Goal: Task Accomplishment & Management: Manage account settings

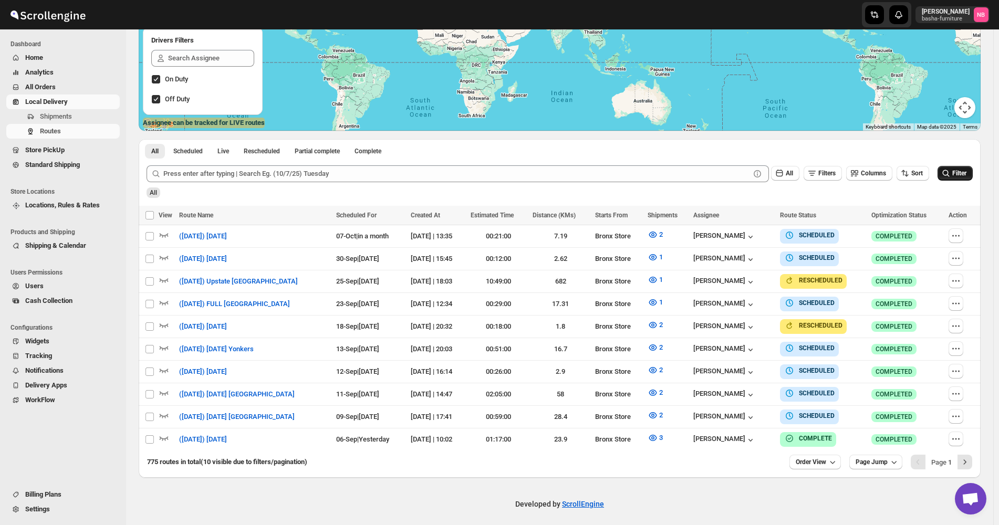
scroll to position [181, 0]
click at [966, 173] on span "Filter" at bounding box center [959, 173] width 14 height 7
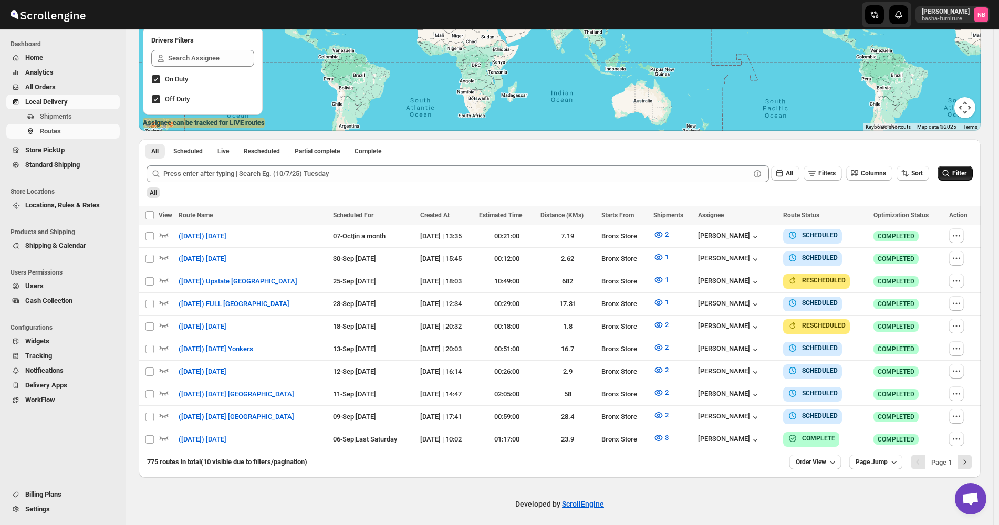
click at [957, 171] on span "Filter" at bounding box center [959, 173] width 14 height 7
click at [648, 407] on button "2" at bounding box center [661, 415] width 28 height 17
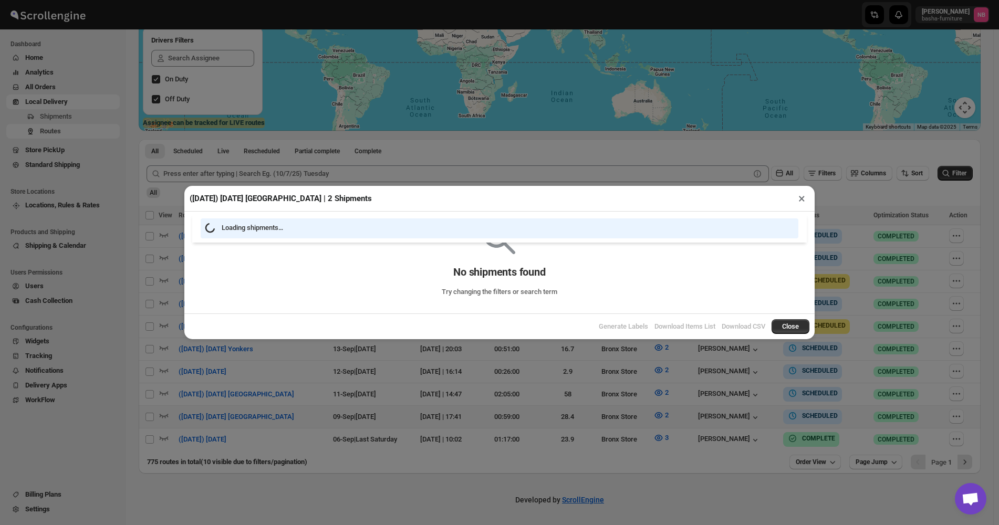
scroll to position [176, 0]
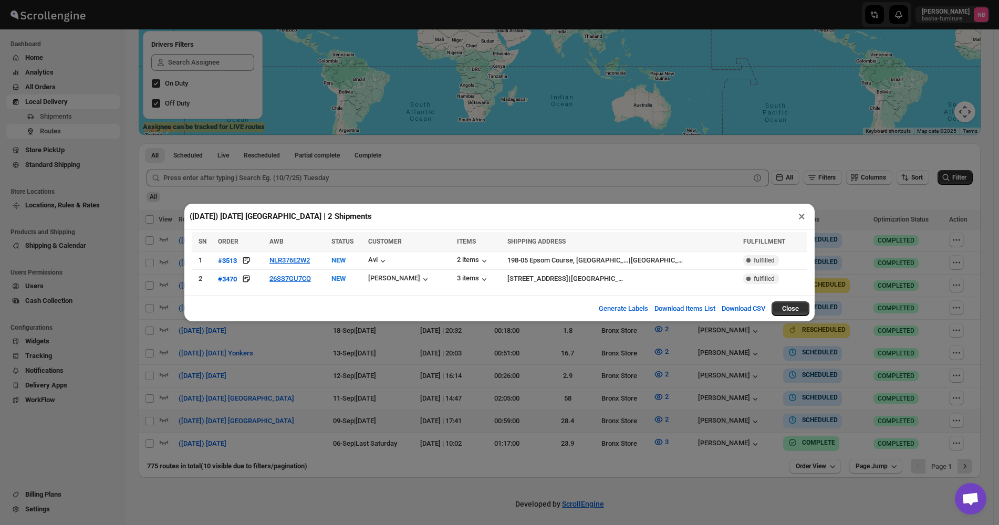
drag, startPoint x: 265, startPoint y: 361, endPoint x: 285, endPoint y: 371, distance: 21.6
click at [265, 362] on div "([DATE]) [DATE] [GEOGRAPHIC_DATA] | 2 Shipments × SN ORDER AWB STATUS CUSTOMER …" at bounding box center [499, 262] width 999 height 525
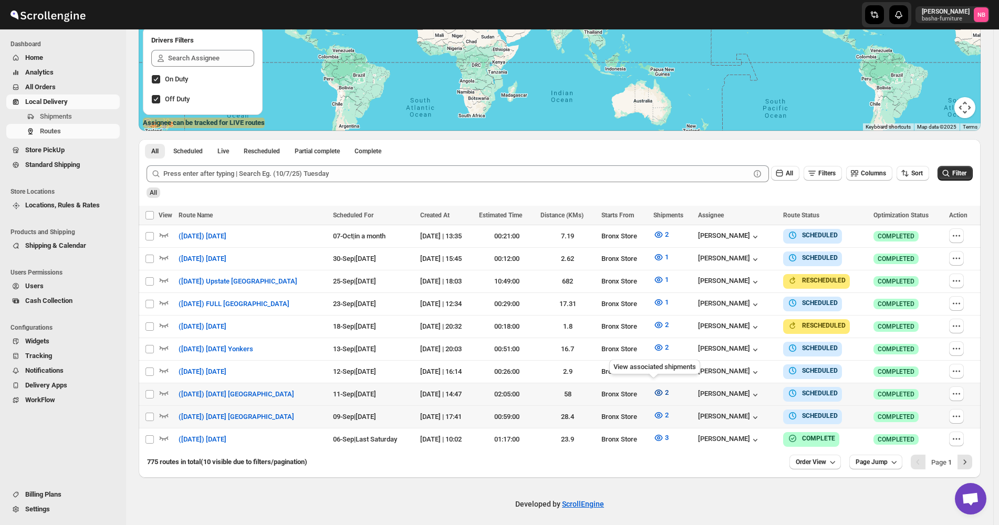
click at [654, 392] on icon "button" at bounding box center [658, 392] width 11 height 11
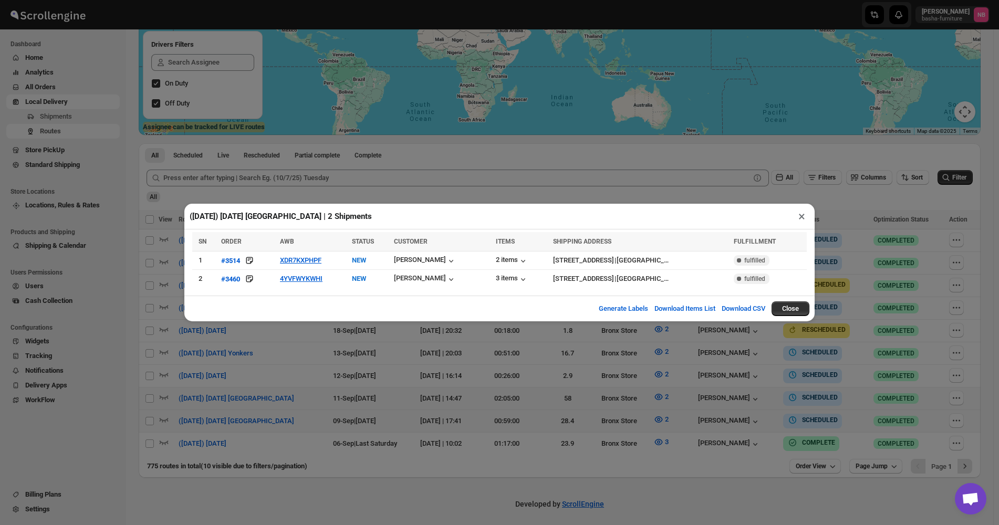
click at [312, 351] on div "([DATE]) [DATE] [GEOGRAPHIC_DATA] | 2 Shipments × SN ORDER AWB STATUS CUSTOMER …" at bounding box center [499, 262] width 999 height 525
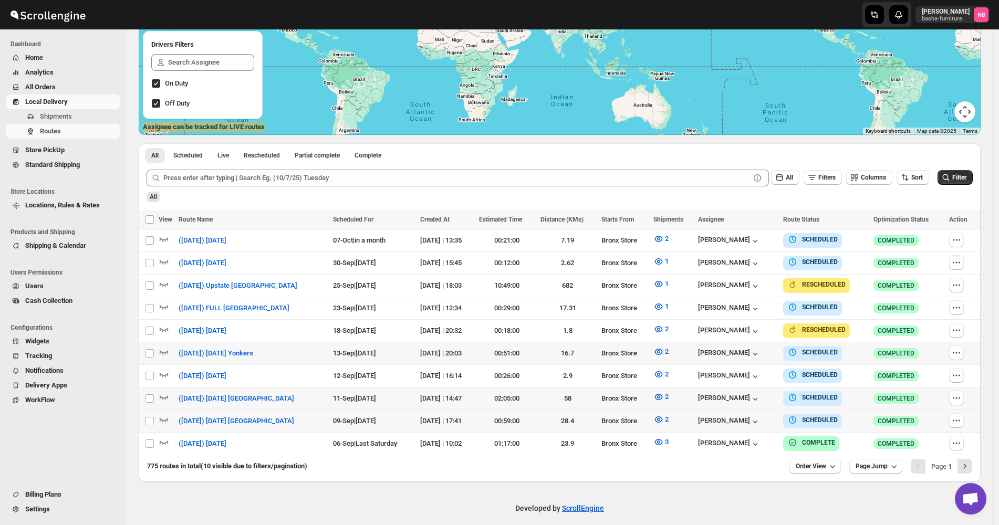
scroll to position [181, 0]
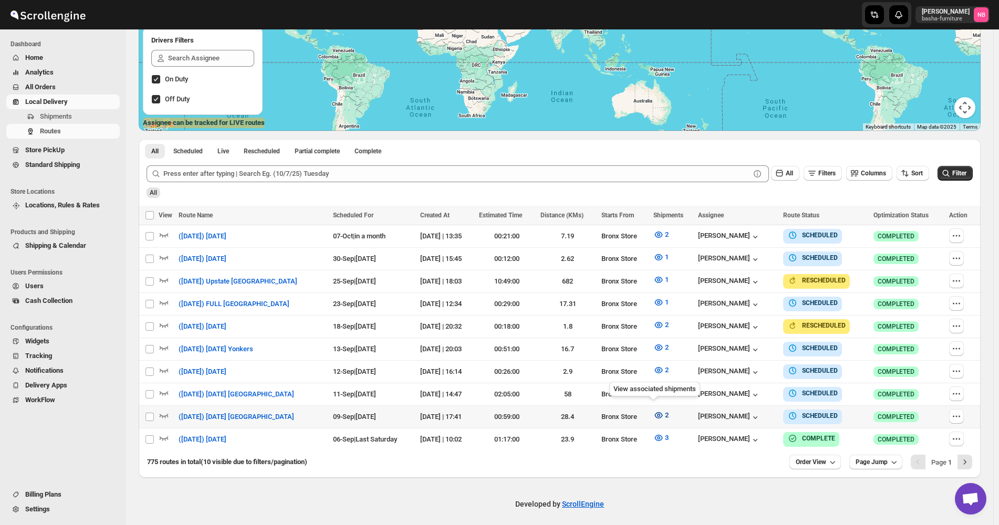
click at [653, 410] on icon "button" at bounding box center [658, 415] width 11 height 11
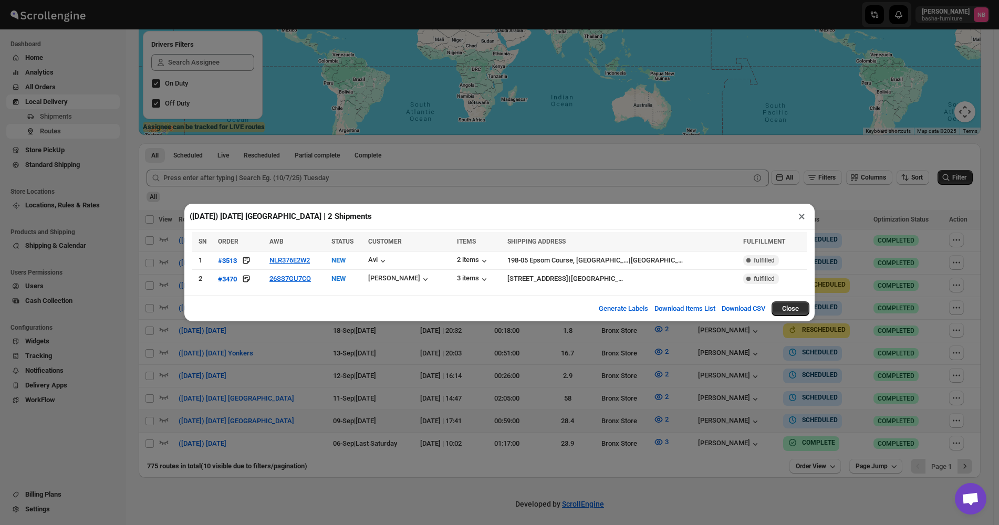
click at [379, 370] on div "([DATE]) [DATE] [GEOGRAPHIC_DATA] | 2 Shipments × SN ORDER AWB STATUS CUSTOMER …" at bounding box center [499, 262] width 999 height 525
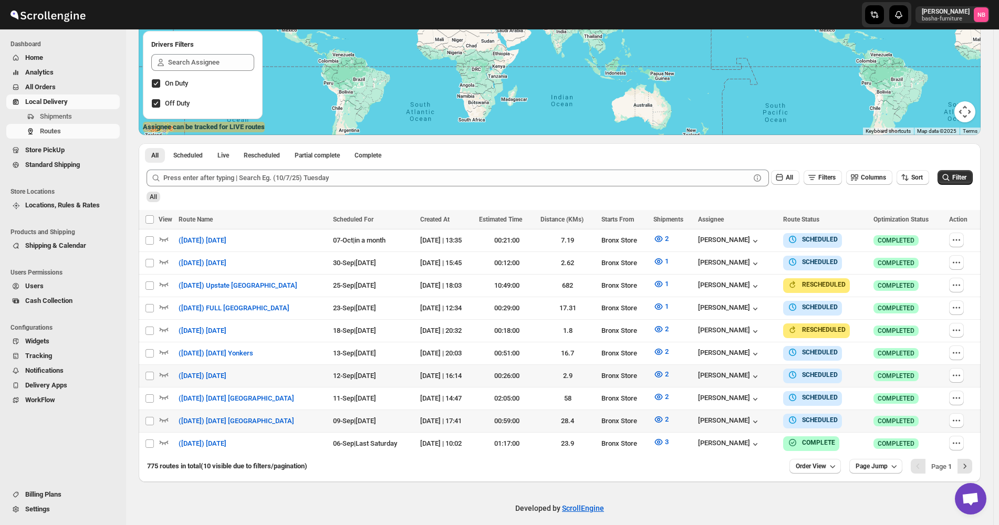
scroll to position [181, 0]
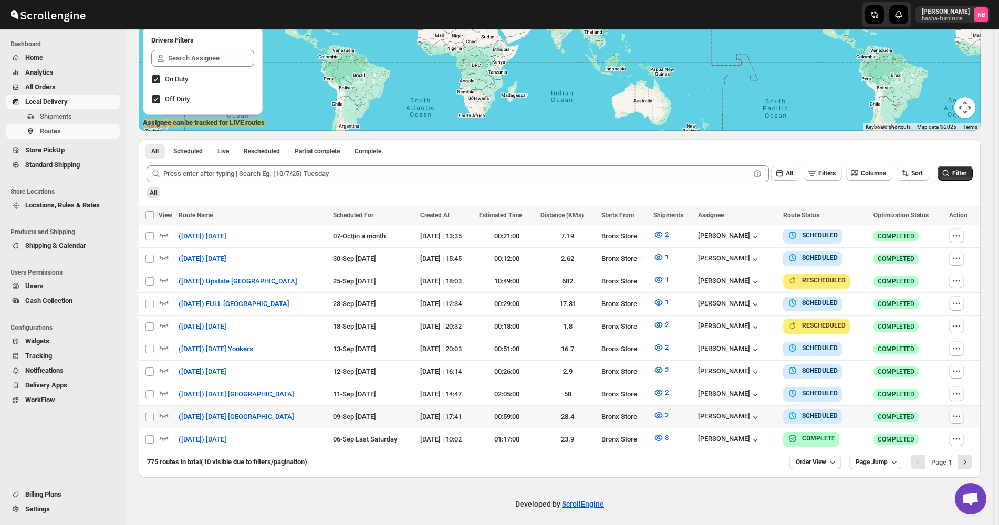
click at [956, 415] on icon "button" at bounding box center [956, 416] width 11 height 11
checkbox input "true"
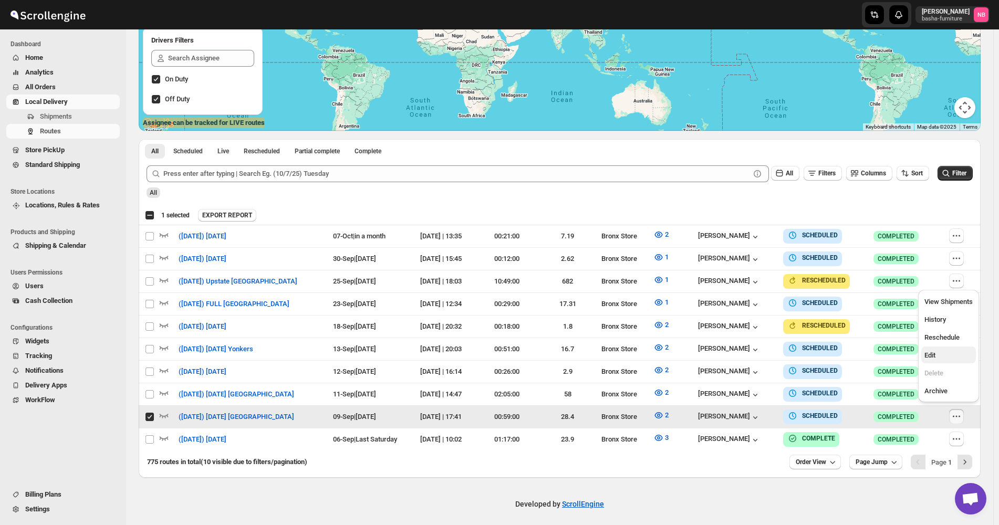
click at [951, 355] on span "Edit" at bounding box center [948, 355] width 48 height 11
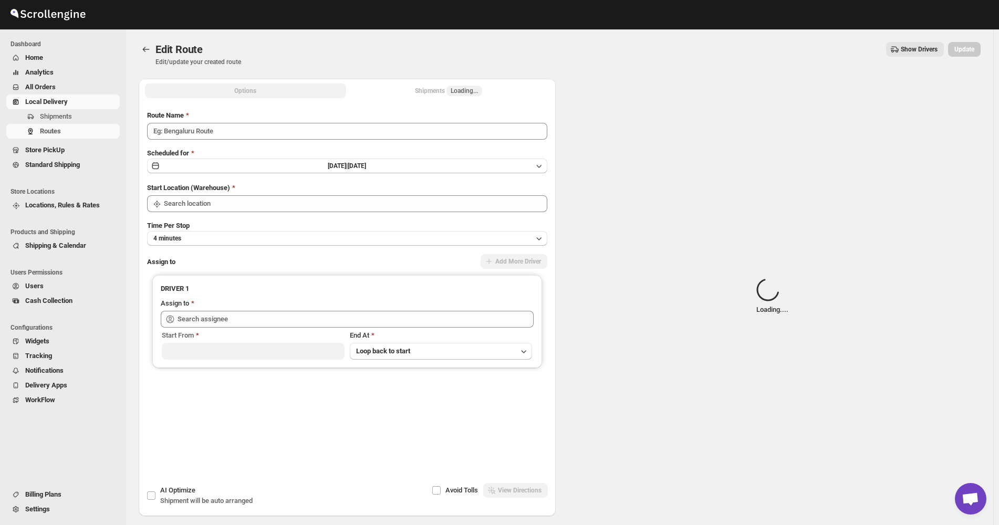
type input "([DATE]) [DATE] [GEOGRAPHIC_DATA]"
type input "Bronx Store"
type input "[PERSON_NAME] ([EMAIL_ADDRESS][DOMAIN_NAME])"
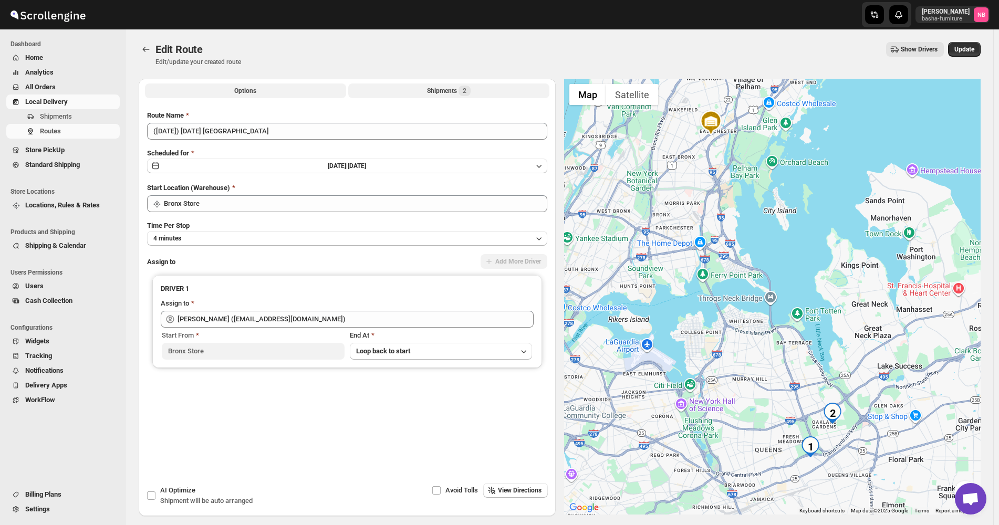
click at [430, 90] on div "Shipments 2" at bounding box center [449, 91] width 44 height 11
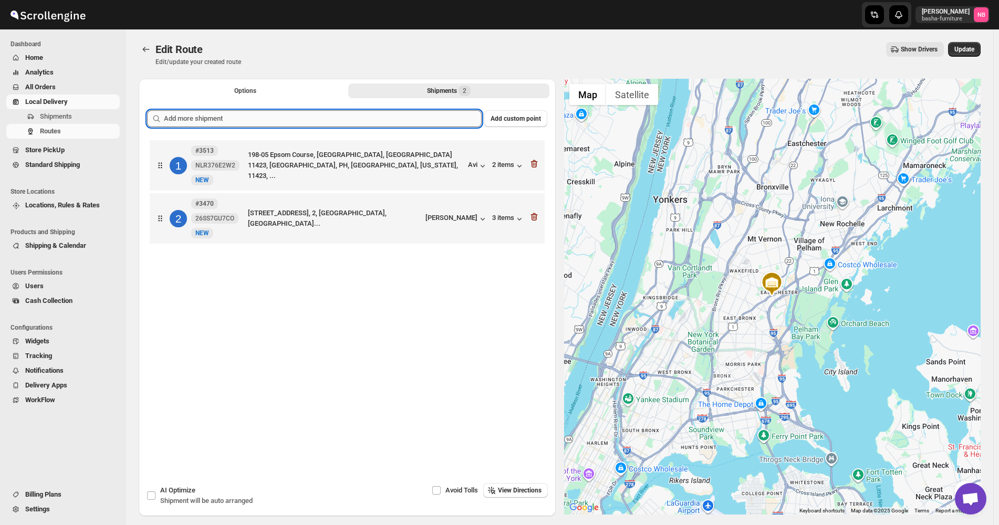
click at [402, 120] on input "text" at bounding box center [323, 118] width 318 height 17
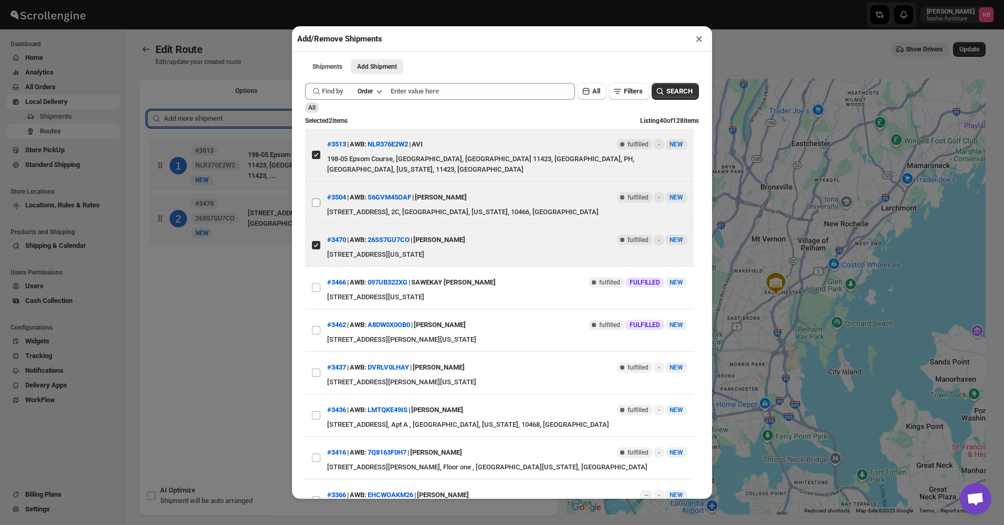
click at [315, 198] on input "View details for 68b849904b40345dfe5844e0" at bounding box center [316, 202] width 8 height 8
checkbox input "true"
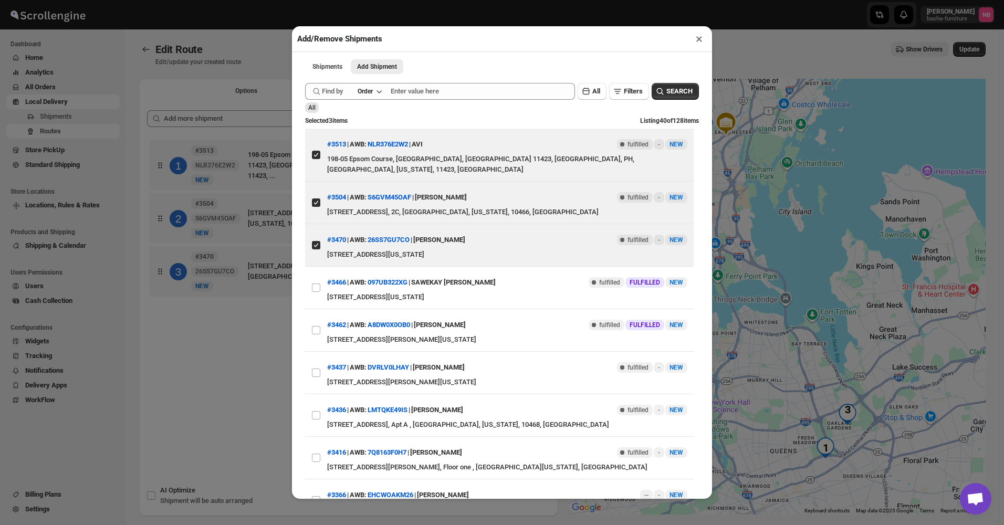
click at [221, 363] on div "Add/Remove Shipments × Shipments Add Shipment More views Shipments Add Shipment…" at bounding box center [502, 262] width 1004 height 525
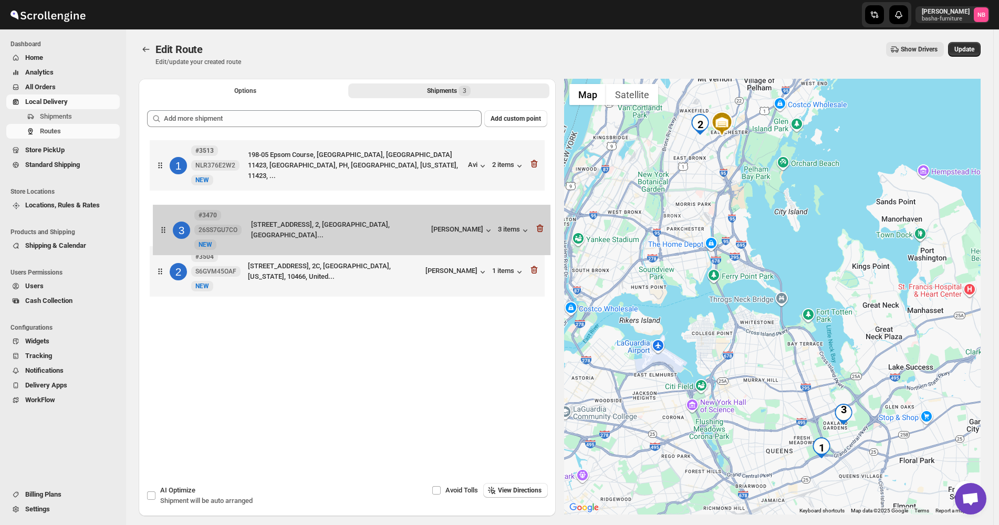
drag, startPoint x: 371, startPoint y: 273, endPoint x: 374, endPoint y: 227, distance: 45.8
click at [374, 227] on div "1 #3513 NLR376E2W2 New NEW 198-05 [GEOGRAPHIC_DATA], [PERSON_NAME][GEOGRAPHIC_D…" at bounding box center [347, 220] width 400 height 164
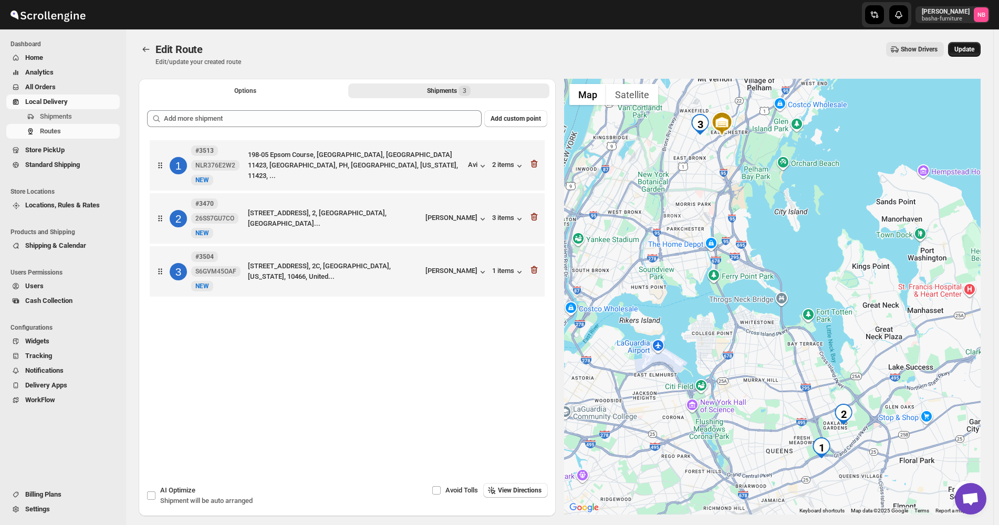
click at [974, 49] on span "Update" at bounding box center [964, 49] width 20 height 8
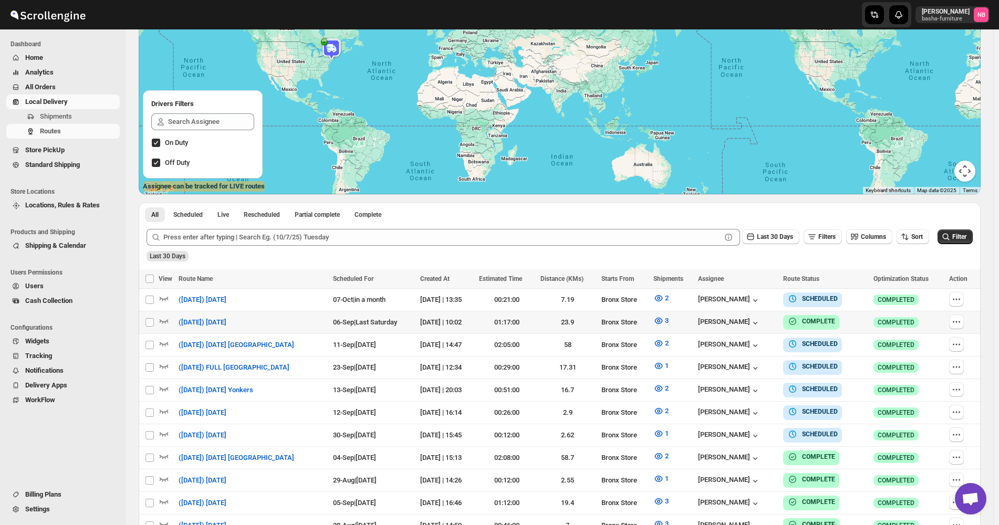
scroll to position [158, 0]
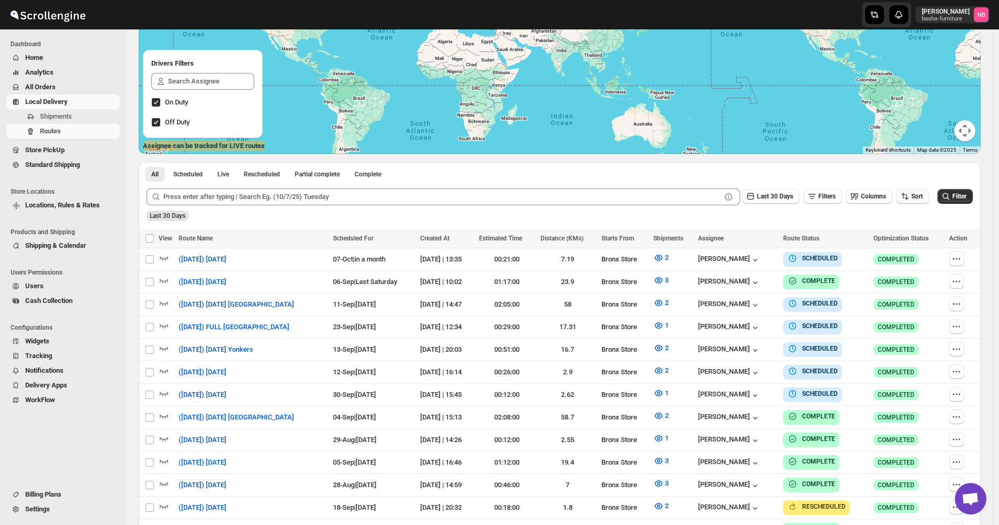
click at [920, 193] on span "Sort" at bounding box center [917, 196] width 12 height 7
click at [915, 260] on button "Due Date" at bounding box center [915, 253] width 64 height 17
click at [780, 198] on span "Last 30 Days" at bounding box center [775, 196] width 36 height 7
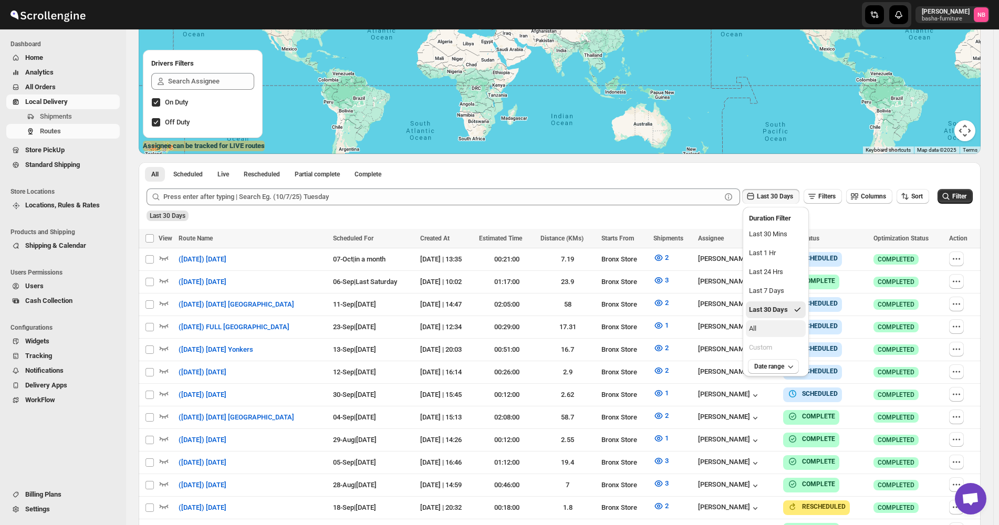
click at [758, 333] on button "All" at bounding box center [776, 328] width 60 height 17
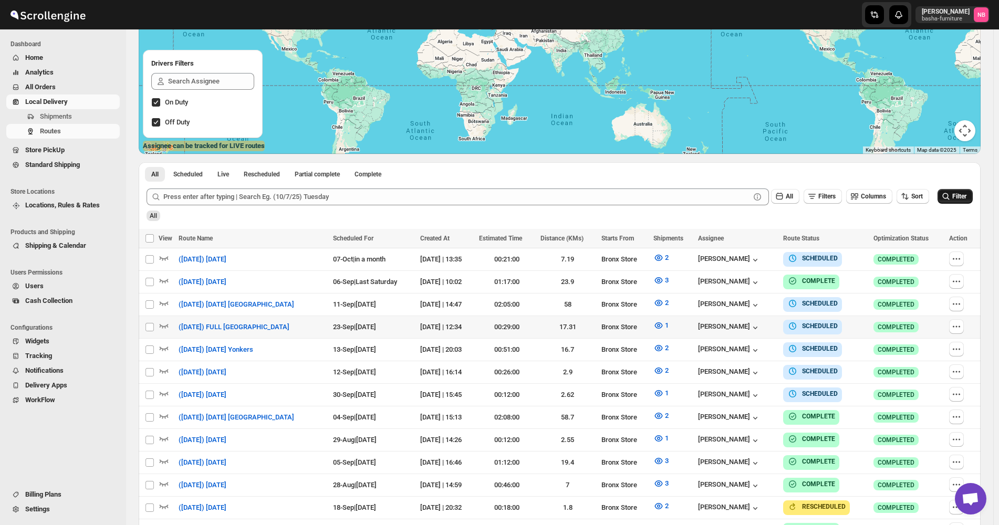
click at [958, 200] on span "Filter" at bounding box center [959, 196] width 14 height 7
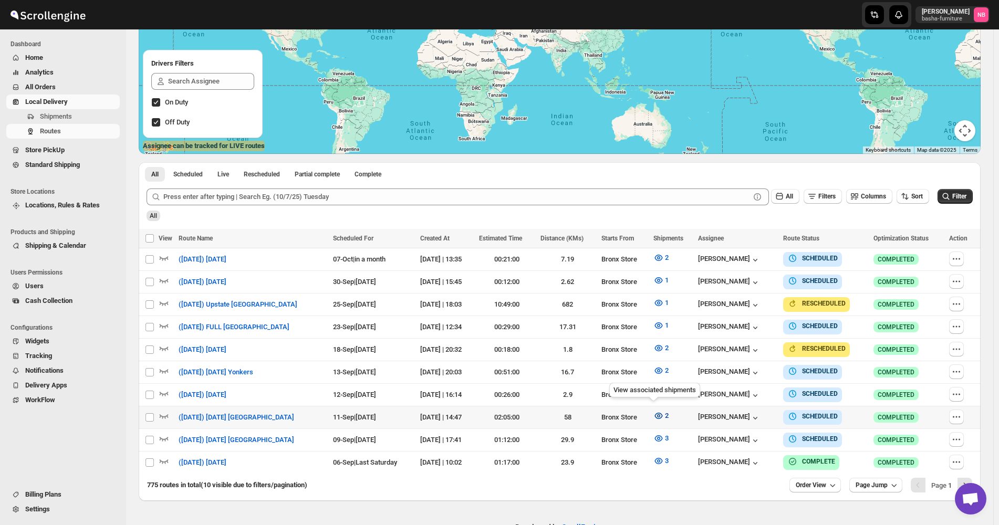
click at [653, 412] on icon "button" at bounding box center [658, 416] width 11 height 11
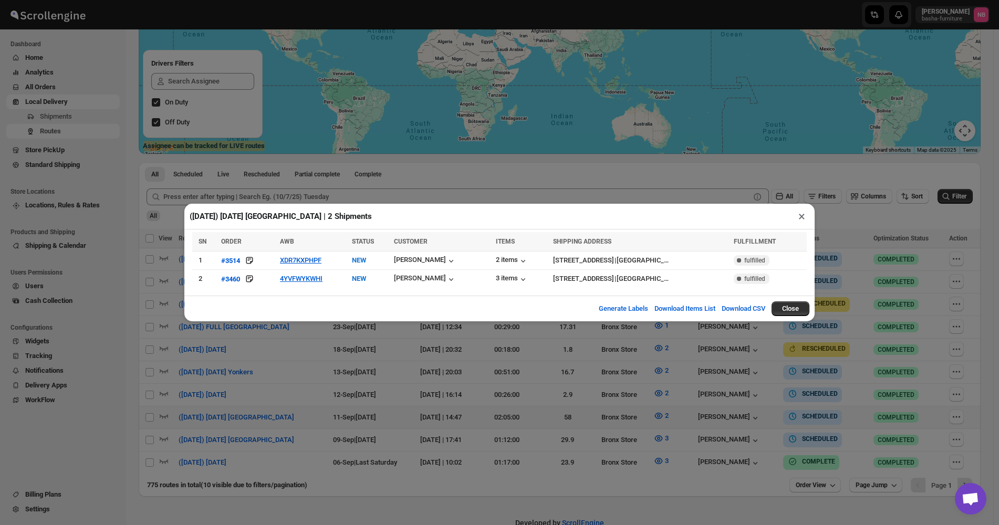
click at [382, 379] on div "([DATE]) [DATE] [GEOGRAPHIC_DATA] | 2 Shipments × SN ORDER AWB STATUS CUSTOMER …" at bounding box center [499, 262] width 999 height 525
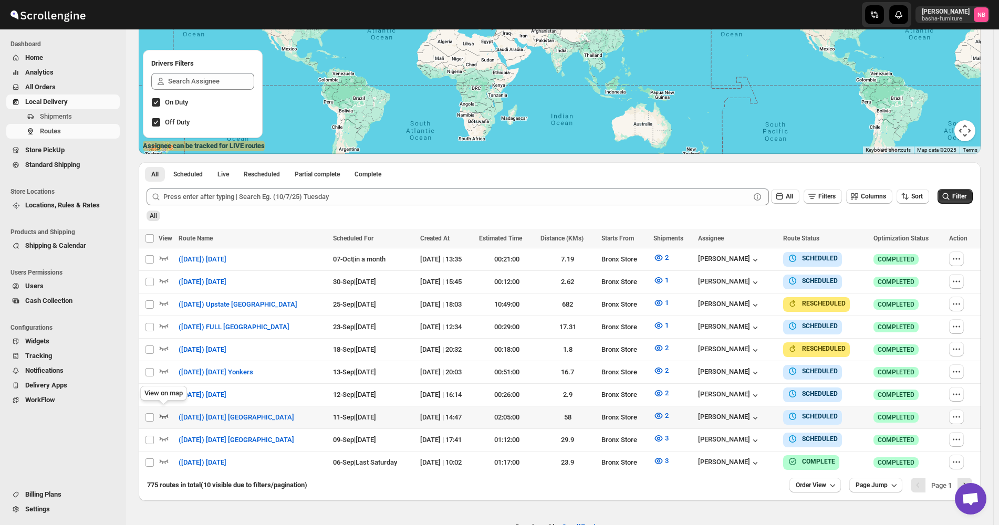
click at [162, 411] on icon "button" at bounding box center [164, 416] width 11 height 11
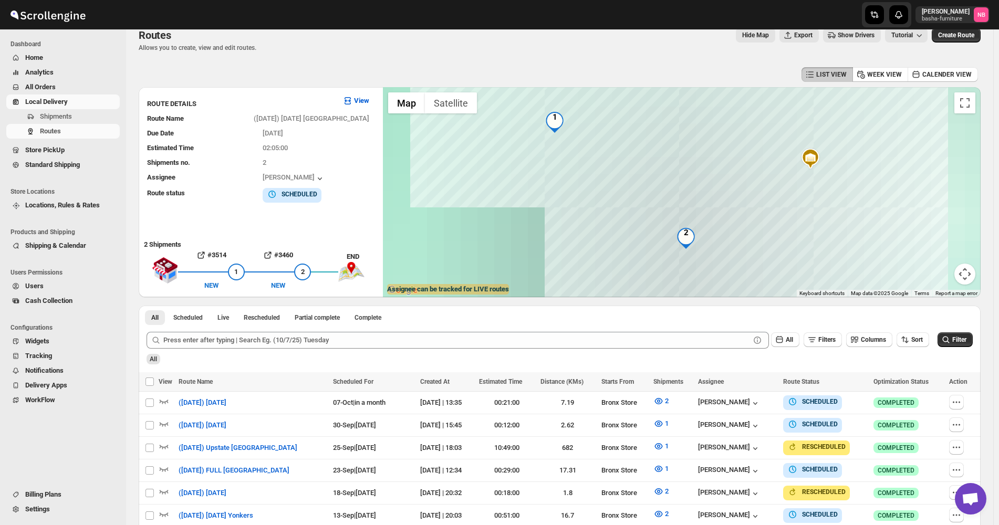
scroll to position [0, 0]
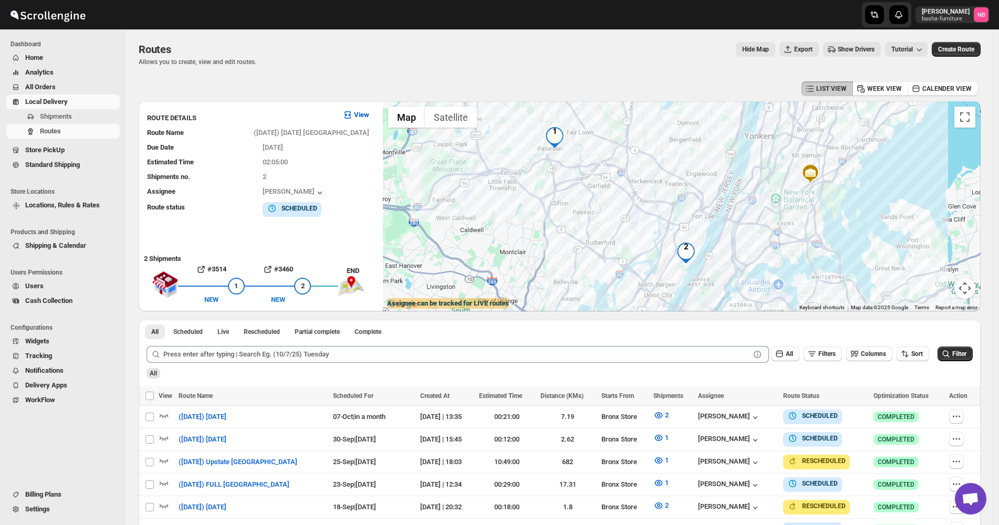
click at [986, 315] on div "Routes. This page is ready Routes Allows you to create, view and edit routes. H…" at bounding box center [559, 343] width 867 height 629
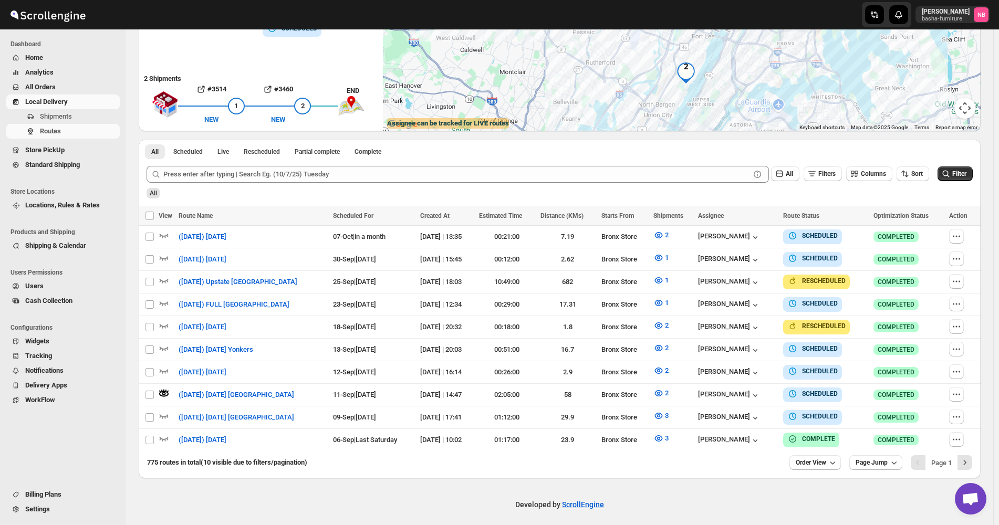
scroll to position [181, 0]
click at [987, 133] on div "Routes. This page is ready Routes Allows you to create, view and edit routes. H…" at bounding box center [559, 163] width 867 height 629
click at [961, 389] on icon "button" at bounding box center [956, 394] width 11 height 11
checkbox input "true"
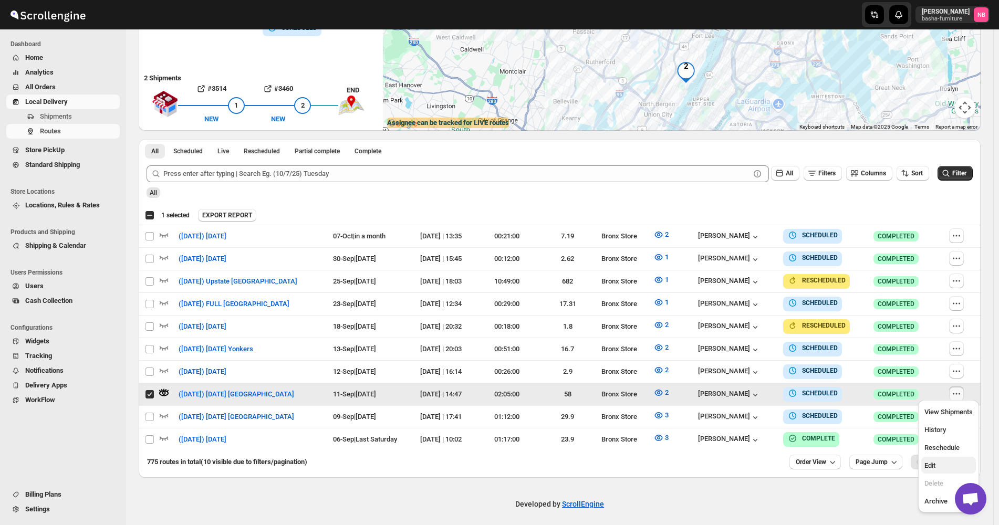
click at [940, 463] on span "Edit" at bounding box center [948, 465] width 48 height 11
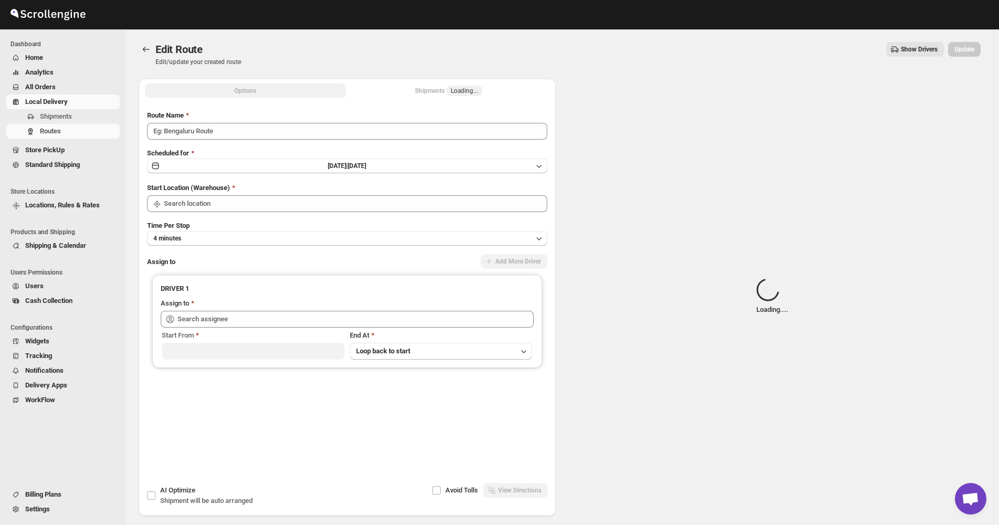
type input "([DATE]) [DATE] [GEOGRAPHIC_DATA]"
type input "Bronx Store"
type input "[PERSON_NAME] ([EMAIL_ADDRESS][DOMAIN_NAME])"
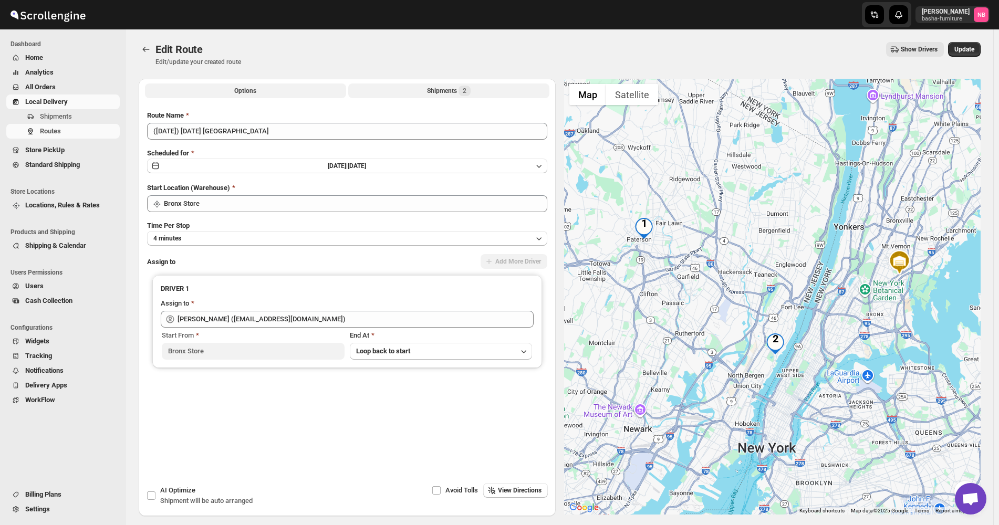
click at [408, 92] on button "Shipments 2" at bounding box center [448, 90] width 201 height 15
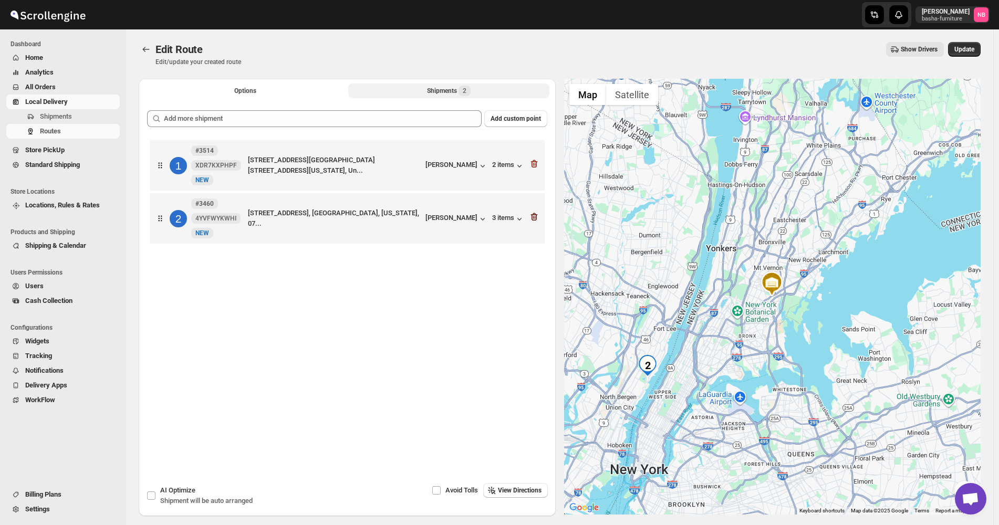
click at [537, 217] on icon "button" at bounding box center [533, 217] width 7 height 8
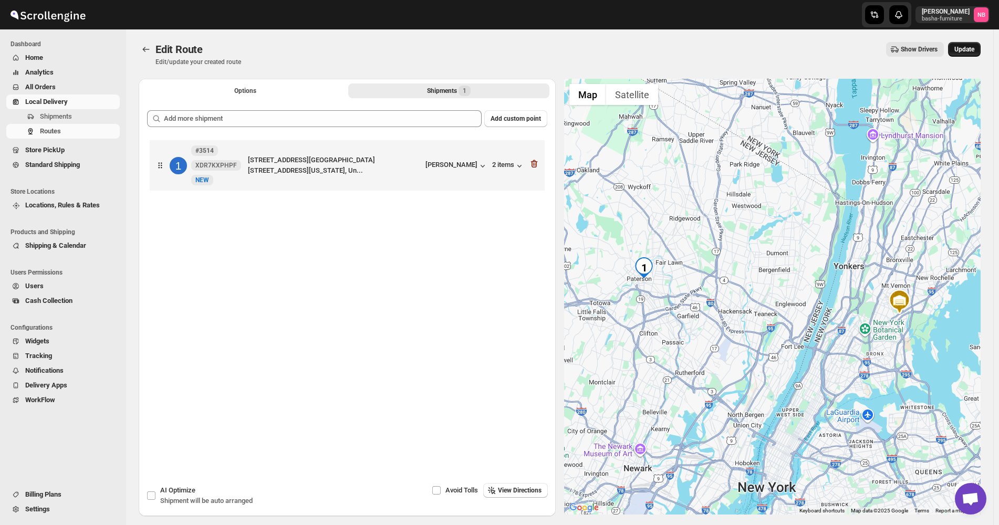
click at [974, 48] on span "Update" at bounding box center [964, 49] width 20 height 8
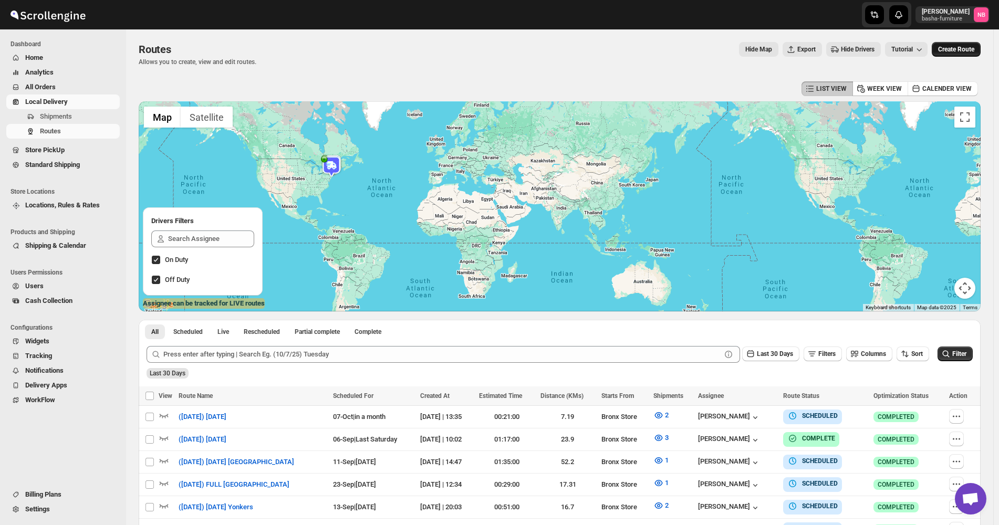
click at [972, 48] on span "Create Route" at bounding box center [956, 49] width 36 height 8
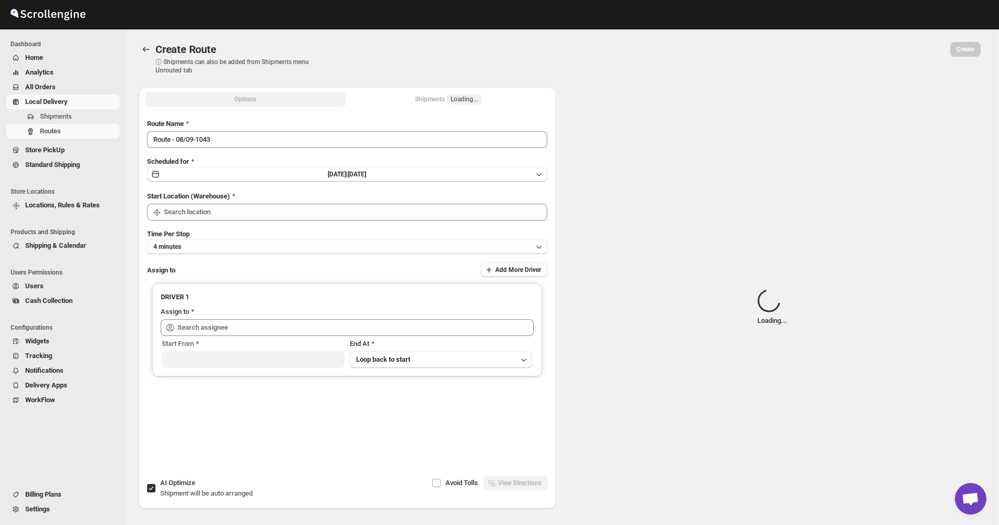
type input "Not Available"
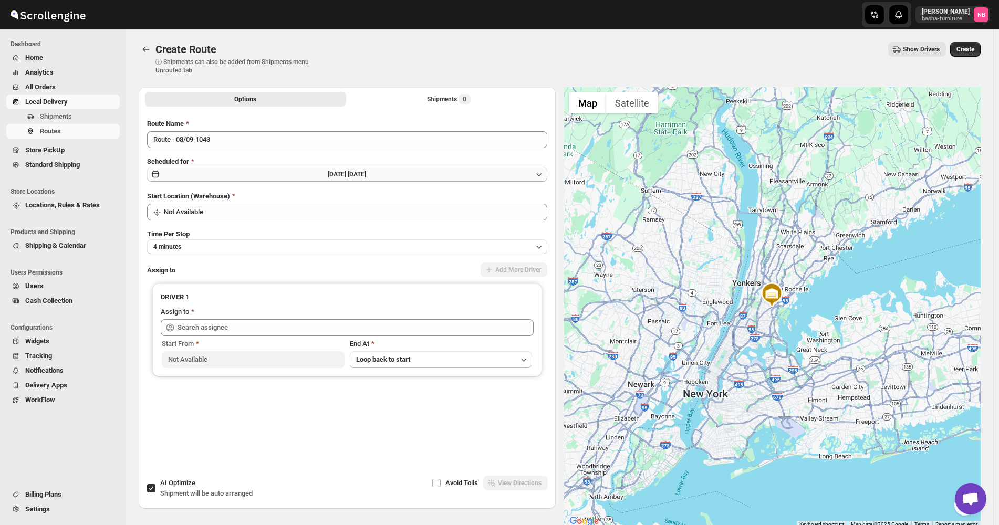
click at [436, 177] on button "[DATE] | [DATE]" at bounding box center [347, 174] width 400 height 15
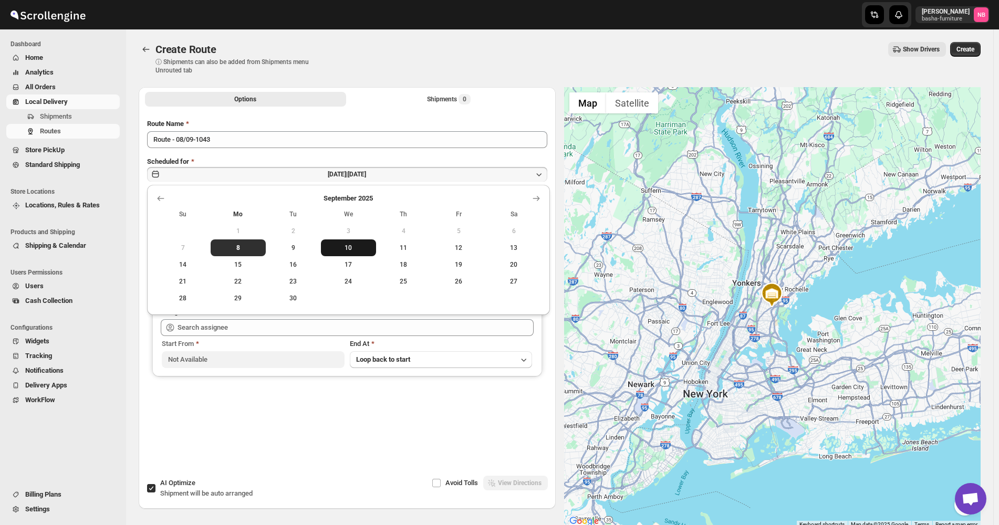
click at [355, 249] on span "10" at bounding box center [348, 248] width 47 height 8
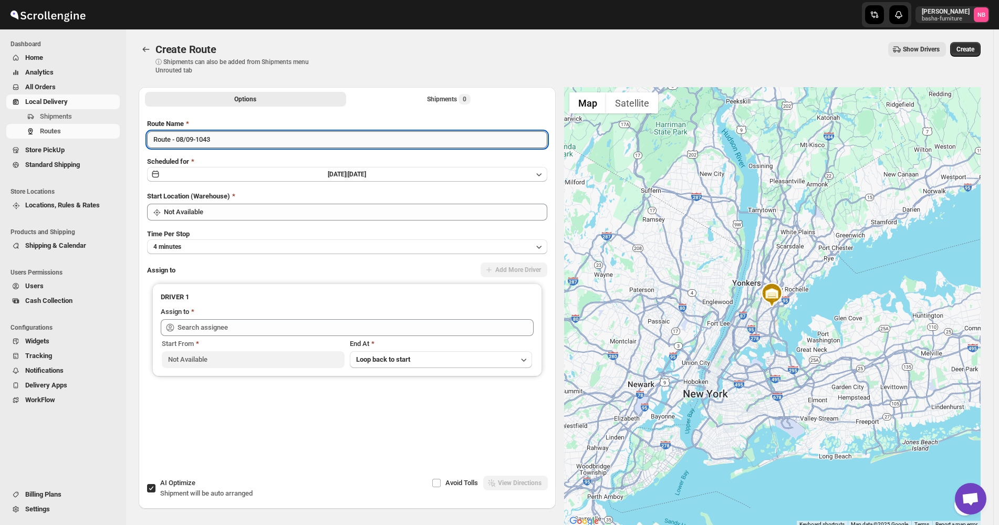
click at [261, 138] on input "Route - 08/09-1043" at bounding box center [347, 139] width 400 height 17
type input "([DATE]) [DATE]"
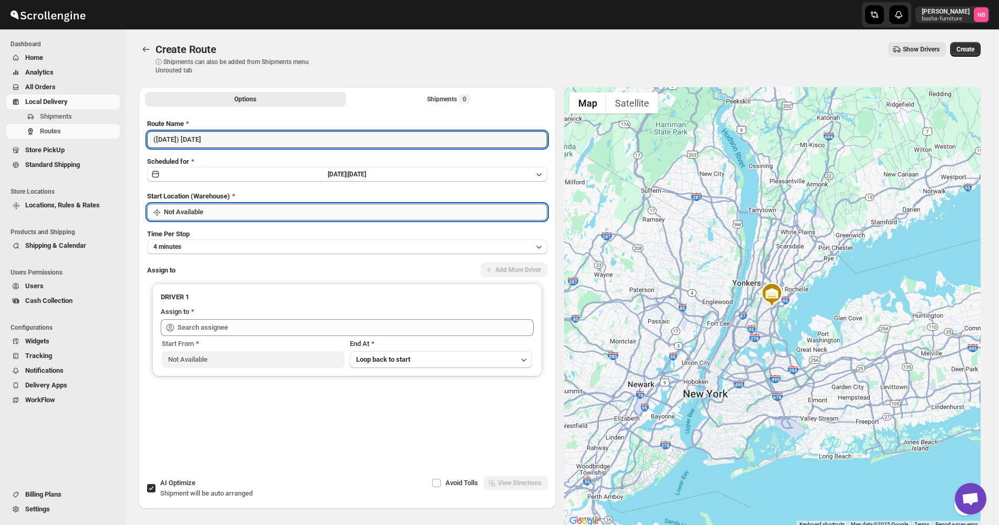
drag, startPoint x: 232, startPoint y: 211, endPoint x: 232, endPoint y: 218, distance: 7.4
click at [232, 212] on input "Not Available" at bounding box center [355, 212] width 383 height 17
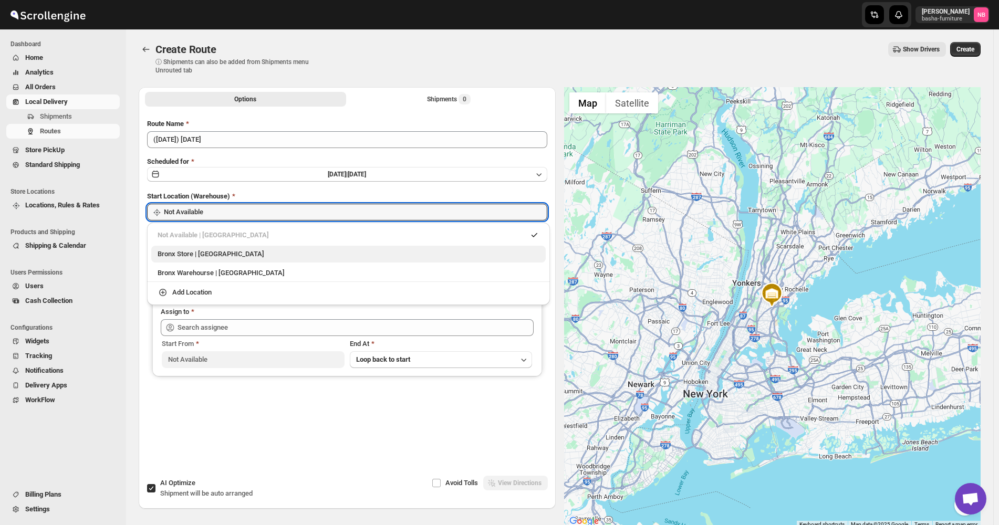
click at [218, 250] on div "Bronx Store | [GEOGRAPHIC_DATA]" at bounding box center [349, 254] width 382 height 11
type input "Bronx Store"
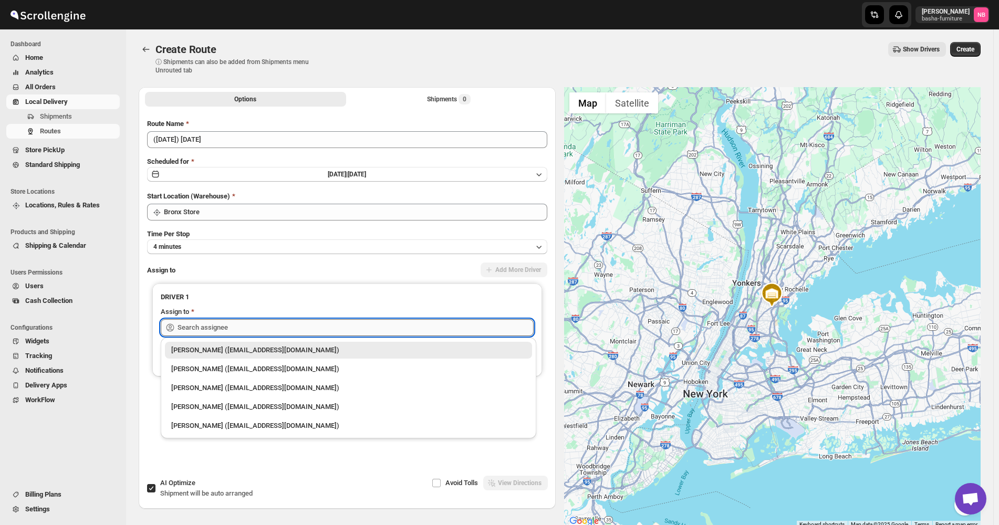
click at [198, 320] on input "text" at bounding box center [355, 327] width 356 height 17
drag, startPoint x: 205, startPoint y: 369, endPoint x: 279, endPoint y: 261, distance: 130.6
click at [206, 369] on div "[PERSON_NAME] ([EMAIL_ADDRESS][DOMAIN_NAME])" at bounding box center [348, 369] width 354 height 11
type input "[PERSON_NAME] ([EMAIL_ADDRESS][DOMAIN_NAME])"
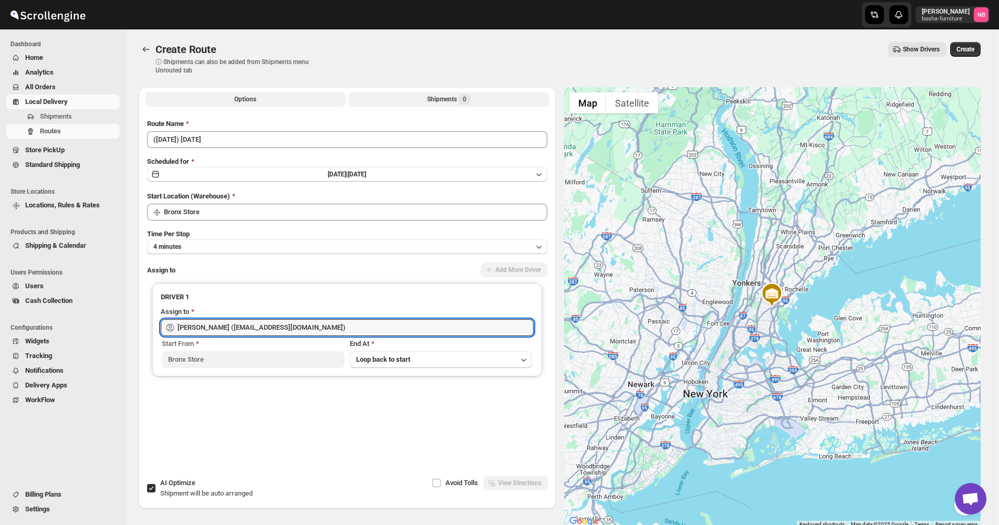
click at [394, 93] on button "Shipments 0" at bounding box center [448, 99] width 201 height 15
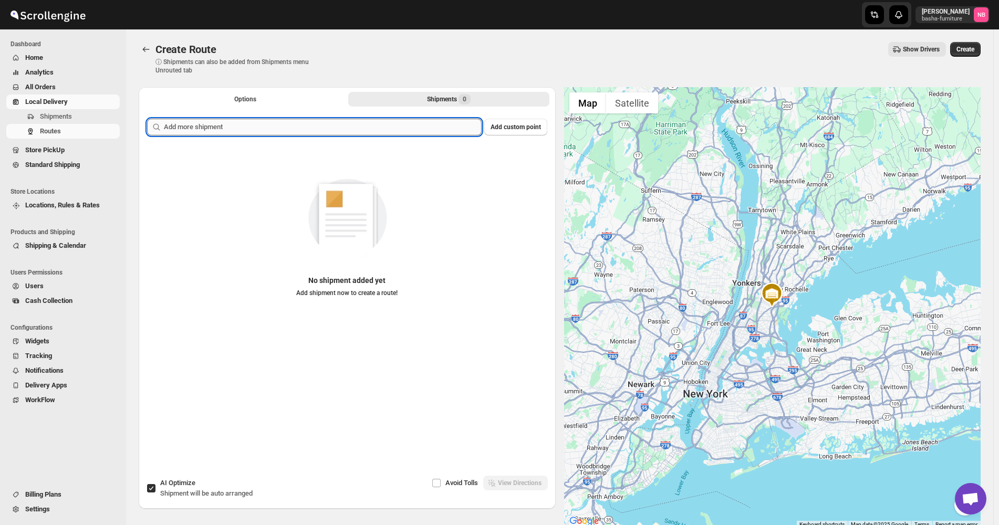
click at [374, 124] on input "text" at bounding box center [323, 127] width 318 height 17
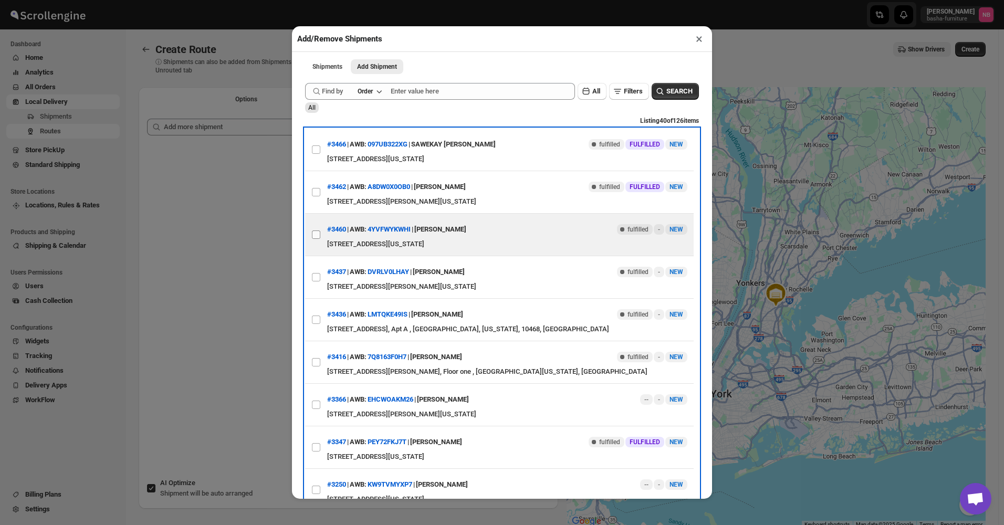
click at [317, 225] on label "View details for 68bb49c0460e7d780920758d" at bounding box center [316, 235] width 22 height 42
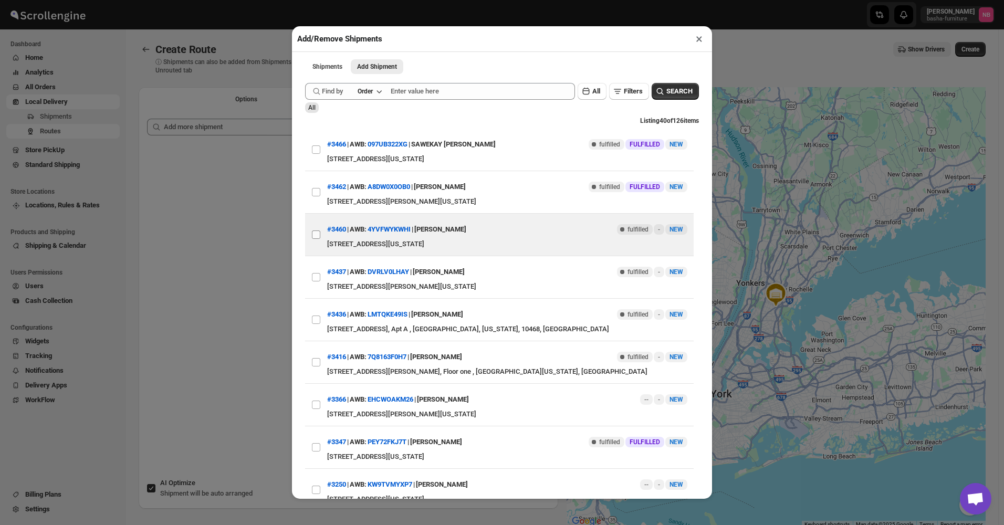
click at [317, 230] on input "View details for 68bb49c0460e7d780920758d" at bounding box center [316, 234] width 8 height 8
checkbox input "true"
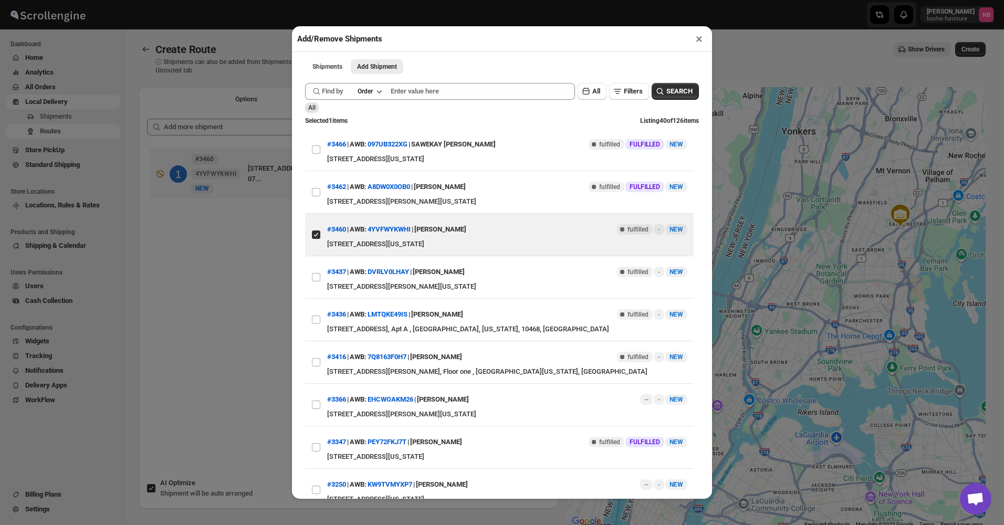
click at [233, 291] on div "Add/Remove Shipments × Shipments Add Shipment More views Shipments Add Shipment…" at bounding box center [502, 262] width 1004 height 525
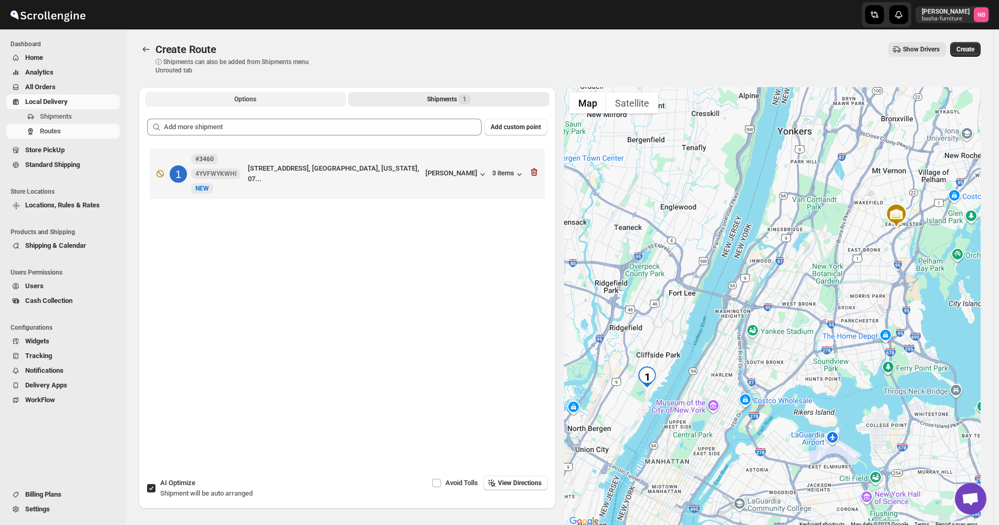
click at [279, 97] on button "Options" at bounding box center [245, 99] width 201 height 15
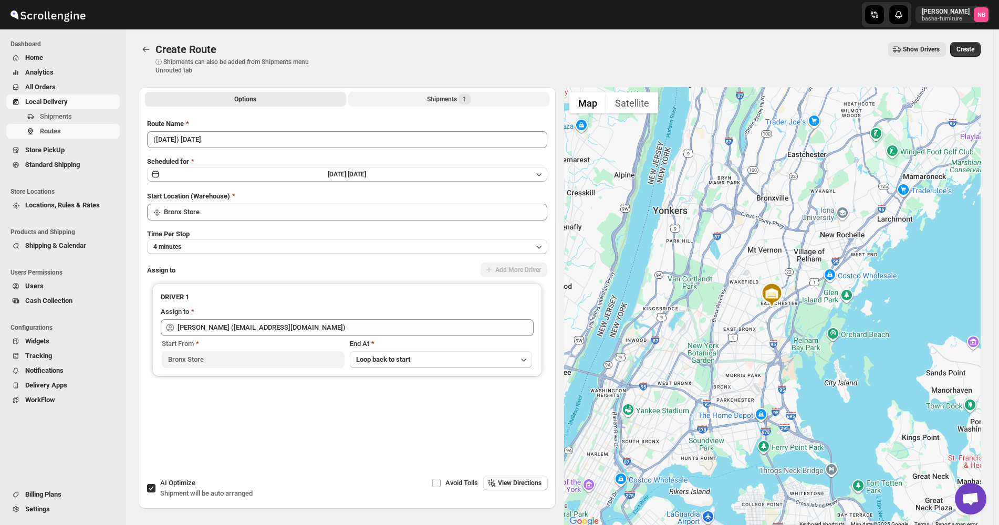
click at [454, 102] on div "Shipments 1" at bounding box center [449, 99] width 44 height 11
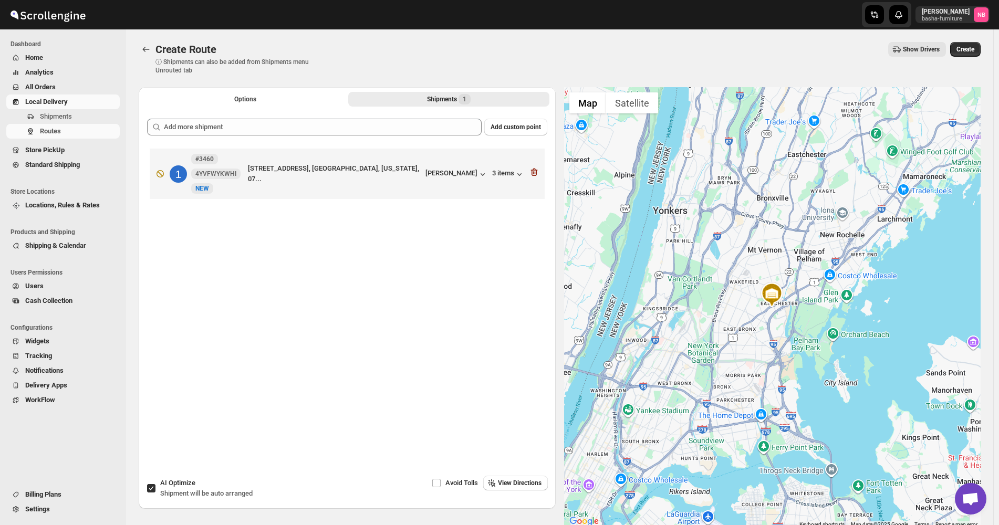
drag, startPoint x: 587, startPoint y: 66, endPoint x: 735, endPoint y: 45, distance: 149.0
click at [589, 66] on div "Create Route ⓘ Shipments can also be added from Shipments menu Unrouted tab Sho…" at bounding box center [560, 58] width 842 height 33
click at [970, 51] on span "Create" at bounding box center [965, 49] width 18 height 8
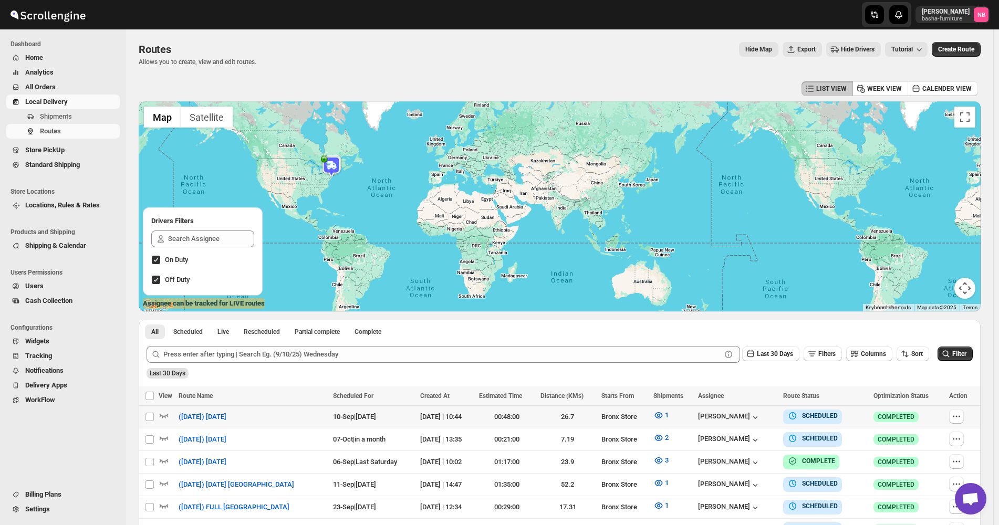
scroll to position [158, 0]
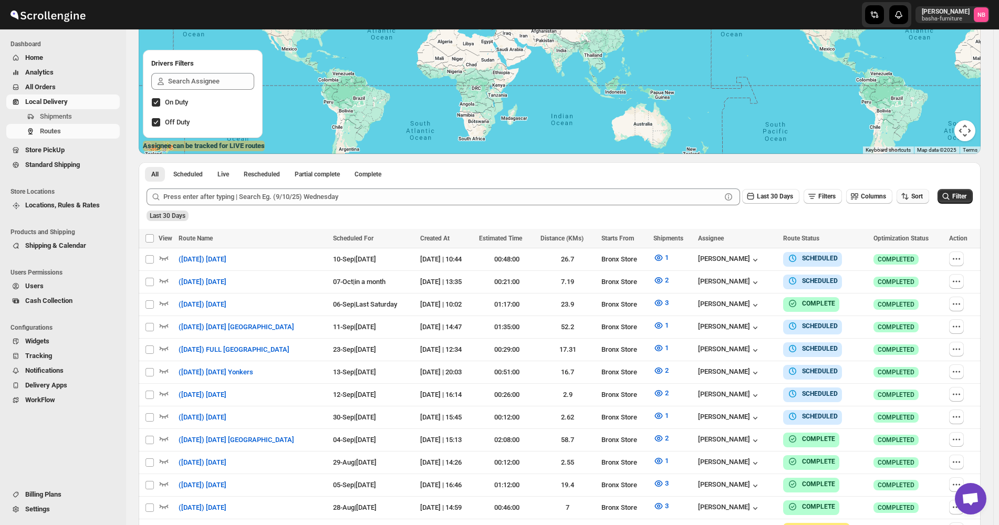
click at [920, 199] on span "Sort" at bounding box center [917, 196] width 12 height 7
click at [912, 248] on div "Due Date" at bounding box center [900, 253] width 28 height 11
click at [755, 203] on button "Last 30 Days" at bounding box center [770, 196] width 57 height 15
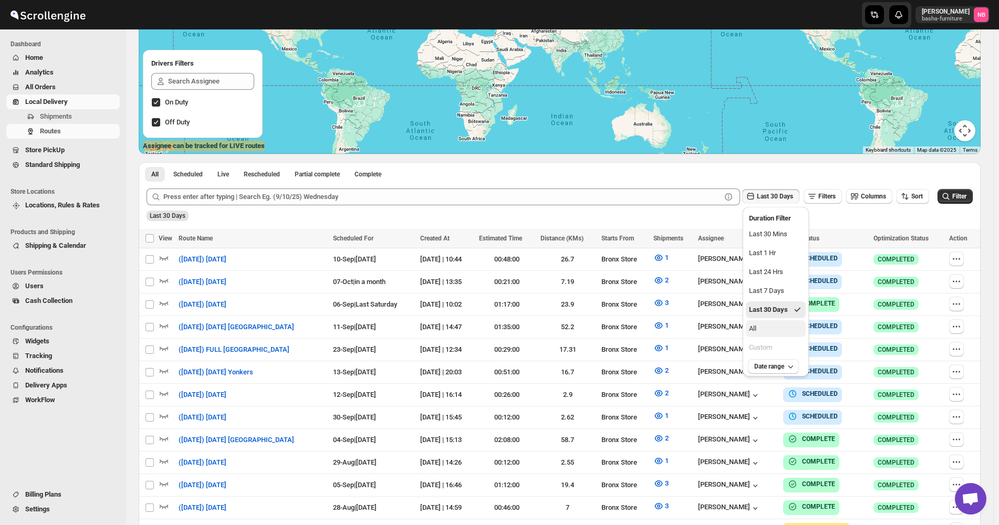
click at [765, 336] on button "All" at bounding box center [776, 328] width 60 height 17
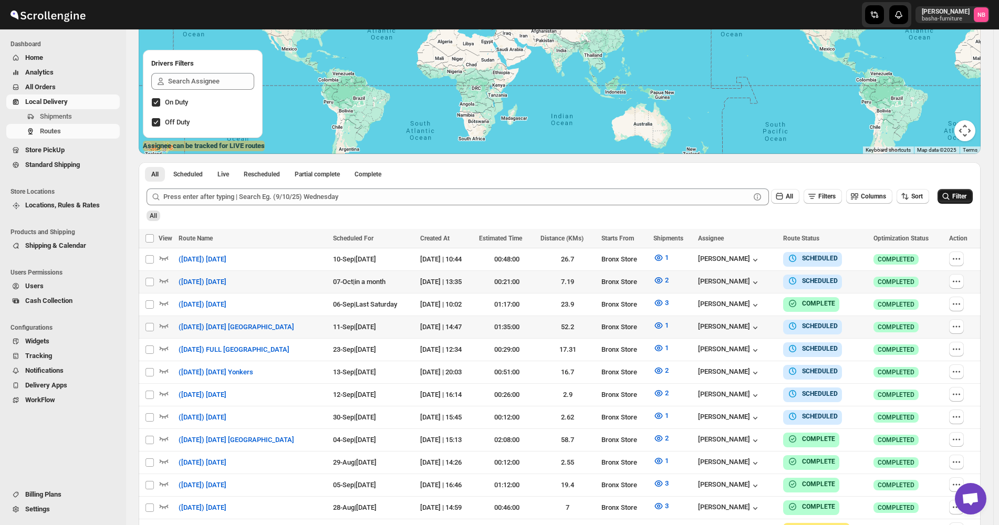
click at [966, 194] on span "Filter" at bounding box center [959, 196] width 14 height 7
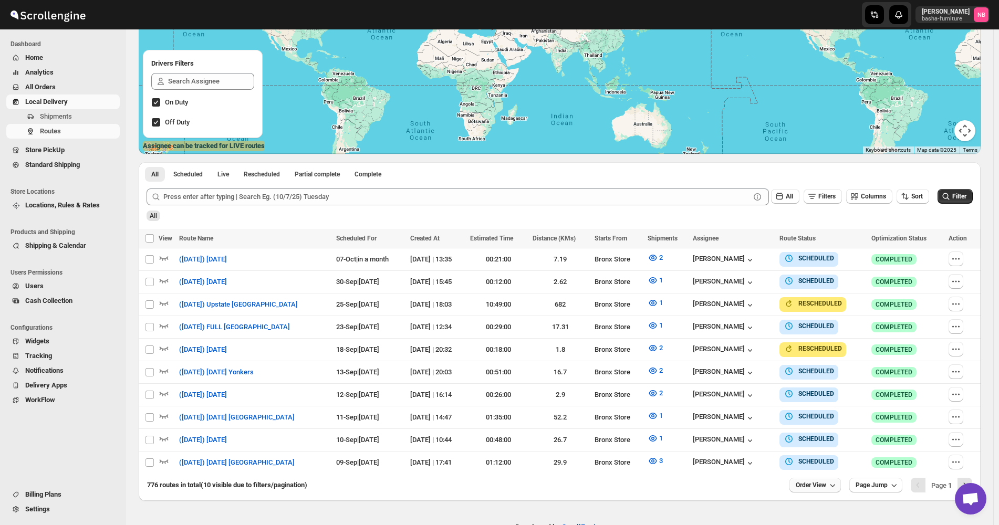
click at [828, 478] on button "Order View" at bounding box center [814, 485] width 51 height 15
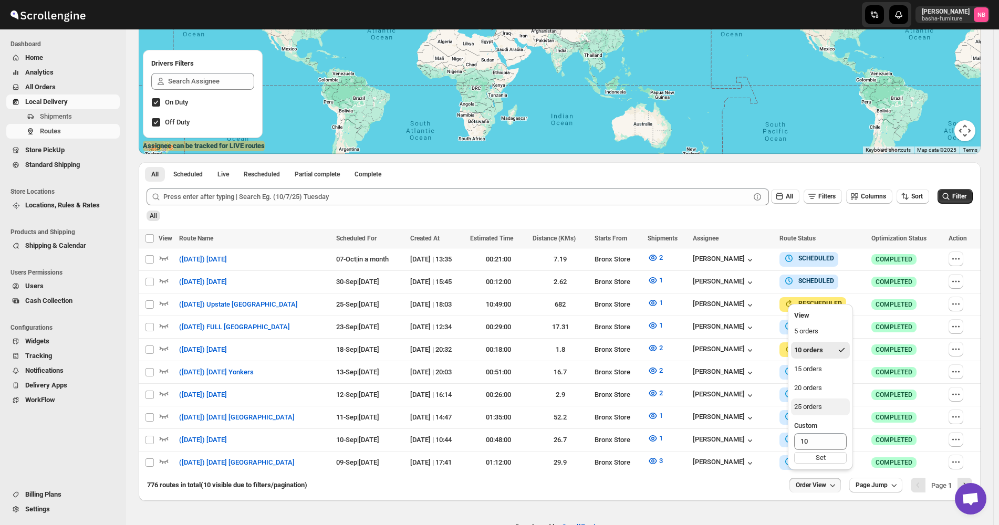
click at [823, 406] on button "25 orders" at bounding box center [820, 406] width 59 height 17
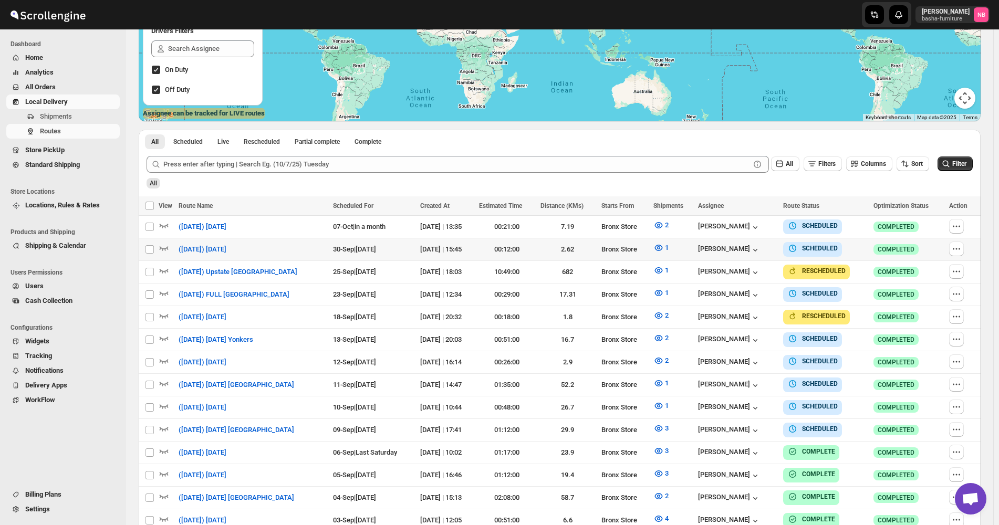
scroll to position [210, 0]
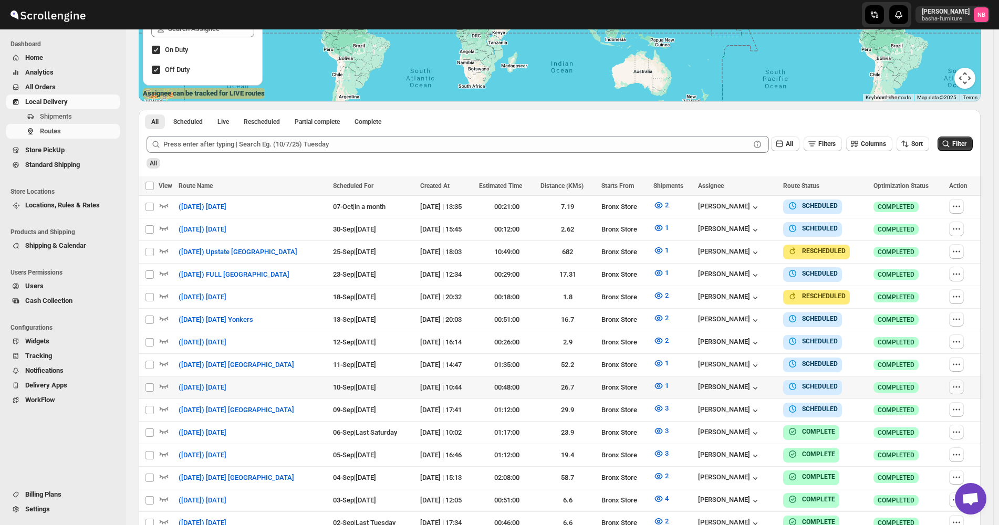
click at [959, 382] on icon "button" at bounding box center [956, 387] width 11 height 11
checkbox input "true"
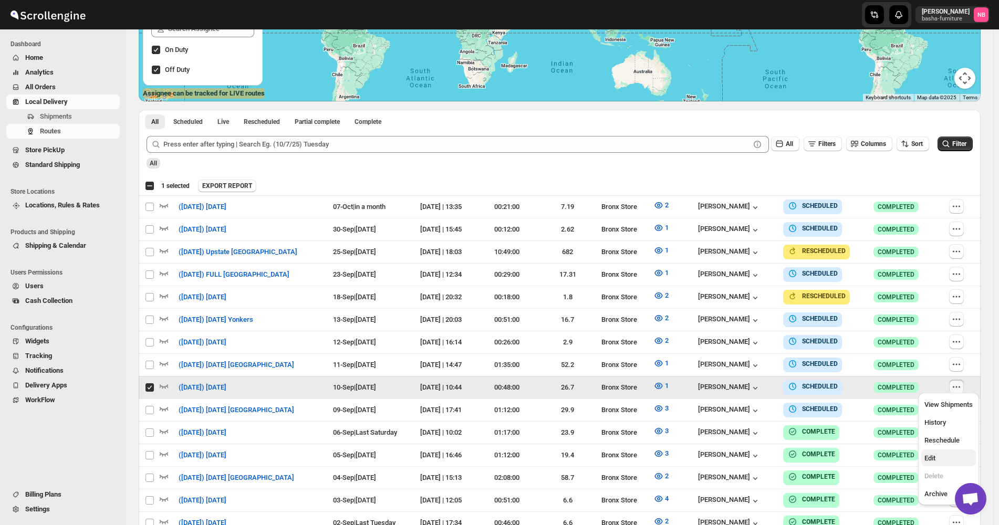
click at [939, 453] on span "Edit" at bounding box center [948, 458] width 48 height 11
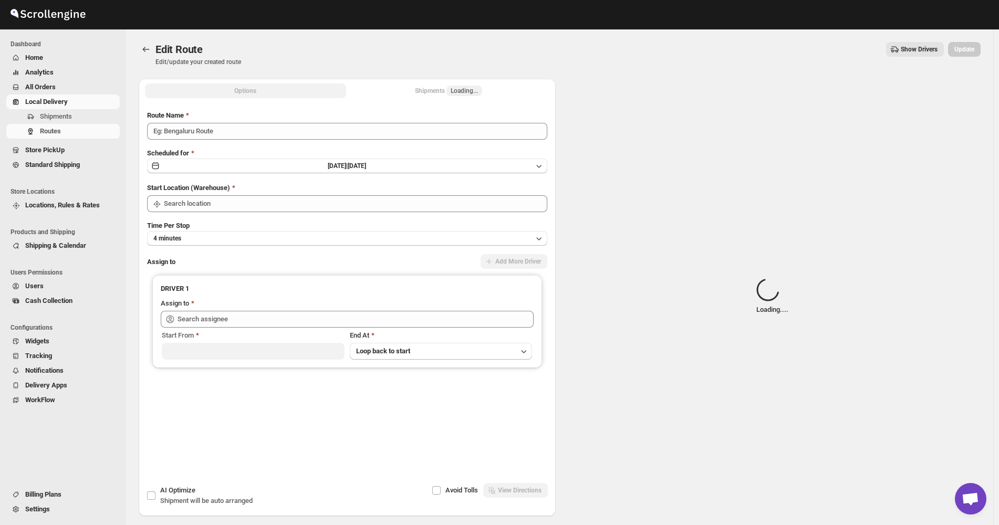
type input "([DATE]) [DATE]"
type input "Bronx Store"
type input "[PERSON_NAME] ([EMAIL_ADDRESS][DOMAIN_NAME])"
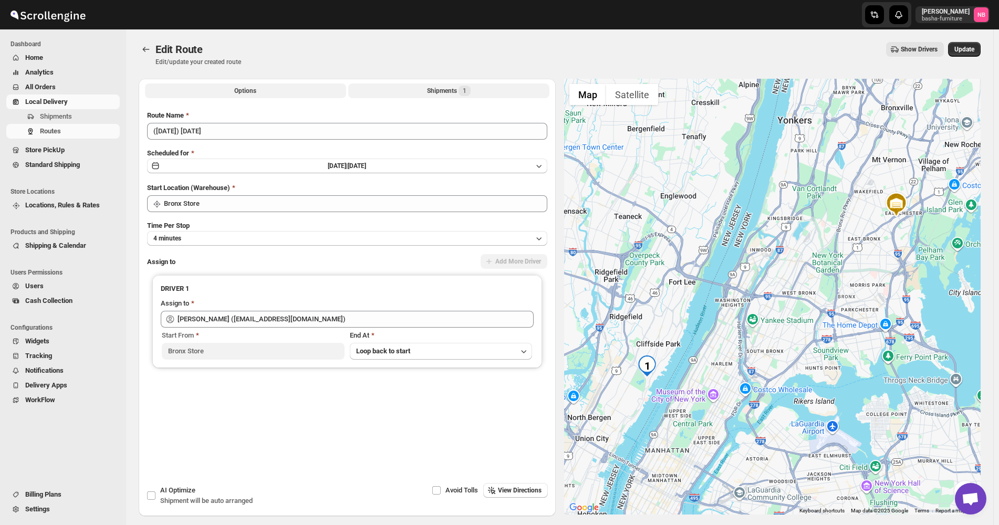
click at [454, 85] on button "Shipments 1" at bounding box center [448, 90] width 201 height 15
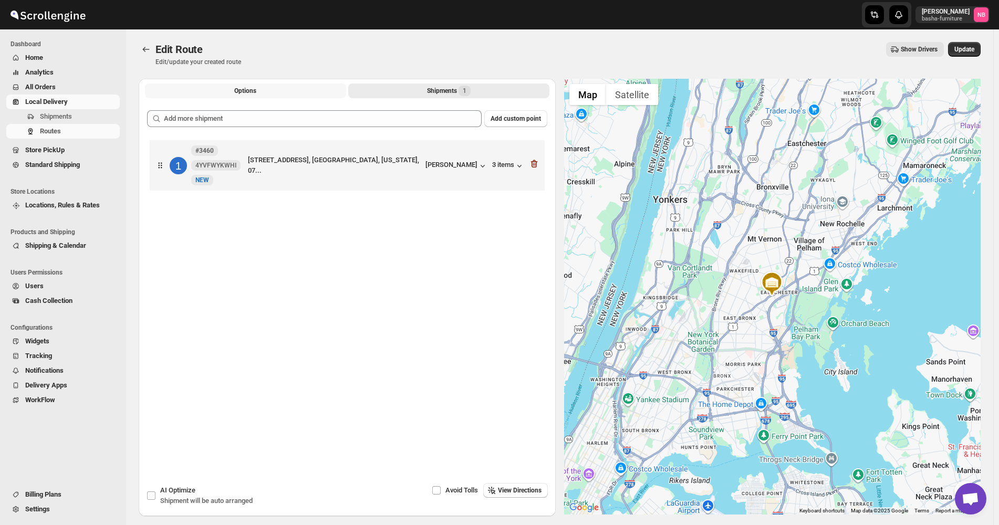
click at [279, 91] on button "Options" at bounding box center [245, 90] width 201 height 15
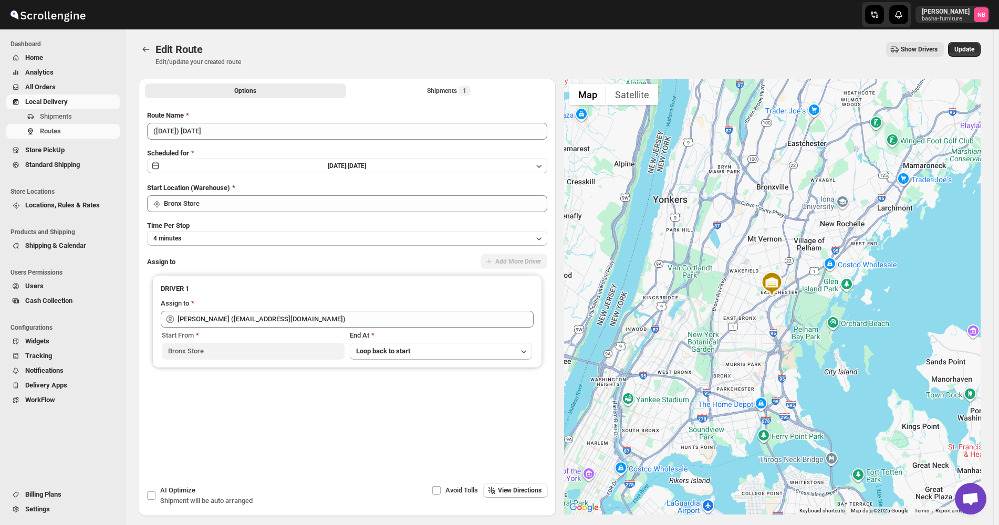
click at [296, 119] on div "Route Name" at bounding box center [347, 115] width 400 height 11
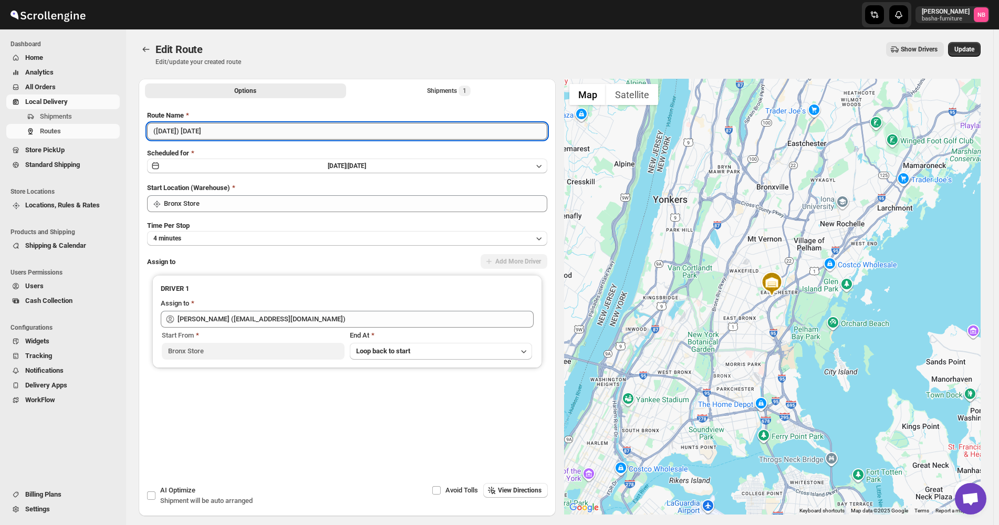
click at [287, 127] on input "([DATE]) [DATE]" at bounding box center [347, 131] width 400 height 17
type input "([DATE]) [DATE] NJ"
drag, startPoint x: 968, startPoint y: 29, endPoint x: 967, endPoint y: 35, distance: 6.0
click at [968, 29] on div "Edit Route. This page is ready Edit Route Edit/update your created route Show D…" at bounding box center [560, 53] width 842 height 49
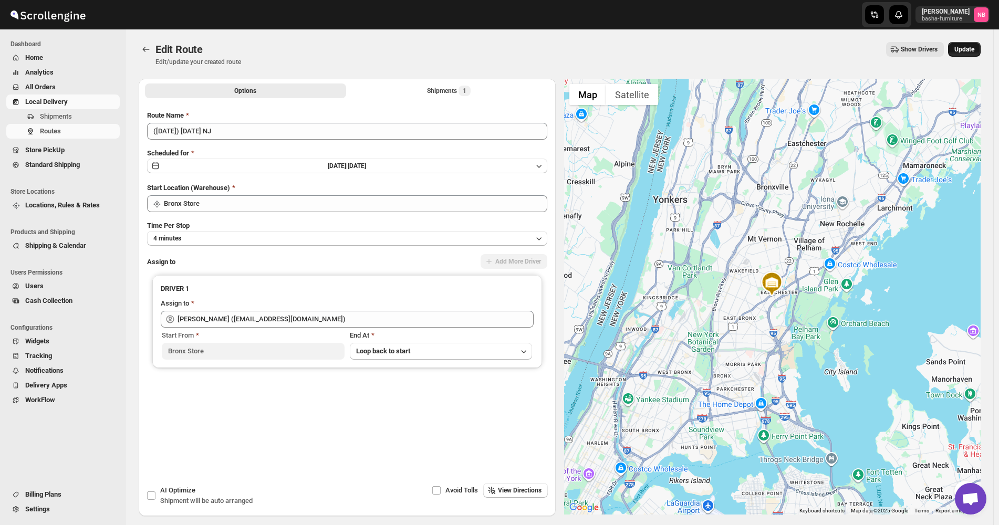
click at [961, 49] on span "Update" at bounding box center [964, 49] width 20 height 8
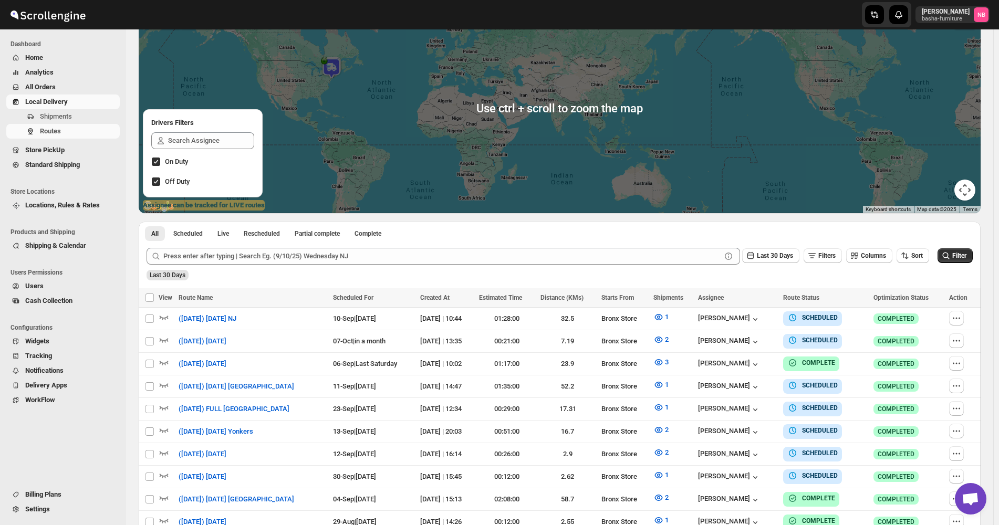
scroll to position [210, 0]
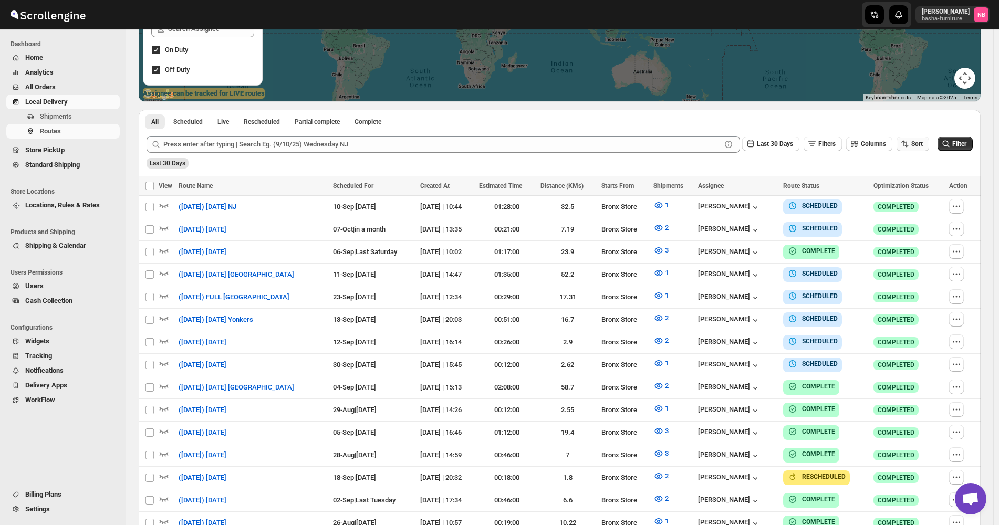
click at [910, 141] on icon "button" at bounding box center [904, 144] width 11 height 11
click at [909, 203] on div "Due Date" at bounding box center [900, 200] width 28 height 11
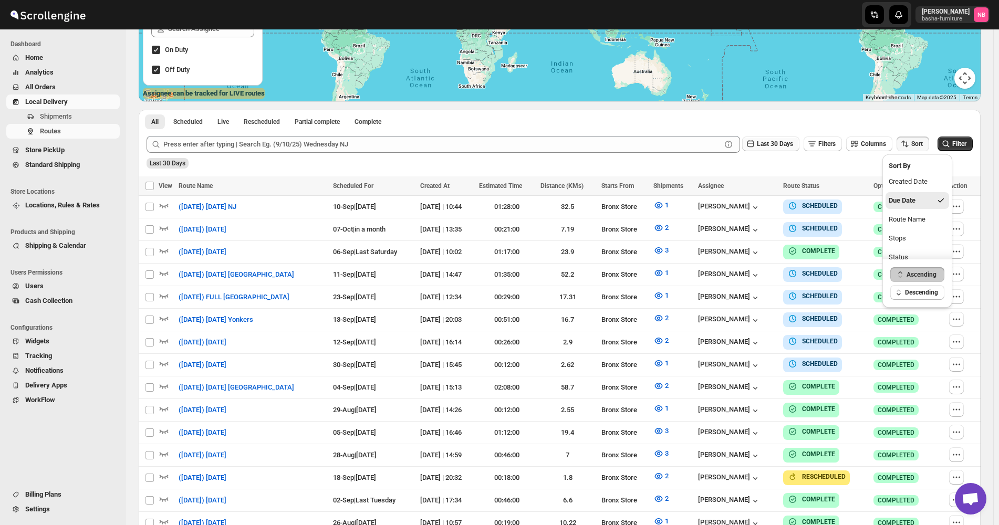
click at [766, 146] on span "Last 30 Days" at bounding box center [775, 143] width 36 height 7
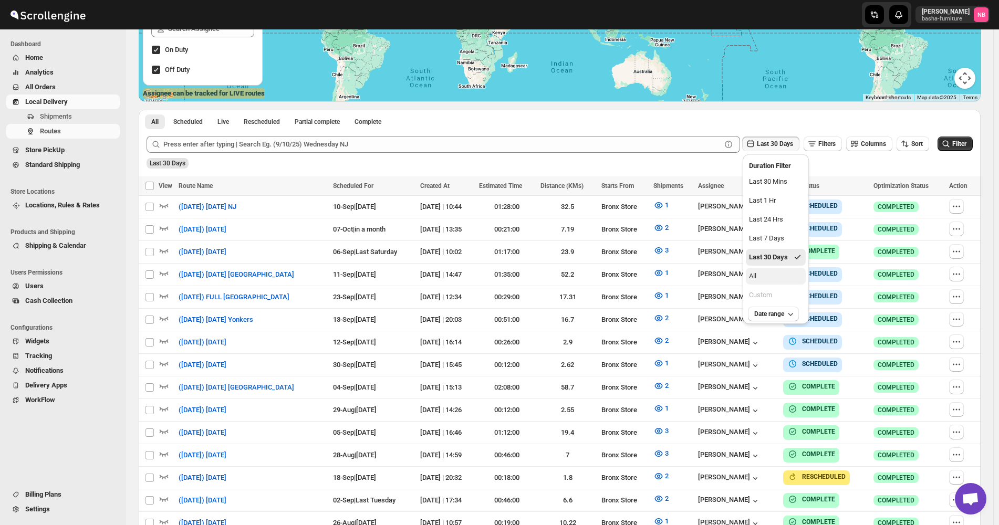
drag, startPoint x: 768, startPoint y: 277, endPoint x: 866, endPoint y: 231, distance: 108.0
click at [769, 278] on button "All" at bounding box center [776, 276] width 60 height 17
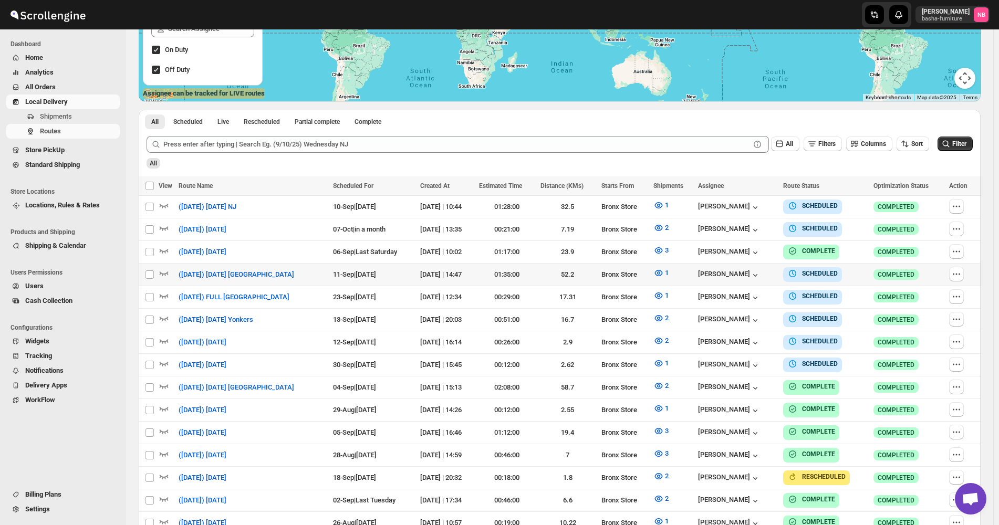
drag, startPoint x: 959, startPoint y: 144, endPoint x: 931, endPoint y: 135, distance: 28.9
click at [959, 144] on span "Filter" at bounding box center [959, 143] width 14 height 7
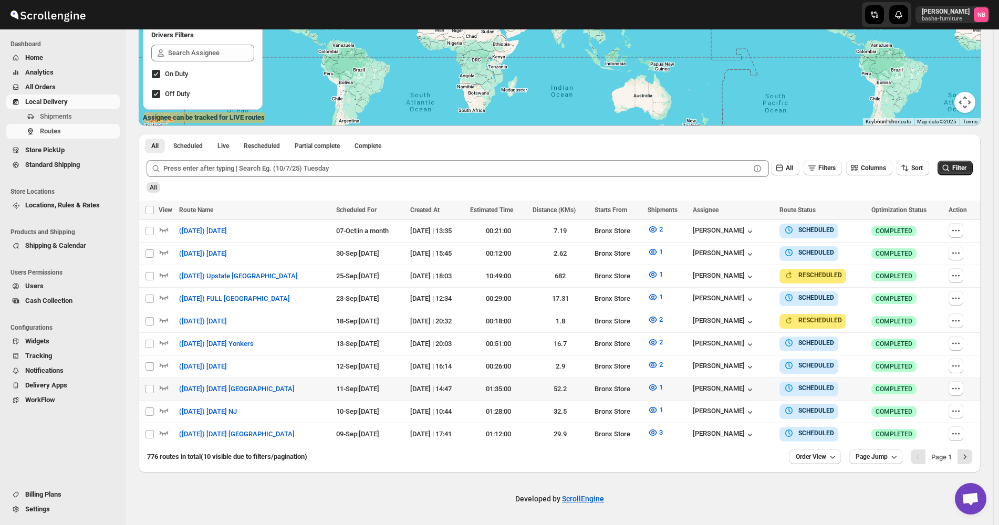
scroll to position [181, 0]
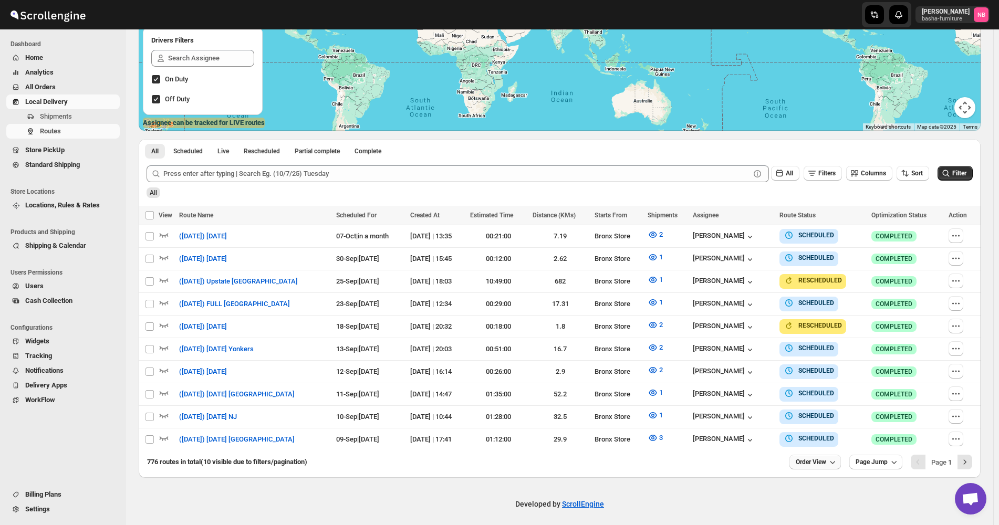
click at [826, 458] on span "Order View" at bounding box center [810, 462] width 30 height 8
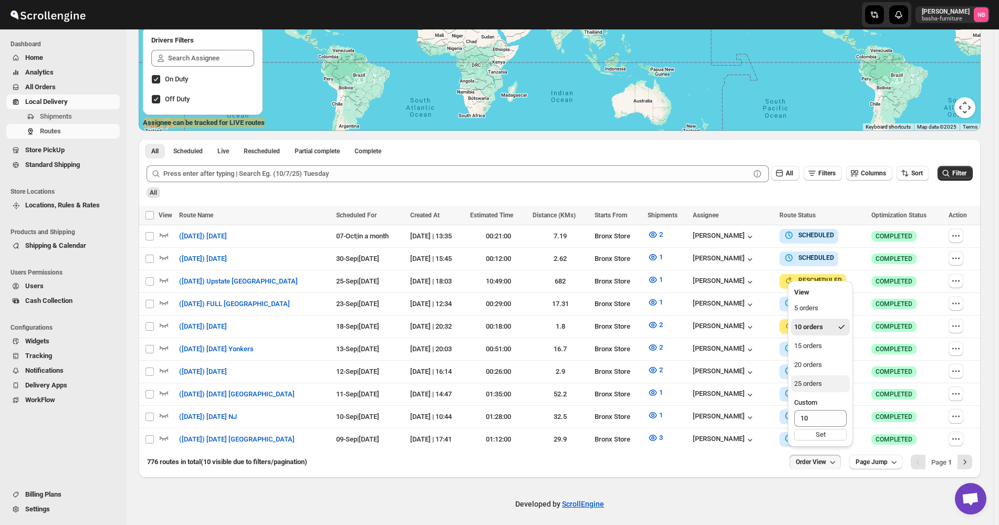
click at [815, 381] on div "25 orders" at bounding box center [808, 384] width 28 height 11
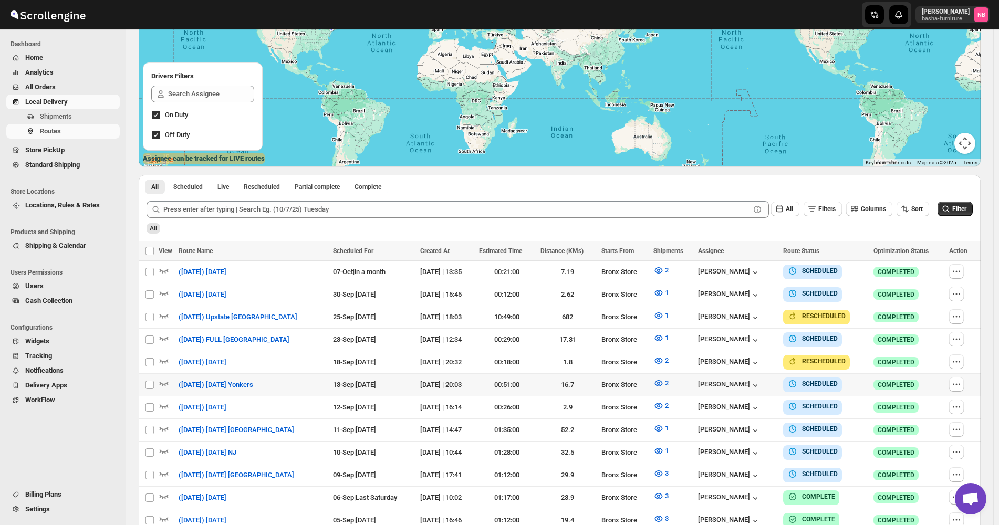
scroll to position [263, 0]
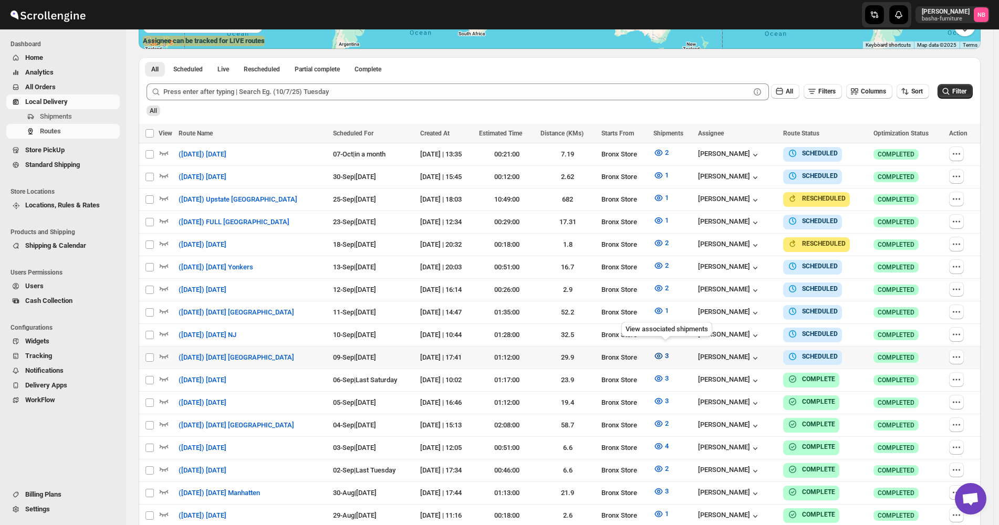
click at [663, 351] on icon "button" at bounding box center [658, 356] width 11 height 11
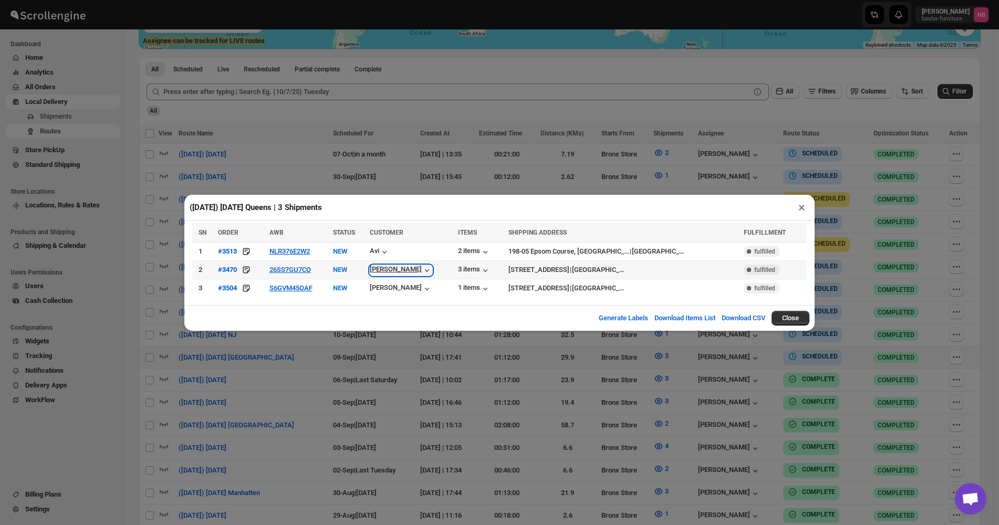
click at [427, 266] on icon "button" at bounding box center [427, 270] width 11 height 11
click at [422, 276] on icon "button" at bounding box center [427, 270] width 11 height 11
click at [414, 269] on div "[PERSON_NAME]" at bounding box center [401, 270] width 62 height 11
click at [858, 211] on div "([DATE]) [DATE] [GEOGRAPHIC_DATA] | 3 Shipments × SN ORDER AWB STATUS CUSTOMER …" at bounding box center [499, 262] width 999 height 525
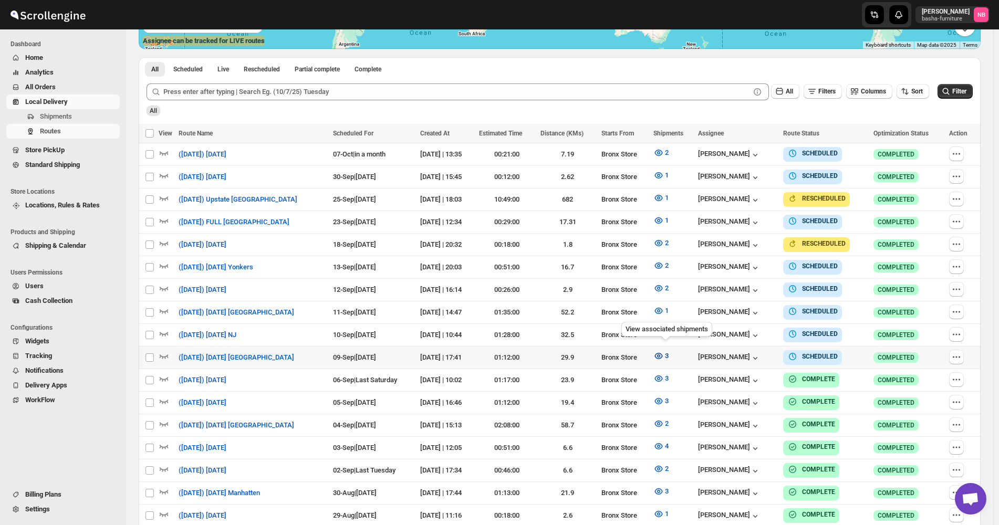
click at [654, 348] on button "3" at bounding box center [661, 356] width 28 height 17
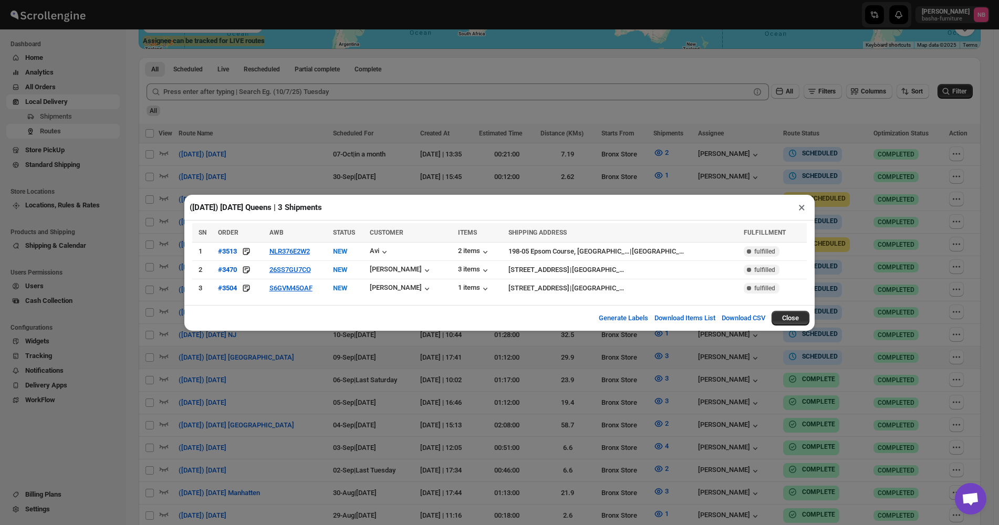
click at [431, 394] on div "([DATE]) [DATE] [GEOGRAPHIC_DATA] | 3 Shipments × SN ORDER AWB STATUS CUSTOMER …" at bounding box center [499, 262] width 999 height 525
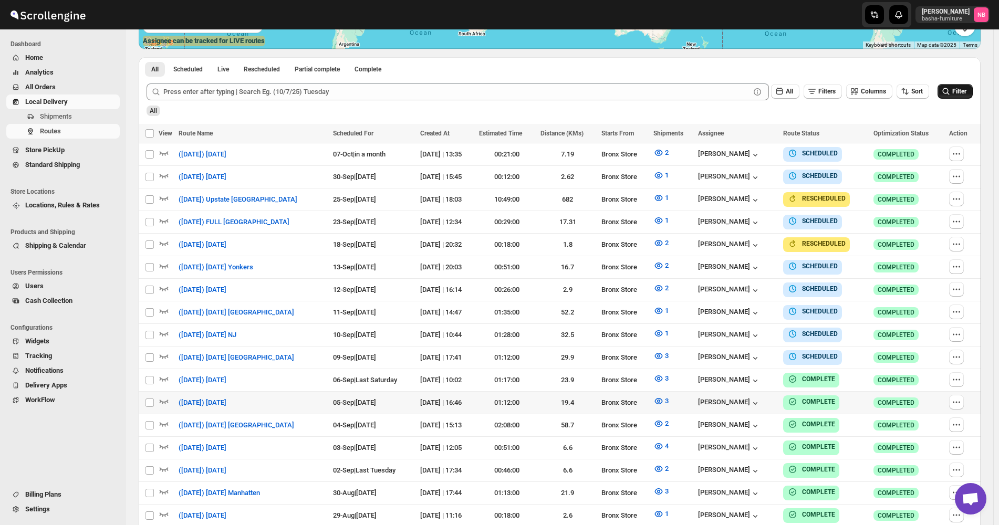
click at [950, 86] on button "Filter" at bounding box center [954, 91] width 35 height 15
click at [79, 86] on span "All Orders" at bounding box center [71, 87] width 92 height 11
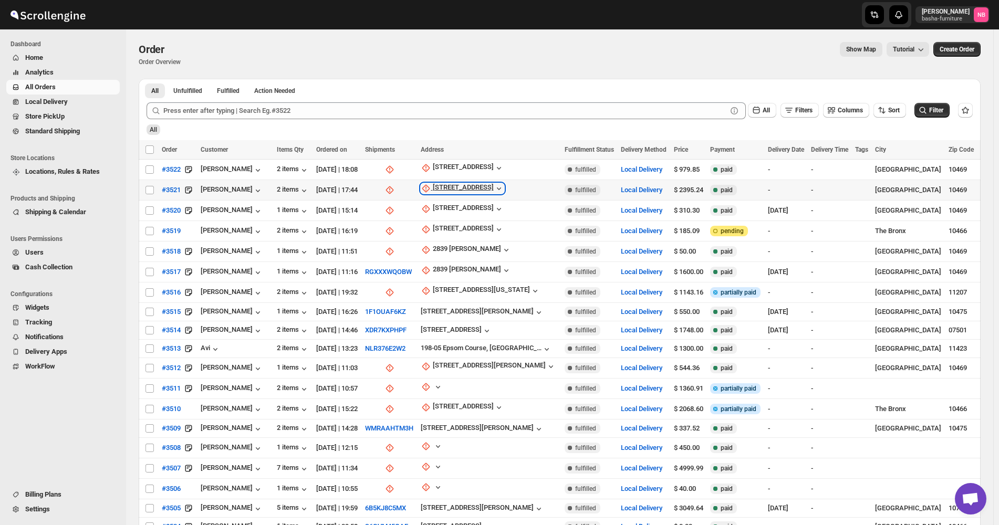
click at [476, 188] on div "[STREET_ADDRESS]" at bounding box center [463, 188] width 61 height 11
click at [464, 244] on span "Update manually" at bounding box center [471, 244] width 50 height 8
select select "US"
select select "[US_STATE]"
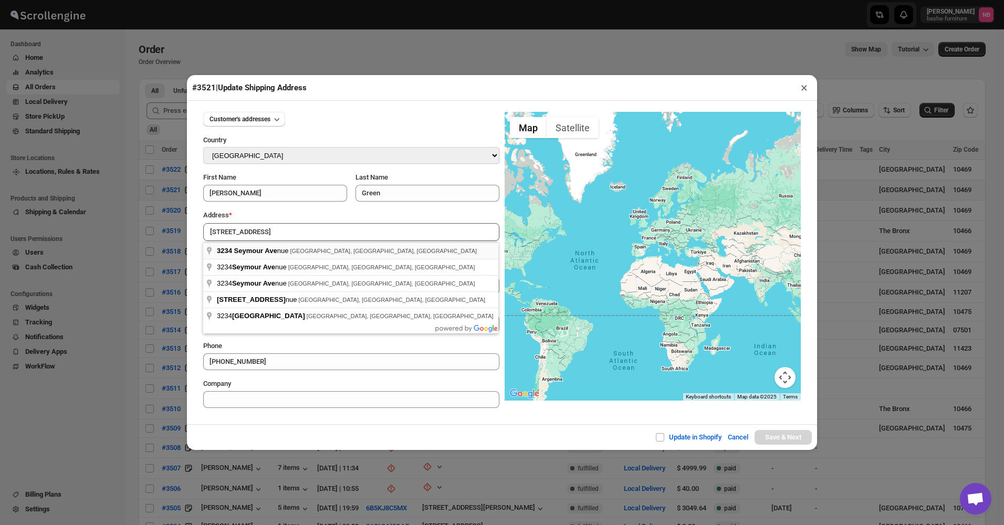
type input "[STREET_ADDRESS]"
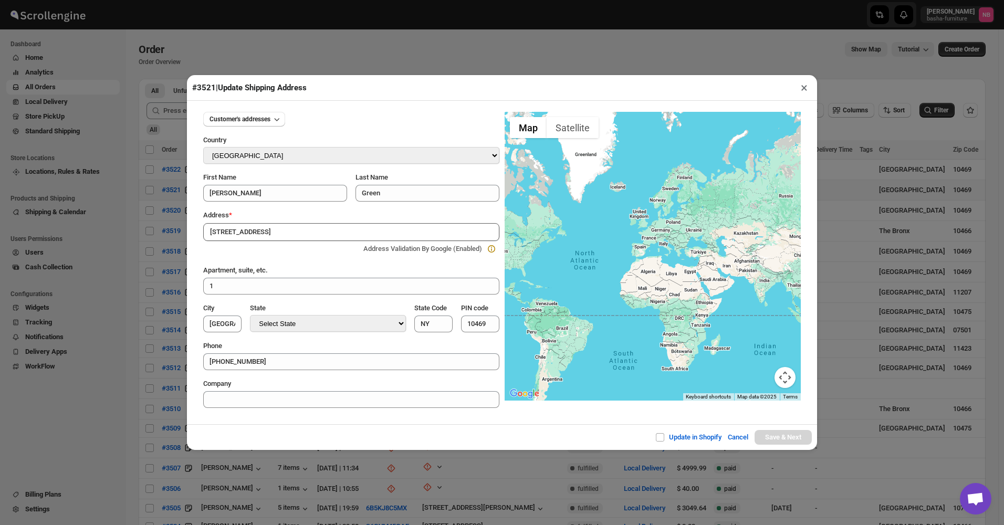
type input "[GEOGRAPHIC_DATA]"
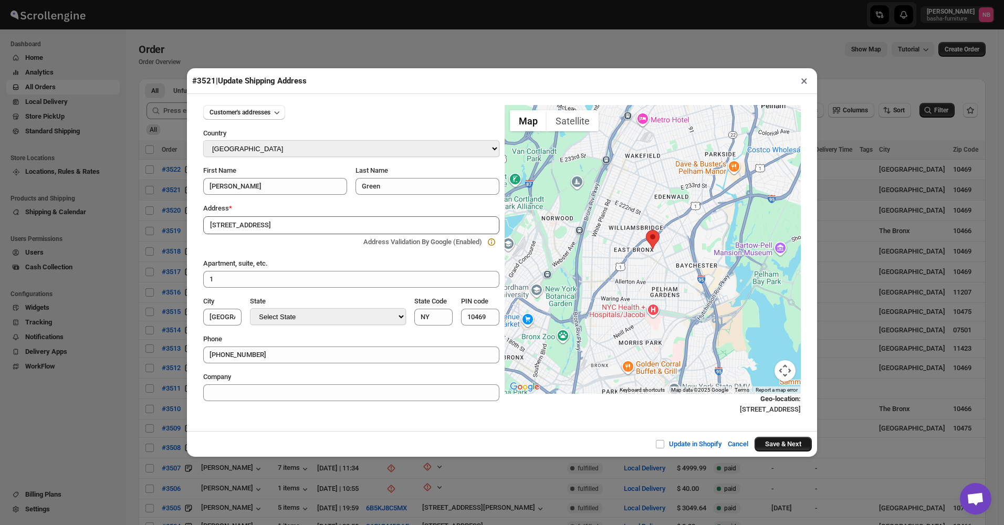
click at [773, 448] on button "Save & Next" at bounding box center [782, 444] width 57 height 15
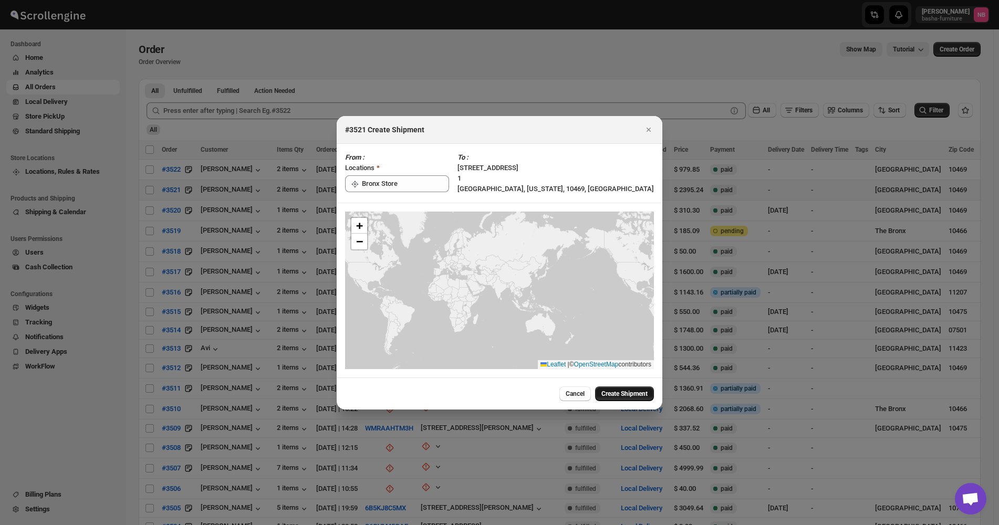
click at [610, 392] on span "Create Shipment" at bounding box center [624, 394] width 46 height 8
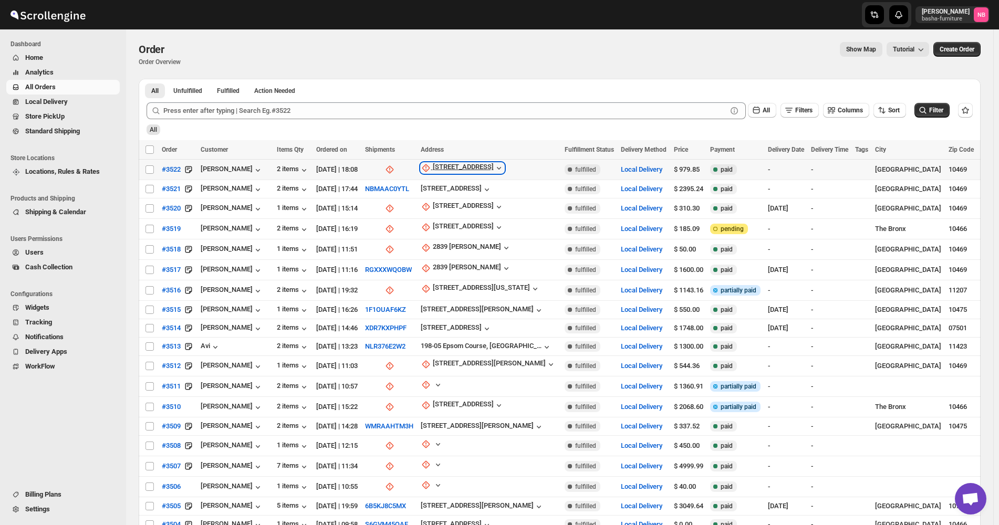
click at [482, 171] on div "[STREET_ADDRESS]" at bounding box center [463, 168] width 61 height 11
drag, startPoint x: 485, startPoint y: 228, endPoint x: 548, endPoint y: 128, distance: 118.1
click at [575, 140] on div "All Unfulfilled Fulfilled Action Needed Tab Filters All Unfulfilled Fulfilled A…" at bounding box center [560, 329] width 842 height 500
click at [481, 167] on div "[STREET_ADDRESS]" at bounding box center [463, 168] width 61 height 11
click at [457, 224] on span "Update manually" at bounding box center [471, 225] width 50 height 8
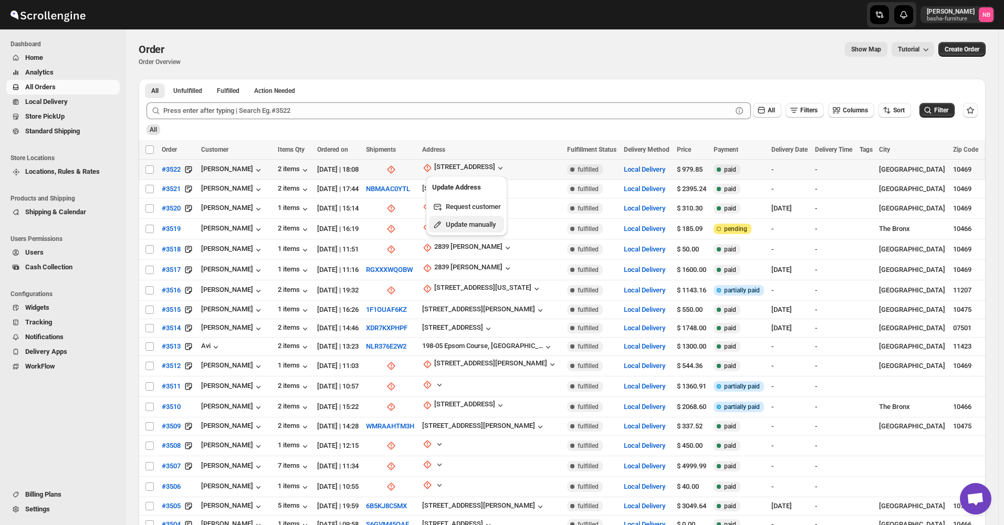
select select "US"
select select "[US_STATE]"
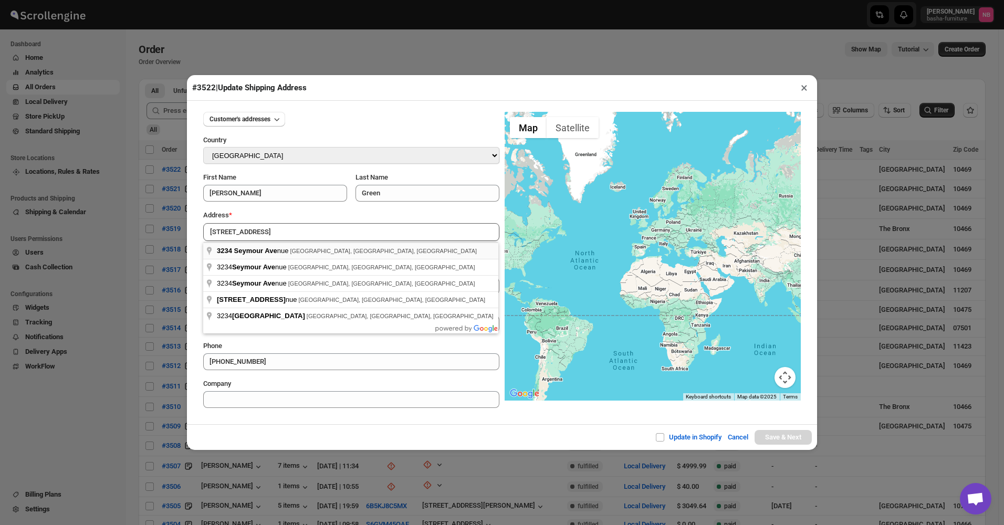
type input "[STREET_ADDRESS]"
type input "[GEOGRAPHIC_DATA]"
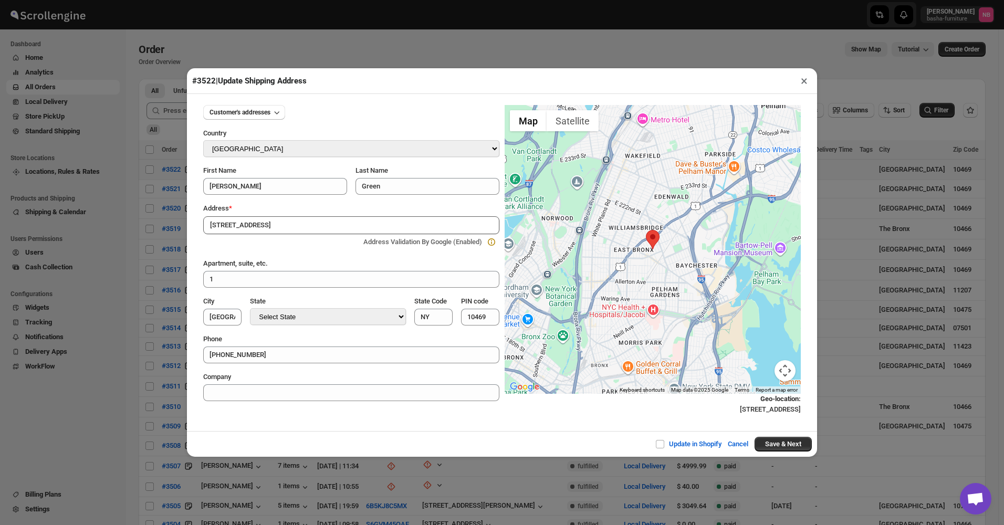
click at [768, 436] on div "Update in Shopify Cancel Save & Next" at bounding box center [502, 444] width 630 height 26
click at [767, 445] on button "Save & Next" at bounding box center [782, 444] width 57 height 15
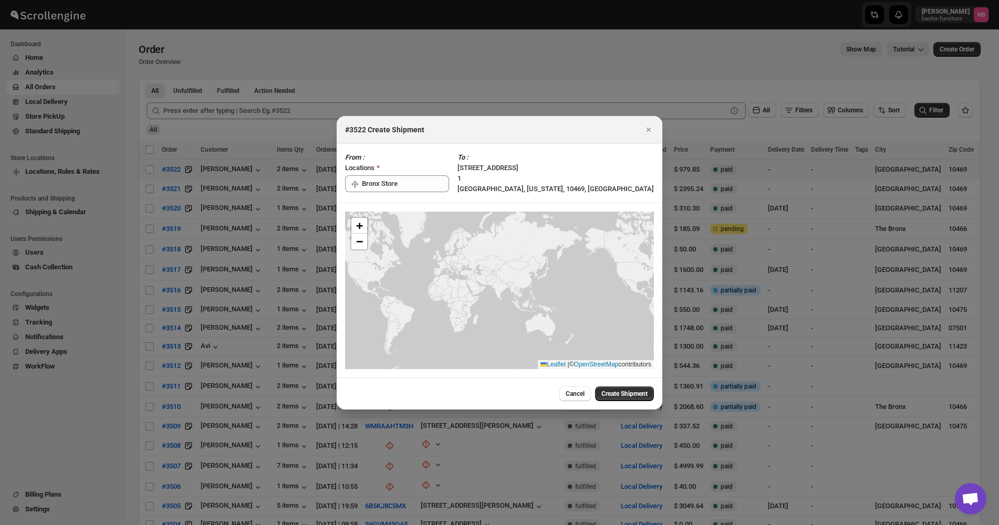
click at [619, 397] on span "Create Shipment" at bounding box center [624, 394] width 46 height 8
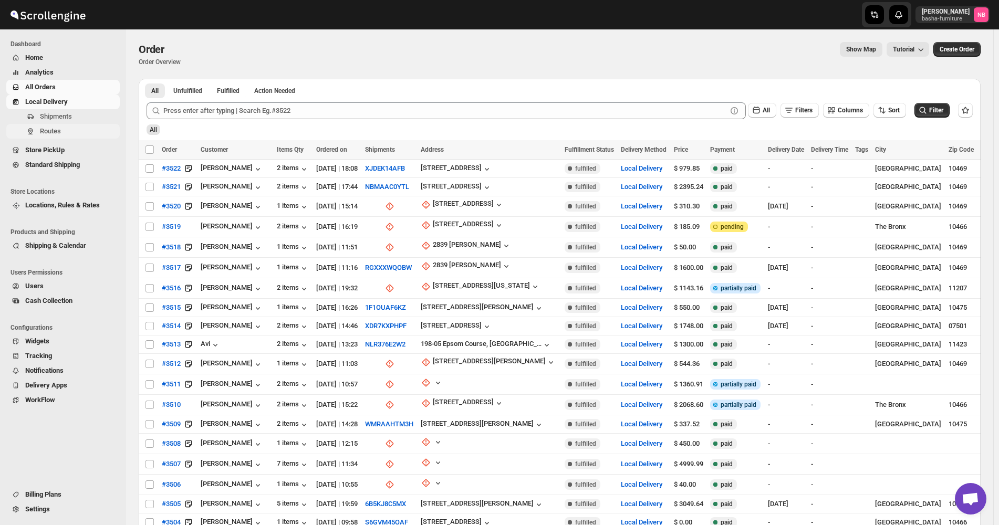
click at [51, 125] on button "Routes" at bounding box center [62, 131] width 113 height 15
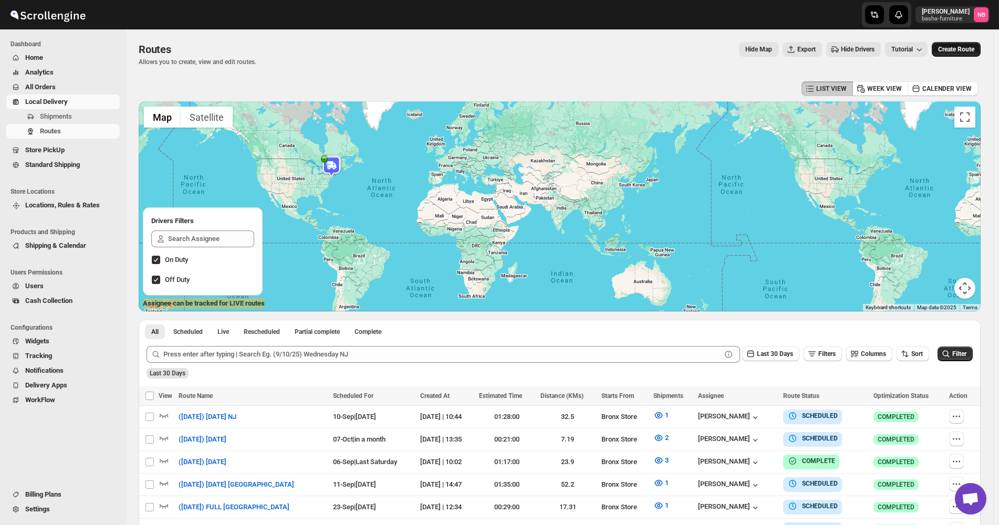
click at [962, 53] on span "Create Route" at bounding box center [956, 49] width 36 height 8
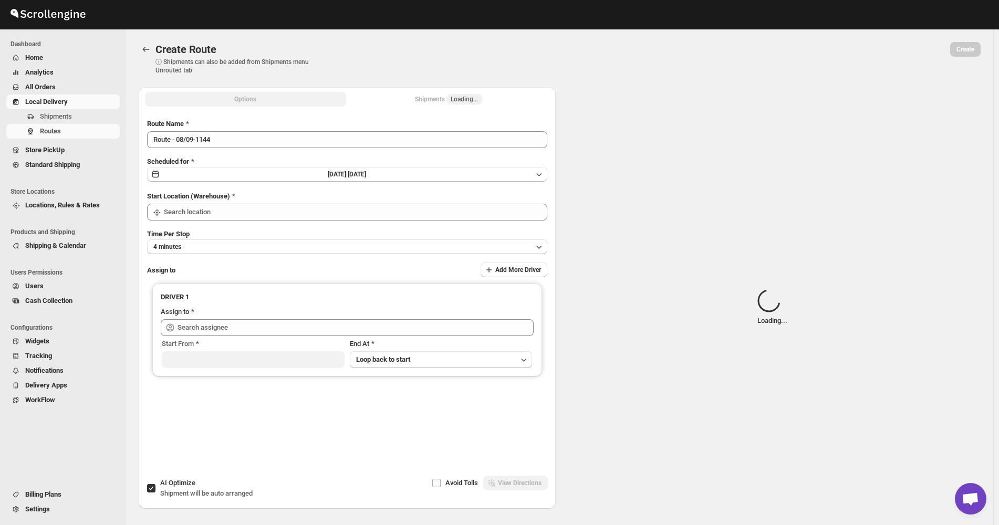
type input "Not Available"
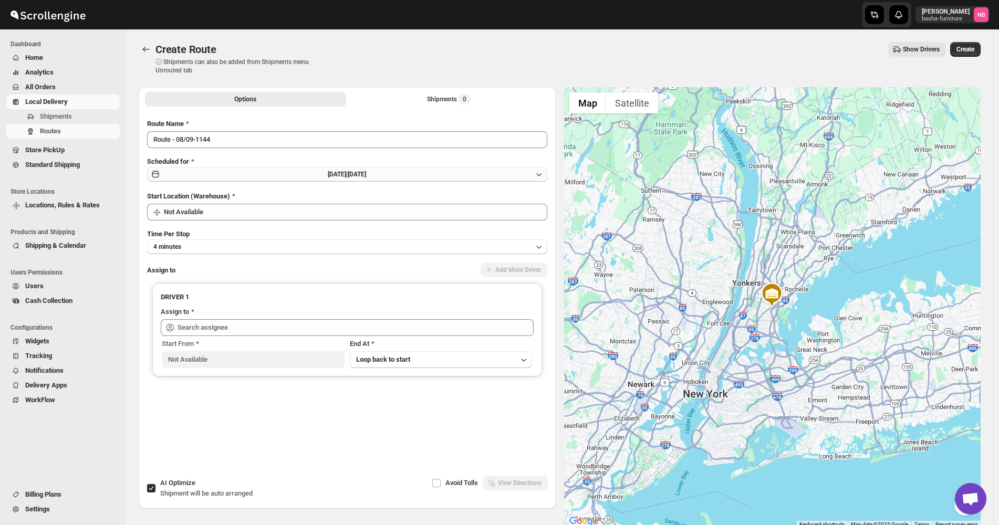
click at [413, 177] on button "[DATE] | [DATE]" at bounding box center [347, 174] width 400 height 15
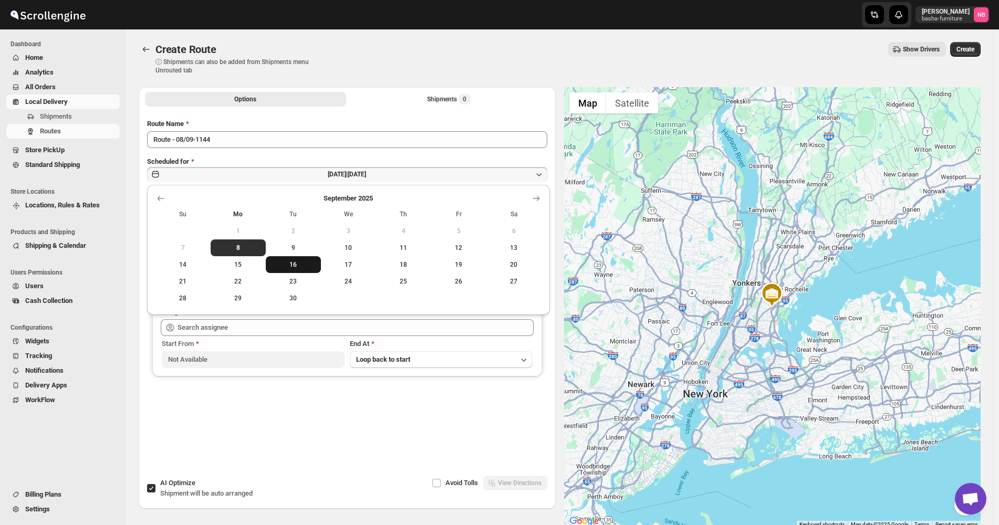
click at [299, 261] on span "16" at bounding box center [293, 264] width 47 height 8
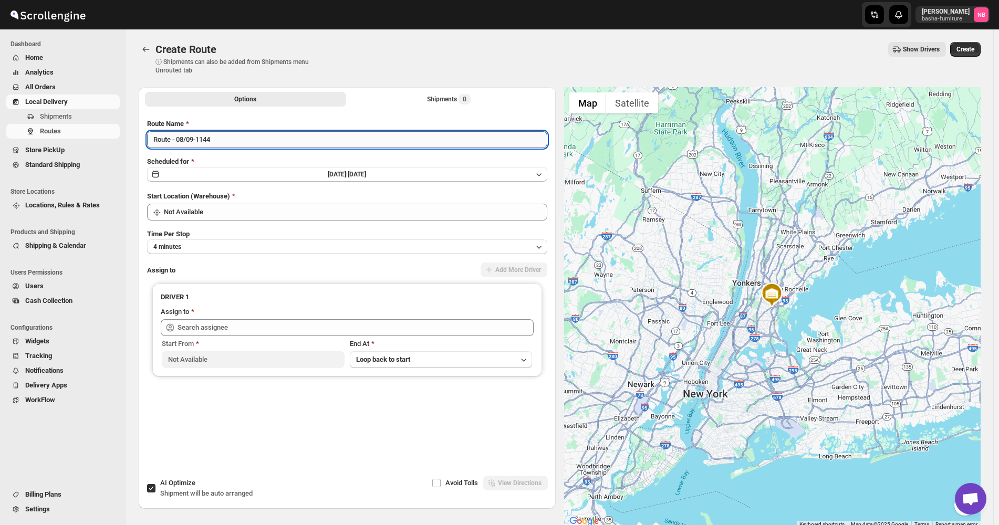
click at [257, 142] on input "Route - 08/09-1144" at bounding box center [347, 139] width 400 height 17
type input "([DATE]) [DATE]"
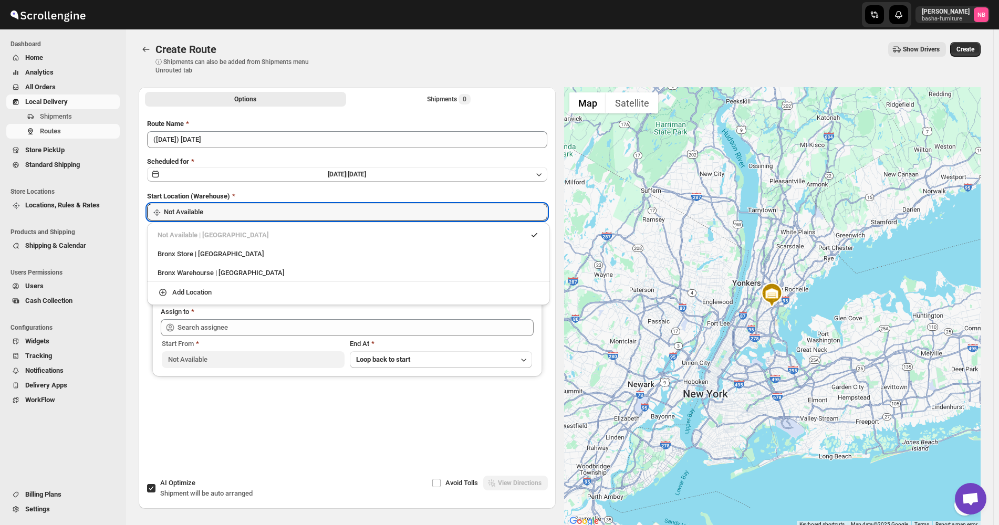
drag, startPoint x: 242, startPoint y: 207, endPoint x: 239, endPoint y: 234, distance: 27.0
click at [244, 209] on input "Not Available" at bounding box center [355, 212] width 383 height 17
drag, startPoint x: 235, startPoint y: 250, endPoint x: 214, endPoint y: 271, distance: 30.1
click at [235, 251] on div "Bronx Store | [GEOGRAPHIC_DATA]" at bounding box center [349, 254] width 382 height 11
type input "Bronx Store"
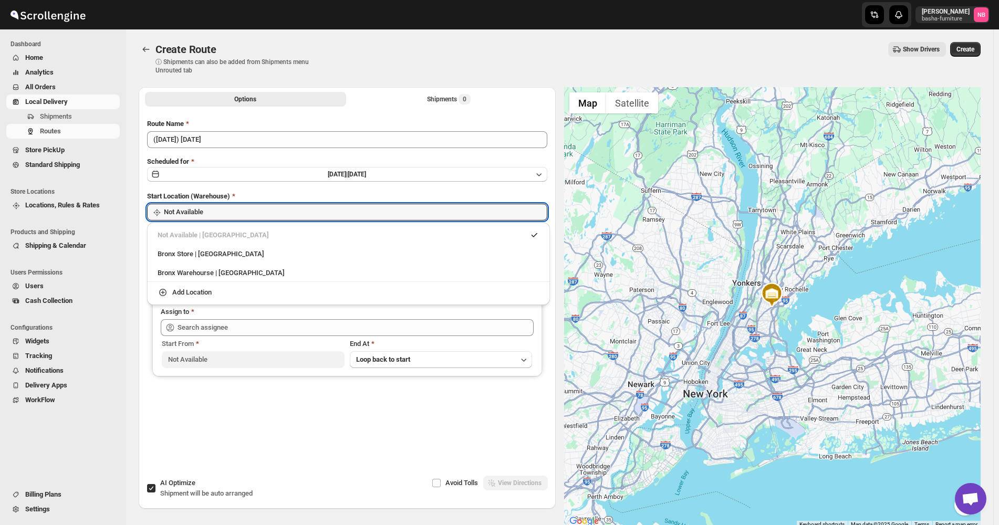
type input "Bronx Store"
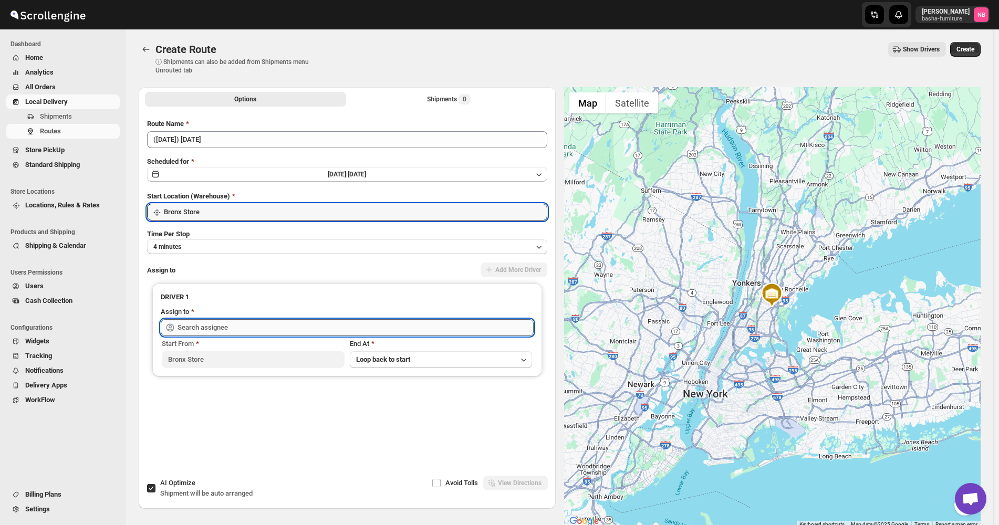
click at [228, 323] on input "text" at bounding box center [355, 327] width 356 height 17
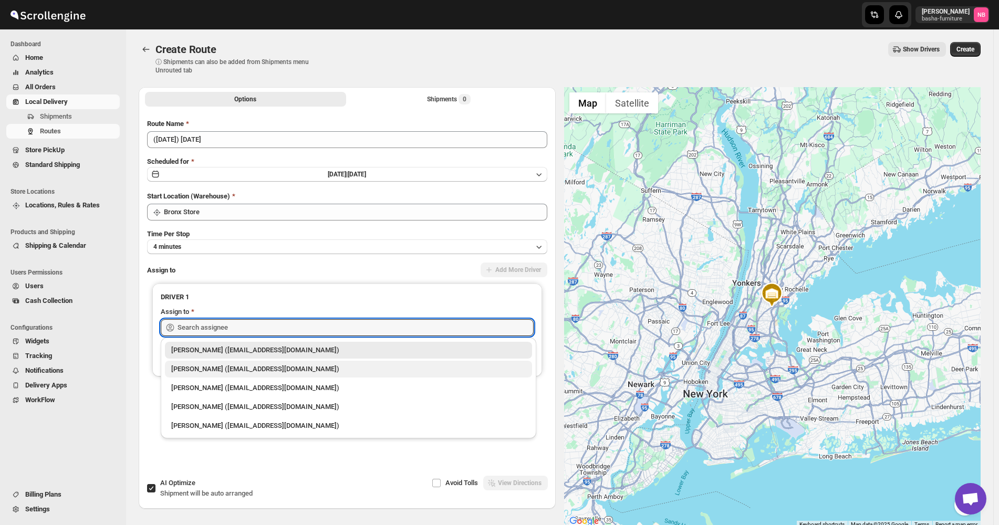
click at [242, 372] on div "[PERSON_NAME] ([EMAIL_ADDRESS][DOMAIN_NAME])" at bounding box center [348, 369] width 354 height 11
type input "[PERSON_NAME] ([EMAIL_ADDRESS][DOMAIN_NAME])"
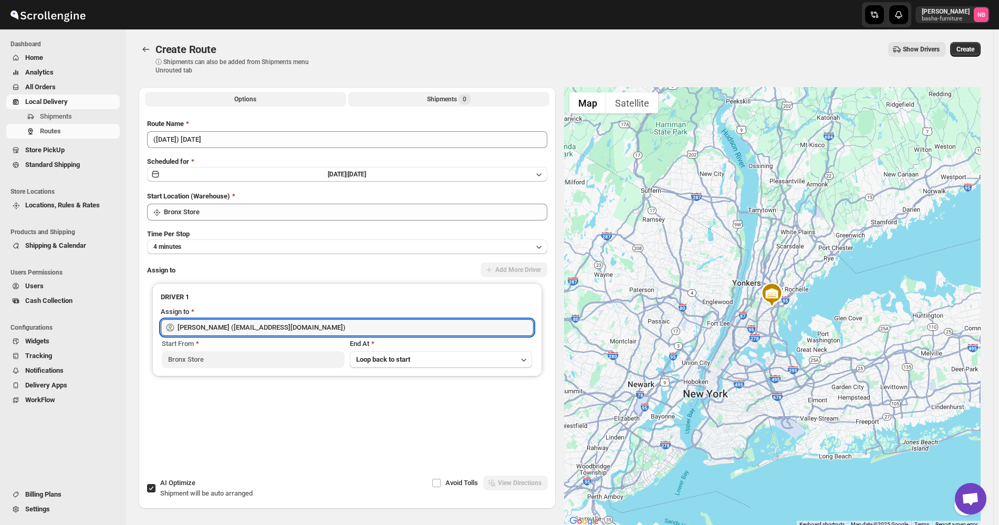
click at [435, 100] on div "Shipments 0" at bounding box center [449, 99] width 44 height 11
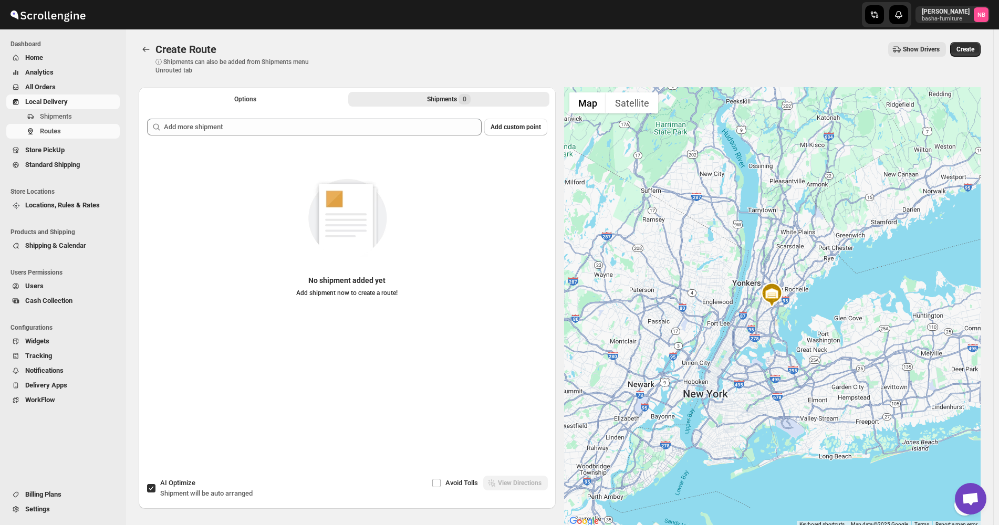
click at [407, 117] on div "Add custom point No shipment added yet Add shipment now to create a route!" at bounding box center [347, 282] width 417 height 344
click at [390, 140] on div "Add custom point No shipment added yet Add shipment now to create a route!" at bounding box center [347, 285] width 400 height 332
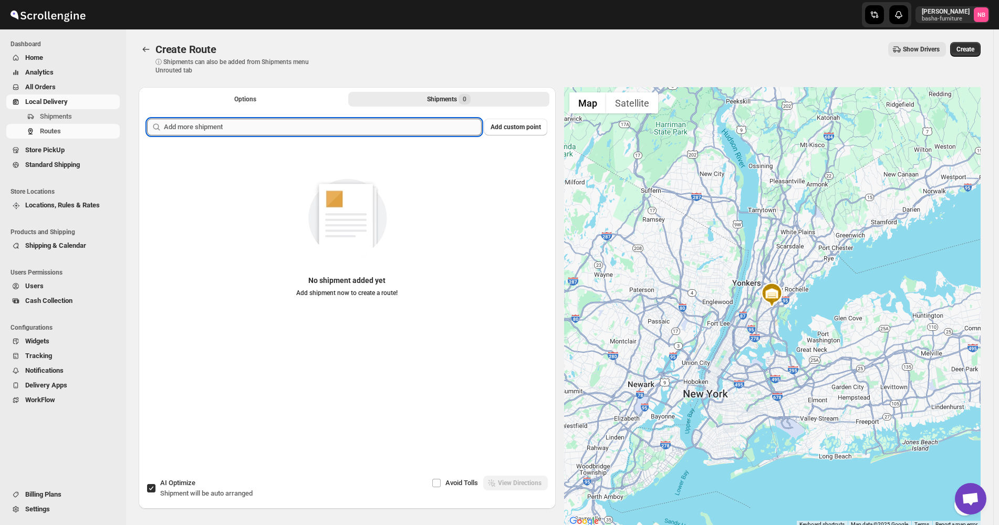
click at [395, 131] on input "text" at bounding box center [323, 127] width 318 height 17
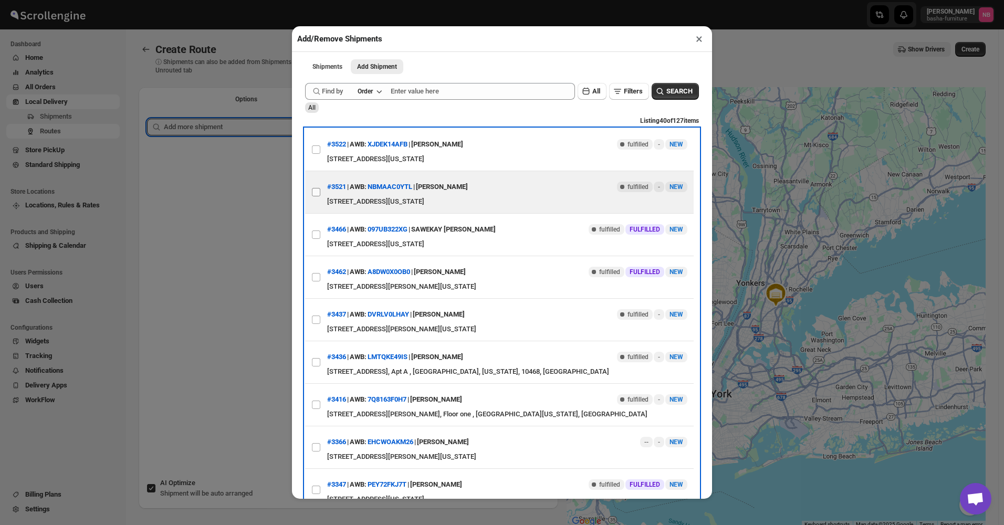
click at [320, 200] on label "View details for 68bef9d0460e7d780920a48c" at bounding box center [316, 192] width 22 height 42
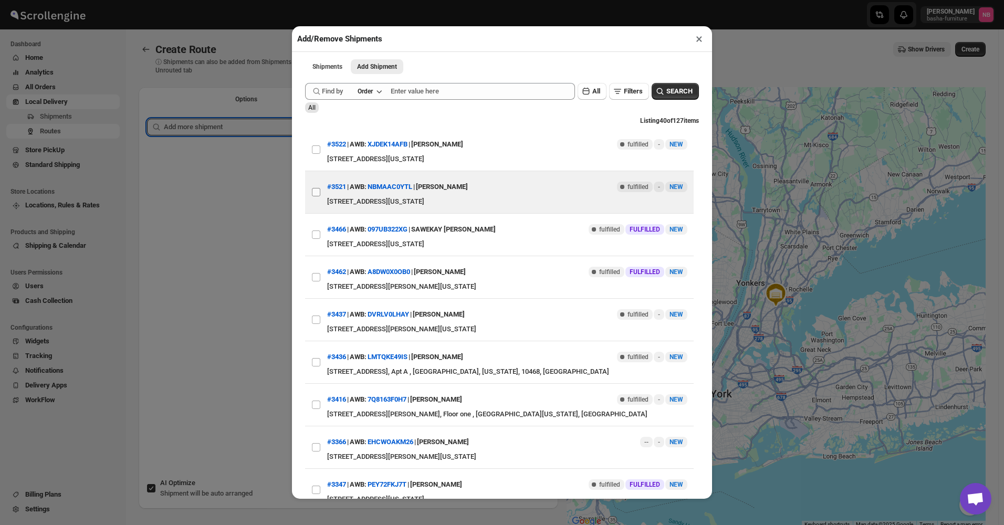
click at [320, 196] on input "View details for 68bef9d0460e7d780920a48c" at bounding box center [316, 192] width 8 height 8
checkbox input "true"
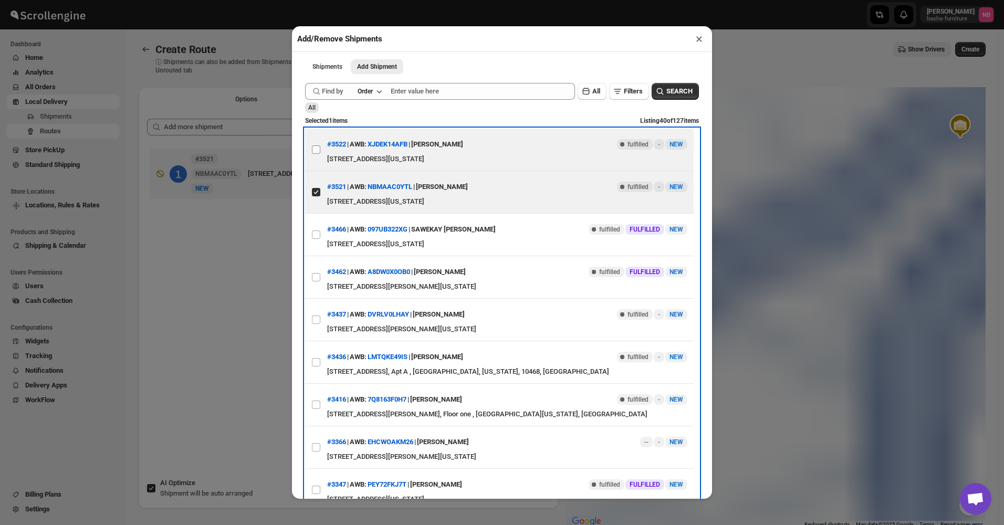
click at [310, 155] on label "View details for 68bef9d8460e7d780920a48d" at bounding box center [316, 150] width 22 height 42
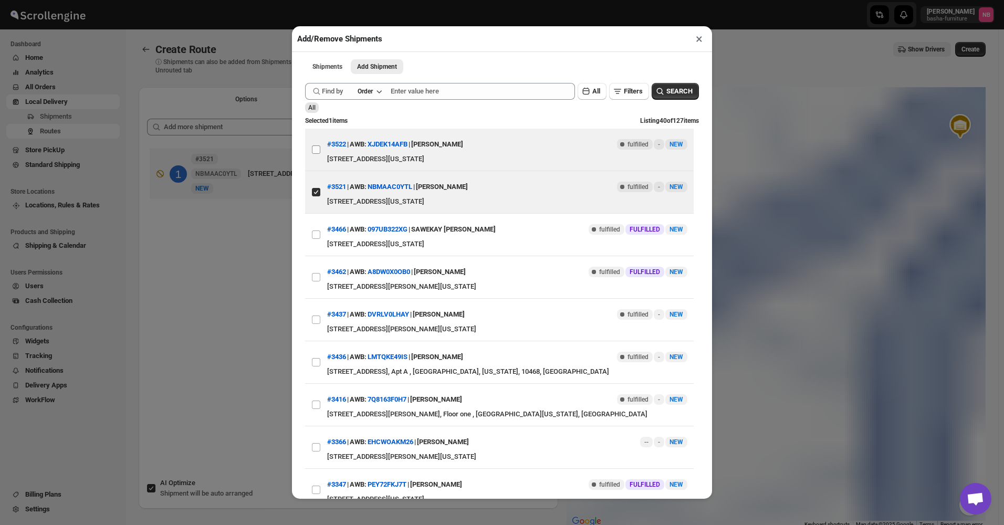
click at [312, 154] on input "View details for 68bef9d8460e7d780920a48d" at bounding box center [316, 149] width 8 height 8
checkbox input "true"
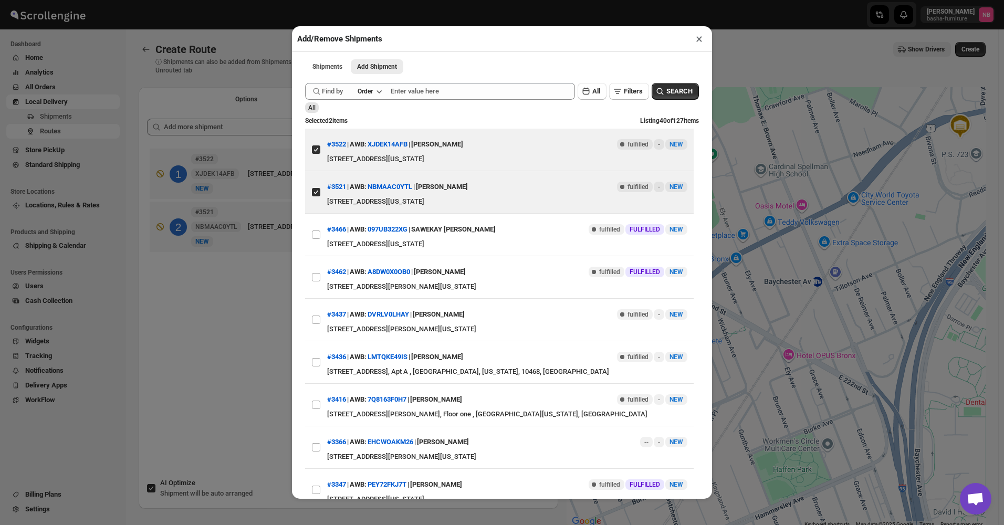
click at [241, 355] on div "Add/Remove Shipments × Shipments Add Shipment More views Shipments Add Shipment…" at bounding box center [502, 262] width 1004 height 525
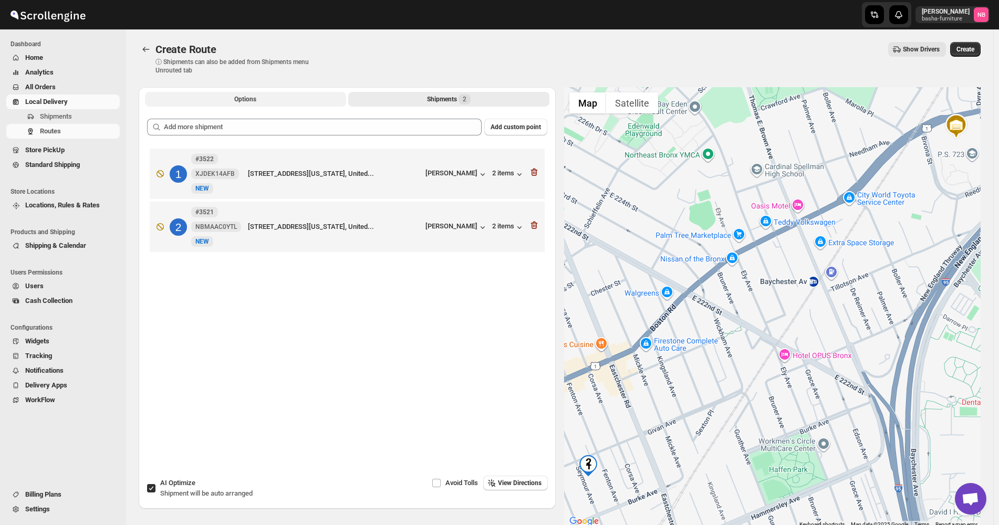
click at [284, 93] on button "Options" at bounding box center [245, 99] width 201 height 15
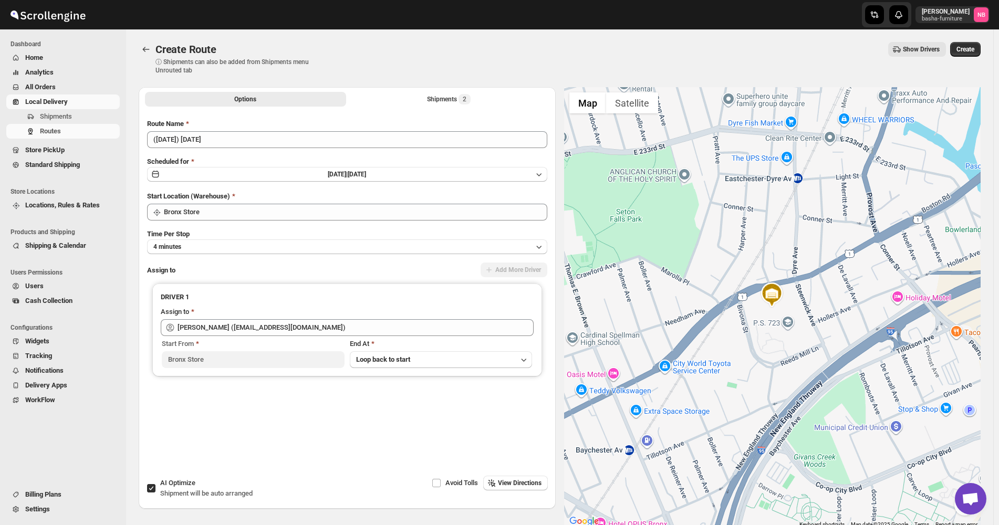
click at [967, 47] on span "Create" at bounding box center [965, 49] width 18 height 8
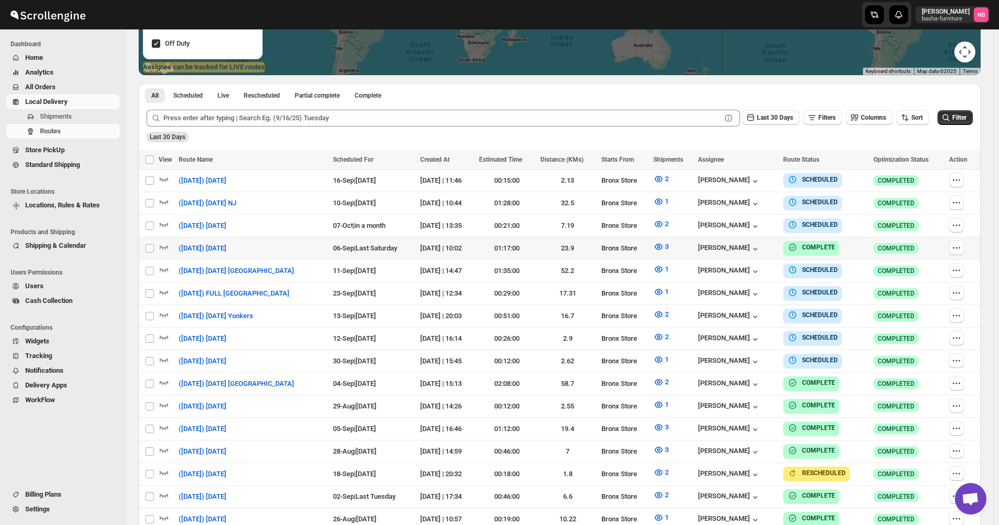
scroll to position [263, 0]
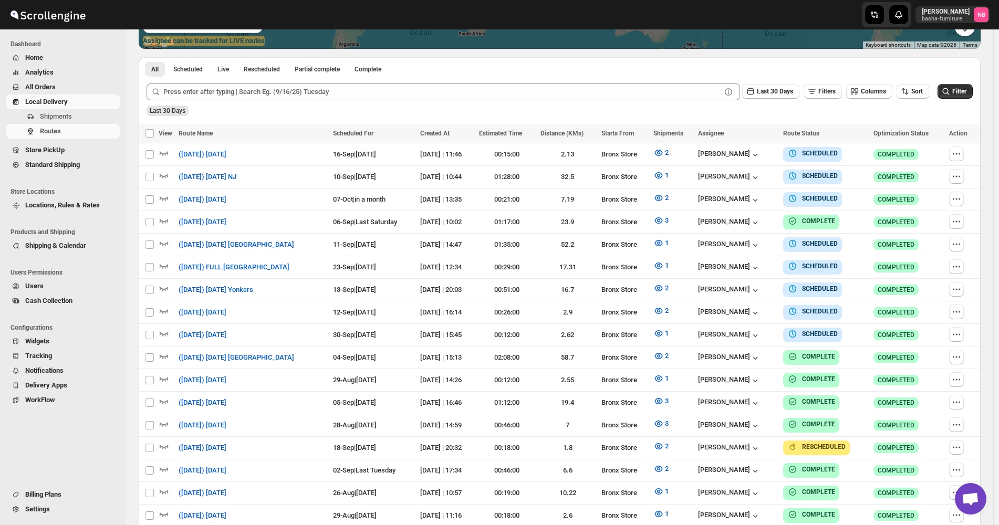
click at [922, 103] on div "Last 30 Days" at bounding box center [558, 107] width 828 height 18
click at [922, 95] on span "Sort" at bounding box center [917, 91] width 12 height 7
click at [900, 146] on div "Due Date" at bounding box center [900, 148] width 28 height 11
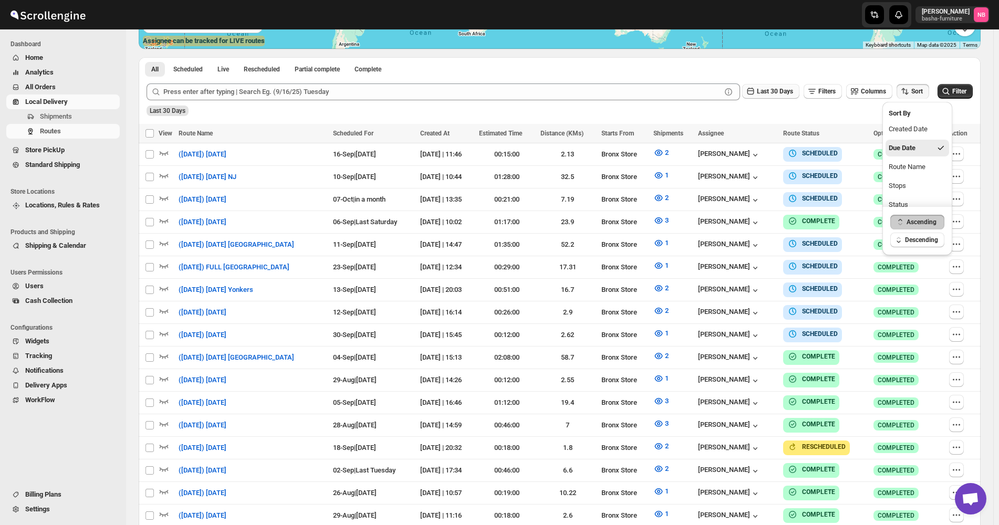
click at [780, 89] on span "Last 30 Days" at bounding box center [775, 91] width 36 height 7
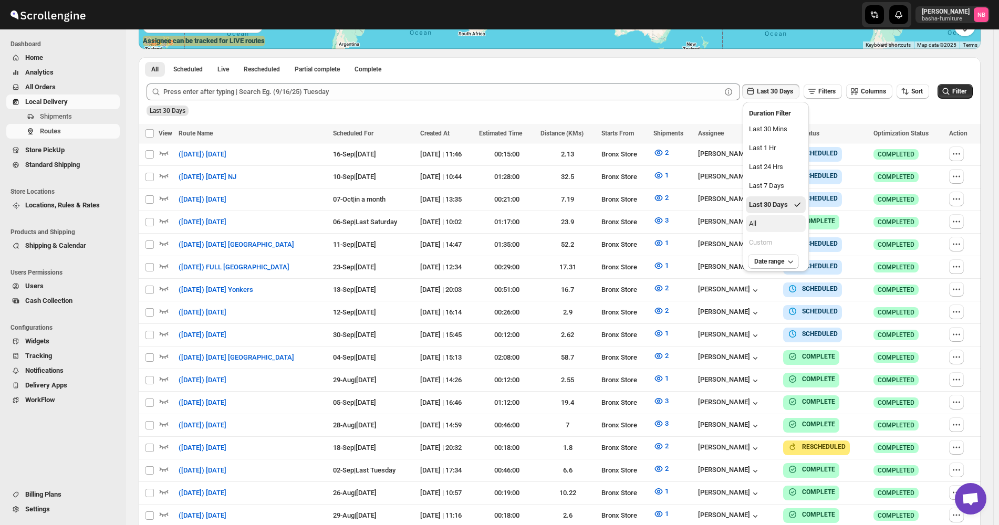
click at [767, 221] on button "All" at bounding box center [776, 223] width 60 height 17
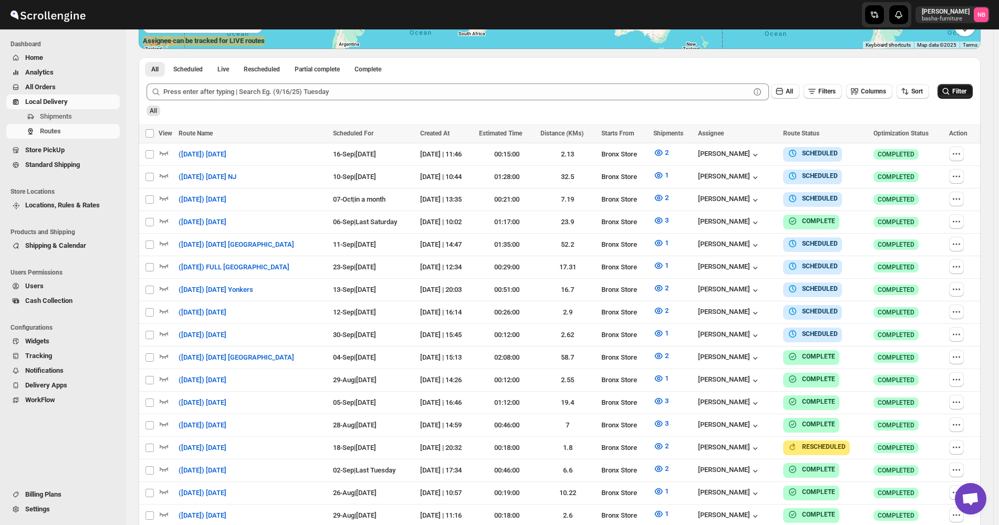
click at [972, 89] on button "Filter" at bounding box center [954, 91] width 35 height 15
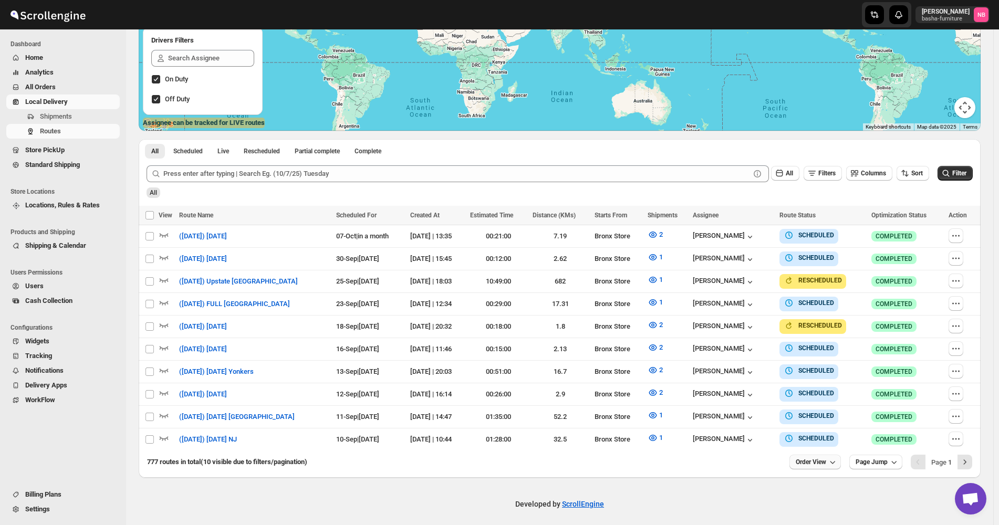
click at [817, 458] on span "Order View" at bounding box center [810, 462] width 30 height 8
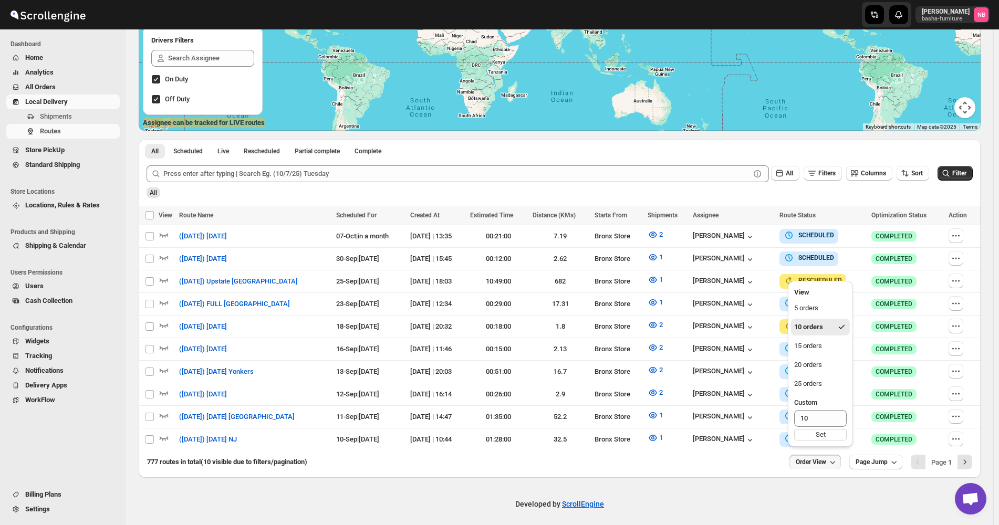
drag, startPoint x: 710, startPoint y: 474, endPoint x: 712, endPoint y: 446, distance: 27.4
click at [711, 478] on div "Developed by ScrollEngine" at bounding box center [559, 504] width 867 height 53
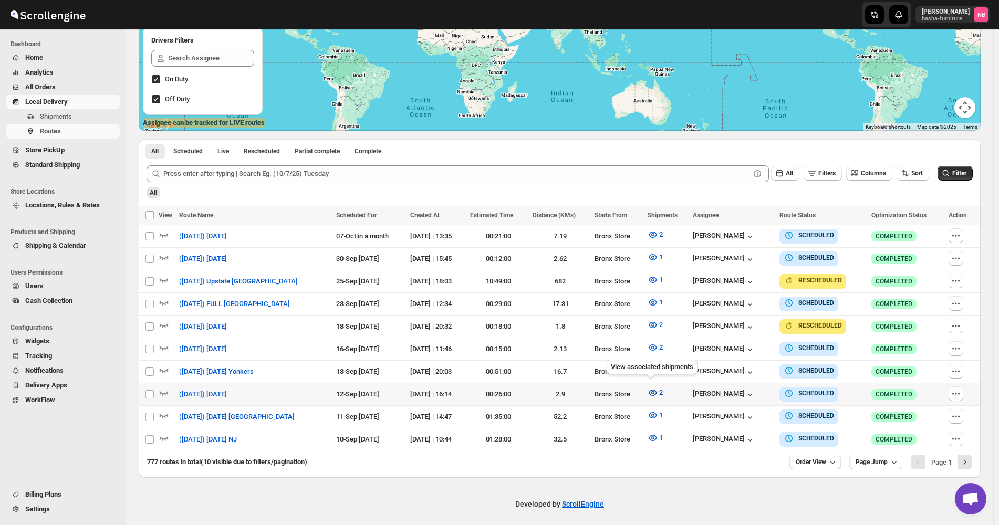
click at [648, 387] on icon "button" at bounding box center [652, 392] width 11 height 11
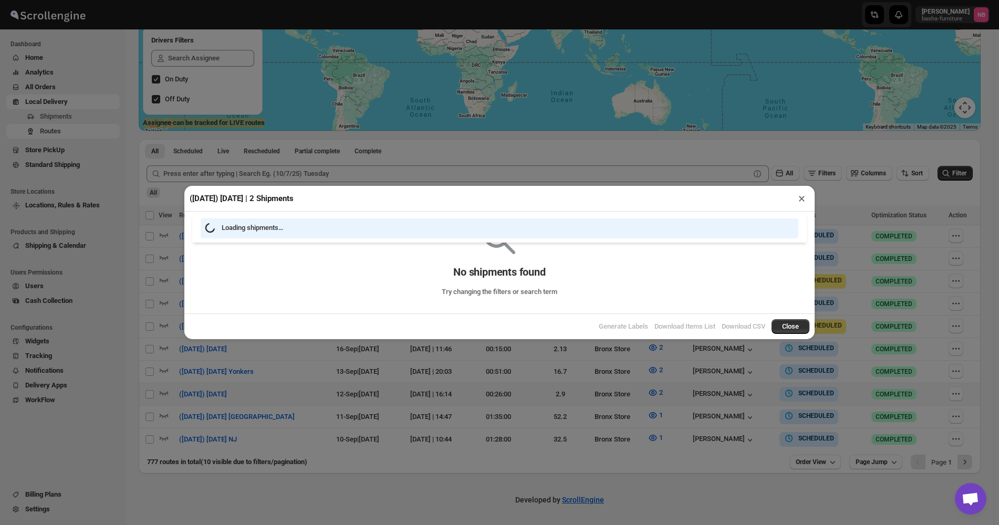
scroll to position [176, 0]
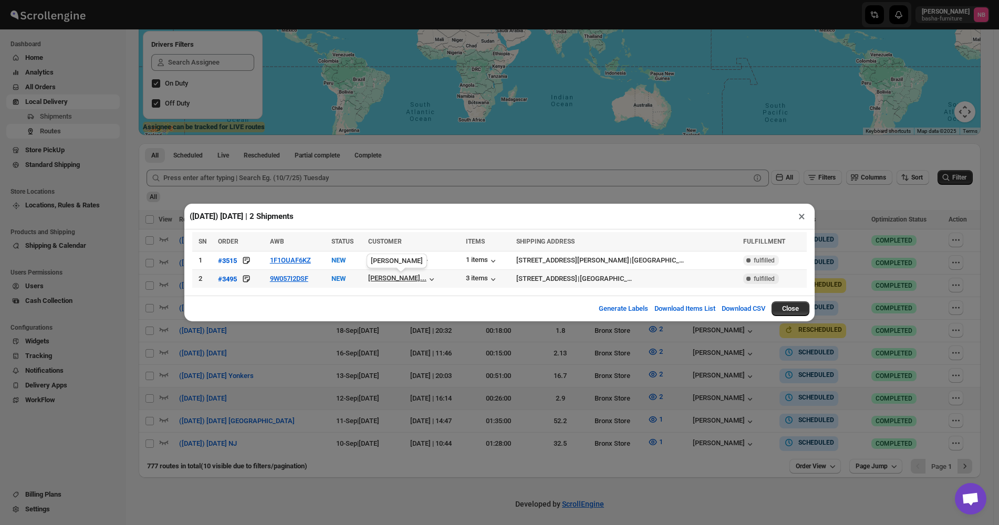
click at [414, 281] on div "[PERSON_NAME]..." at bounding box center [397, 278] width 58 height 8
click at [425, 279] on div "[PERSON_NAME]..." at bounding box center [397, 278] width 58 height 8
click at [302, 397] on div "([DATE]) [DATE] | 2 Shipments × SN ORDER AWB STATUS CUSTOMER ITEMS SHIPPING ADD…" at bounding box center [499, 262] width 999 height 525
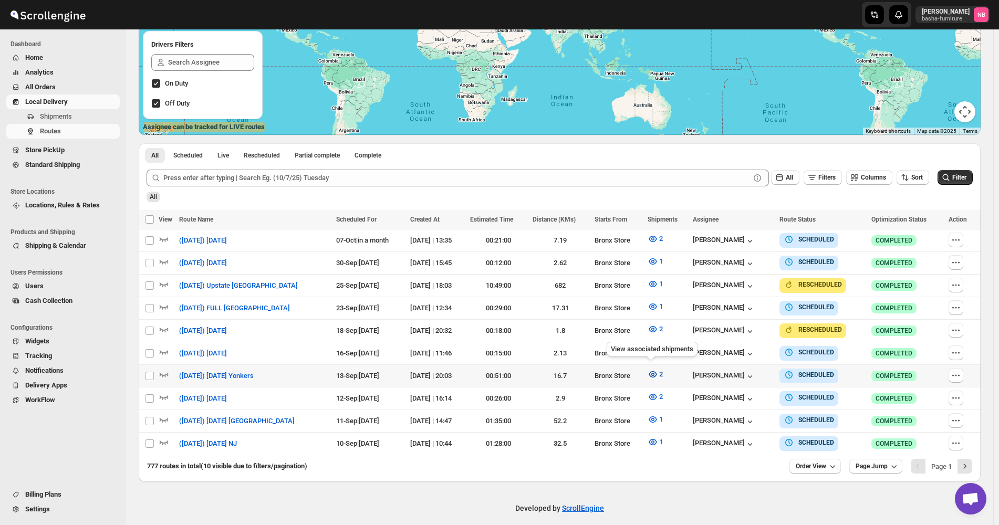
click at [647, 369] on icon "button" at bounding box center [652, 374] width 11 height 11
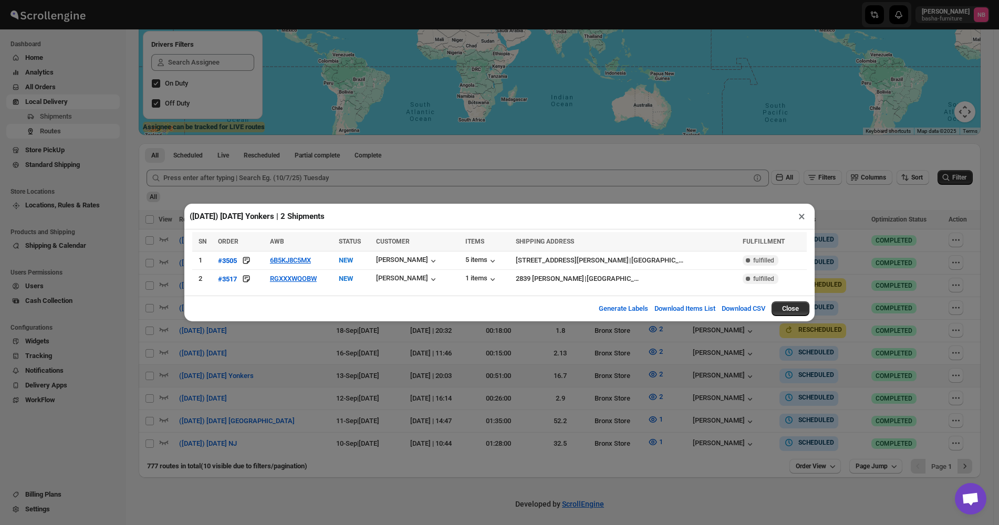
click at [323, 370] on div "([DATE]) [DATE] Yonkers | 2 Shipments × SN ORDER AWB STATUS CUSTOMER ITEMS SHIP…" at bounding box center [499, 262] width 999 height 525
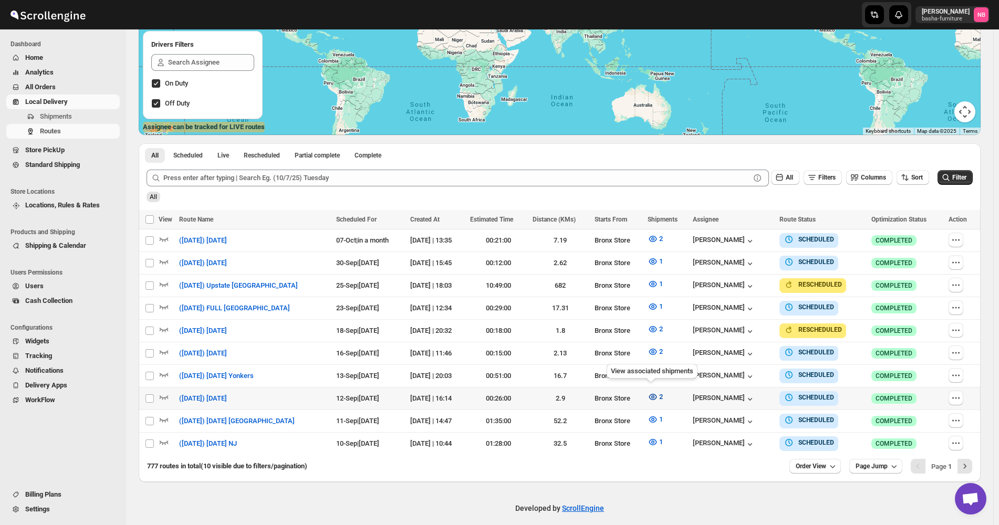
click at [649, 394] on icon "button" at bounding box center [652, 397] width 8 height 6
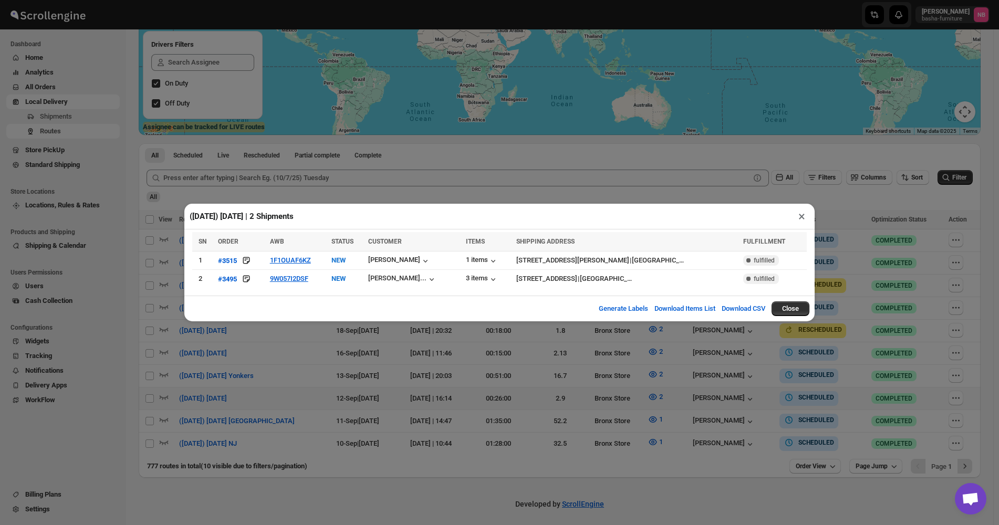
click at [394, 361] on div "([DATE]) [DATE] | 2 Shipments × SN ORDER AWB STATUS CUSTOMER ITEMS SHIPPING ADD…" at bounding box center [499, 262] width 999 height 525
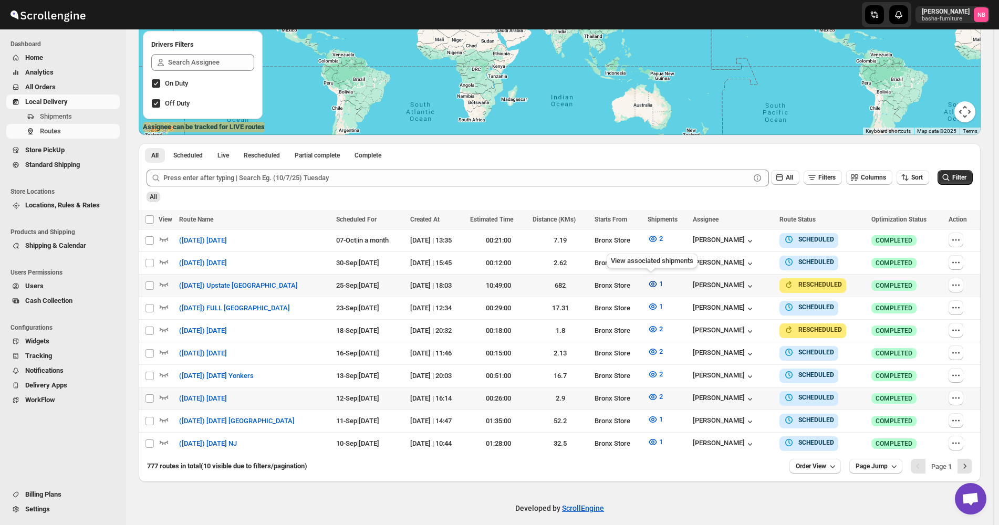
click at [659, 281] on span "1" at bounding box center [661, 284] width 4 height 8
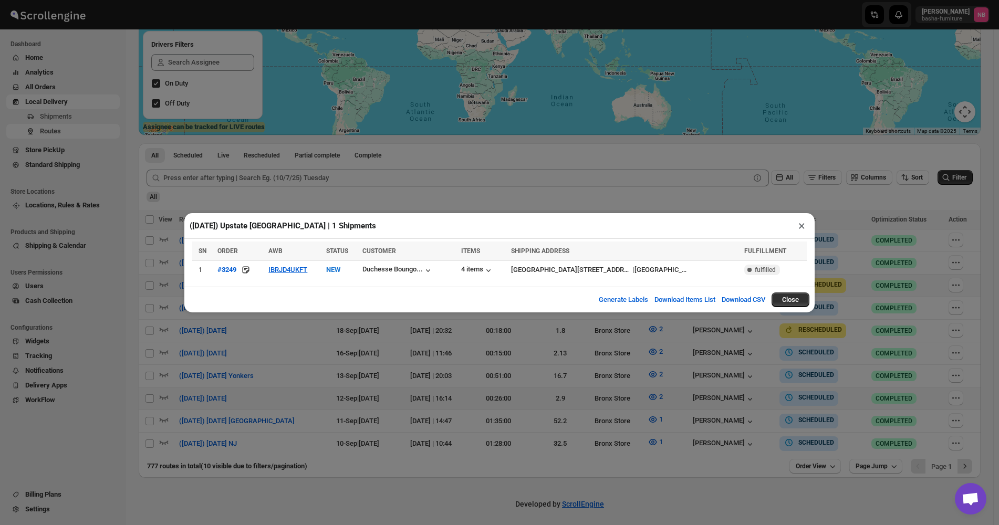
click at [364, 365] on div "([DATE]) Upstate [GEOGRAPHIC_DATA] | 1 Shipments × SN ORDER AWB STATUS CUSTOMER…" at bounding box center [499, 262] width 999 height 525
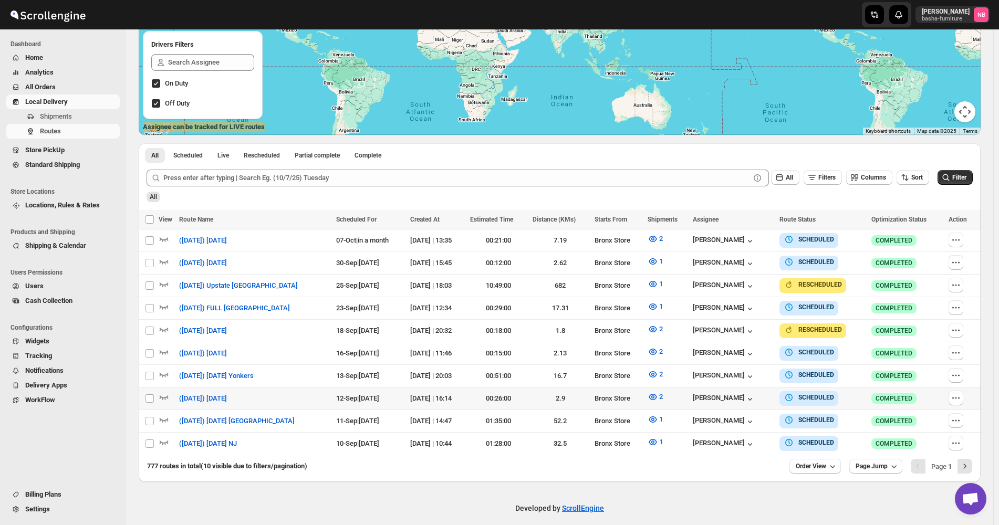
click at [972, 185] on div "Filter" at bounding box center [954, 178] width 35 height 16
click at [964, 177] on span "Filter" at bounding box center [959, 177] width 14 height 7
click at [811, 469] on div "777 routes in total (10 visible due to filters/pagination) Order View Page Jump…" at bounding box center [560, 468] width 842 height 27
click at [811, 462] on span "Order View" at bounding box center [810, 466] width 30 height 8
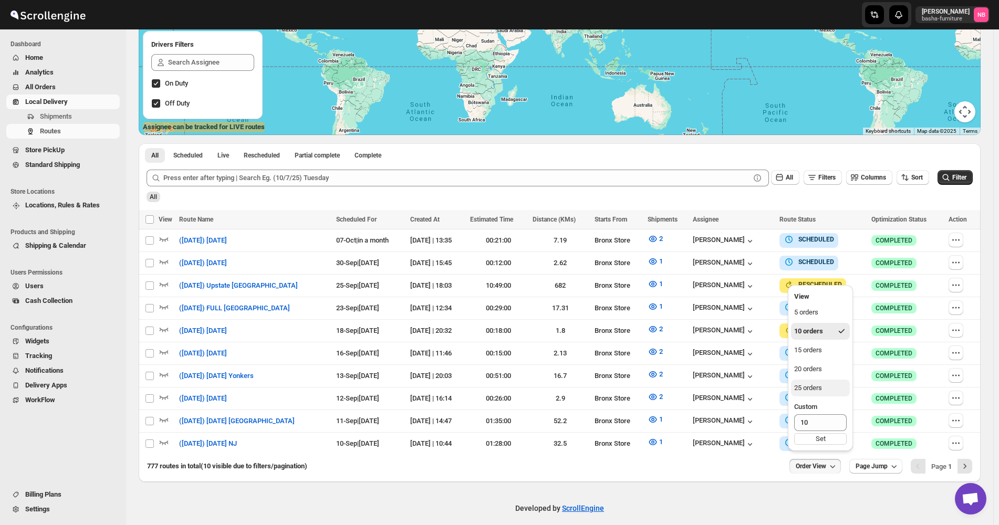
click at [809, 387] on div "25 orders" at bounding box center [808, 388] width 28 height 11
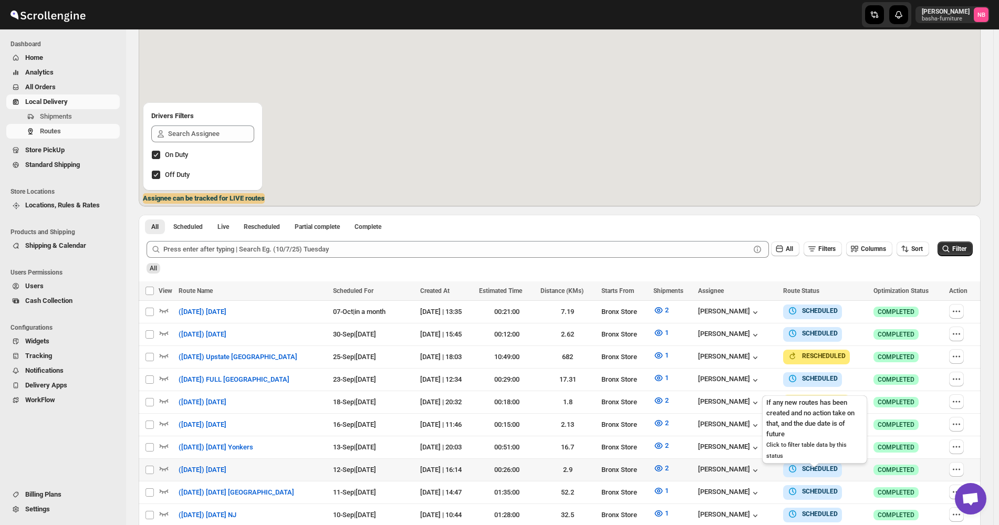
scroll to position [263, 0]
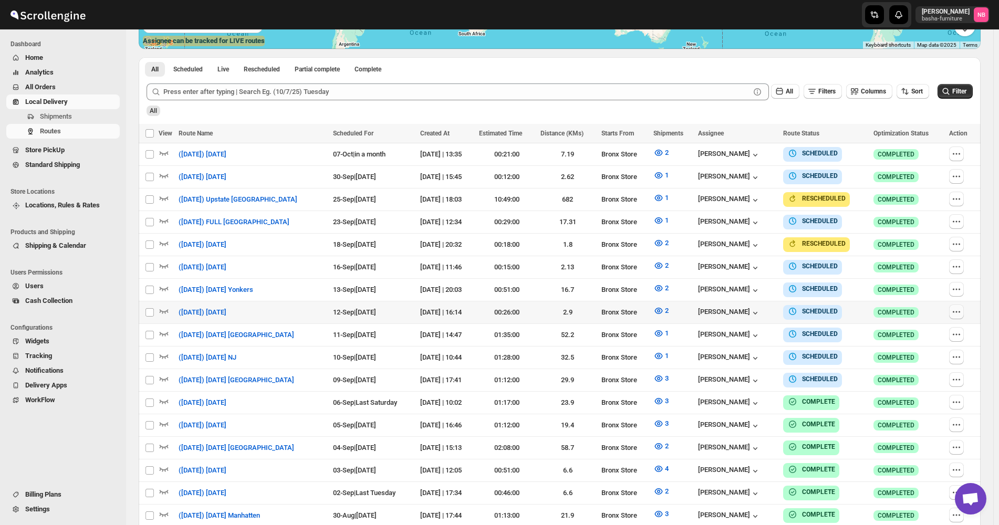
click at [961, 311] on icon "button" at bounding box center [956, 312] width 11 height 11
checkbox input "true"
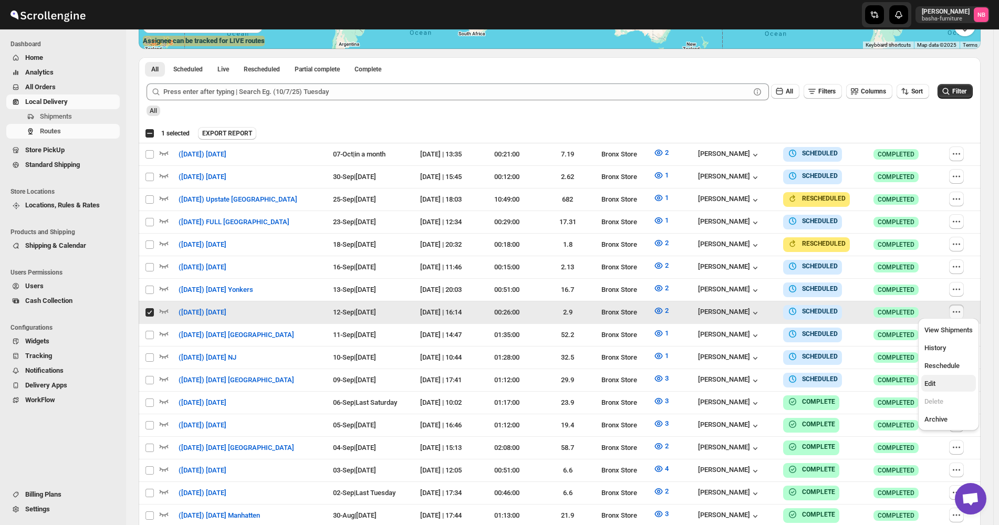
click at [940, 377] on button "Edit" at bounding box center [948, 383] width 55 height 17
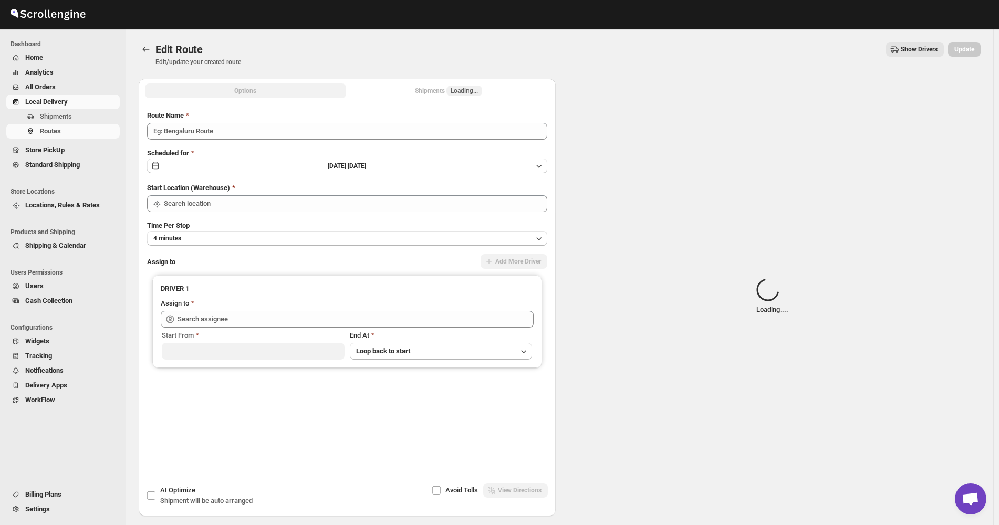
type input "([DATE]) [DATE]"
type input "Bronx Store"
type input "[PERSON_NAME] ([EMAIL_ADDRESS][DOMAIN_NAME])"
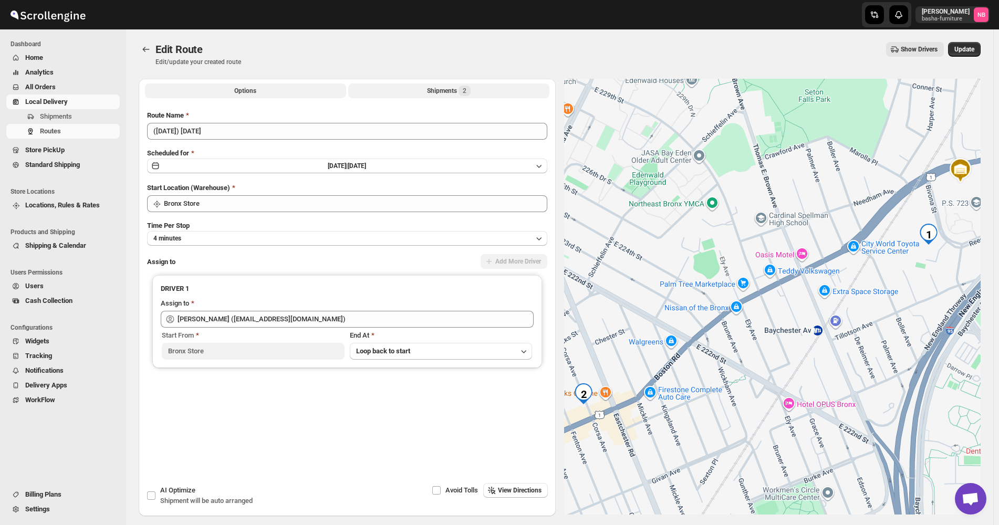
click at [427, 97] on button "Shipments 2" at bounding box center [448, 90] width 201 height 15
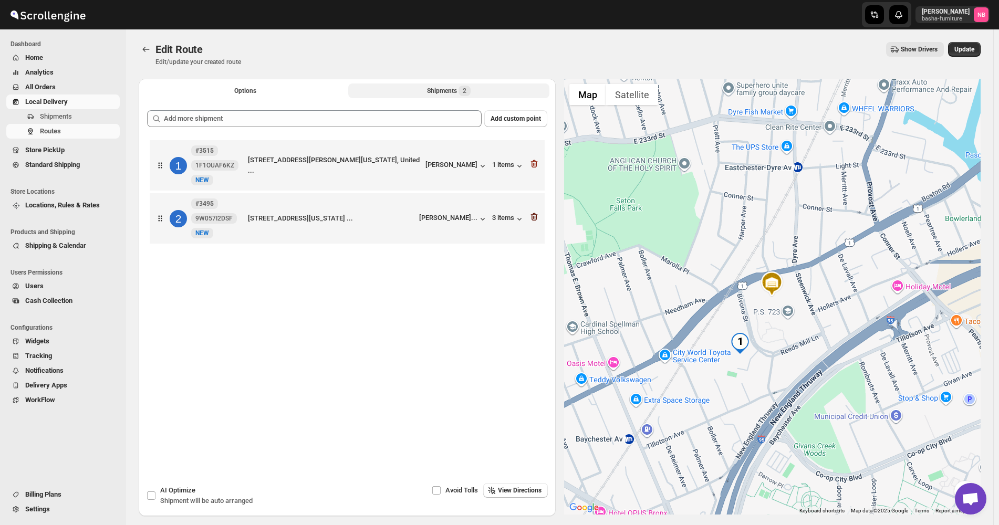
click at [536, 217] on icon "button" at bounding box center [534, 217] width 11 height 11
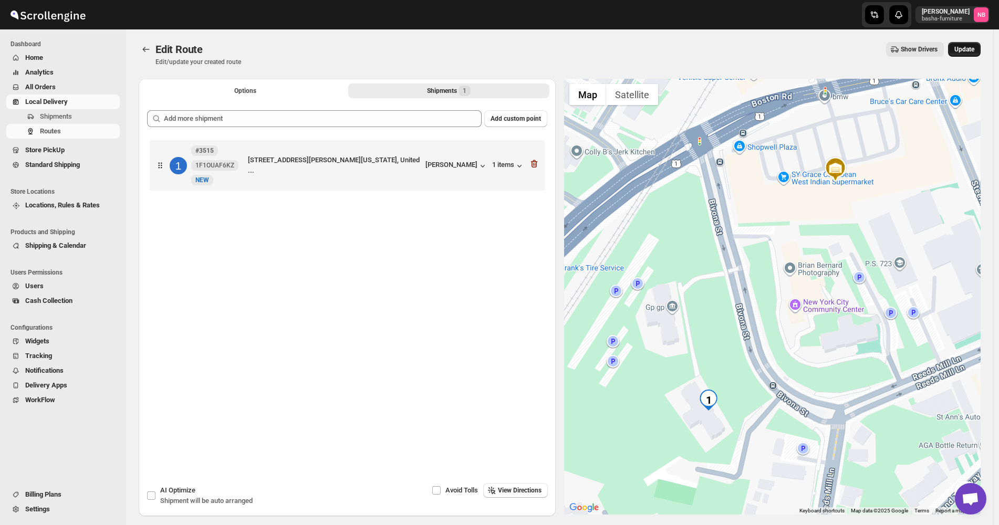
click at [960, 53] on span "Update" at bounding box center [964, 49] width 20 height 8
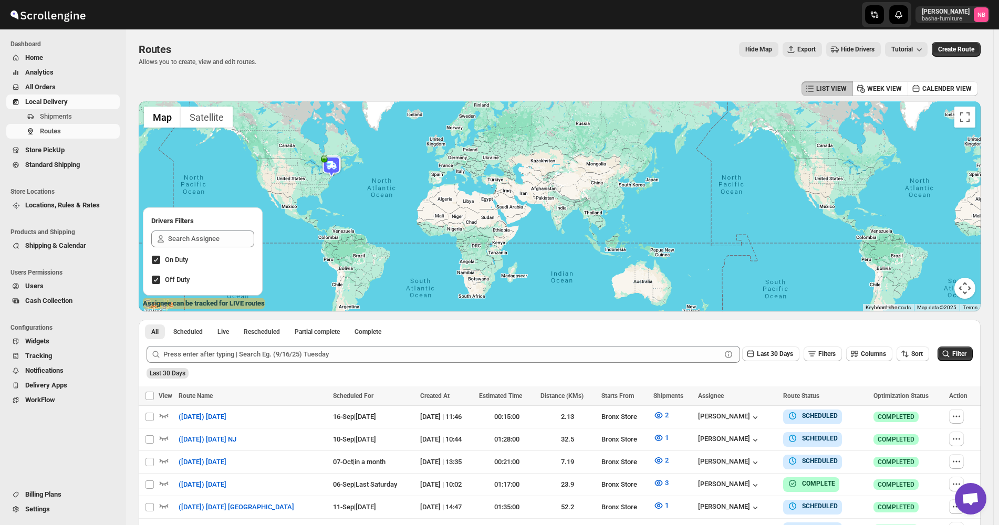
click at [960, 53] on span "Create Route" at bounding box center [956, 49] width 36 height 8
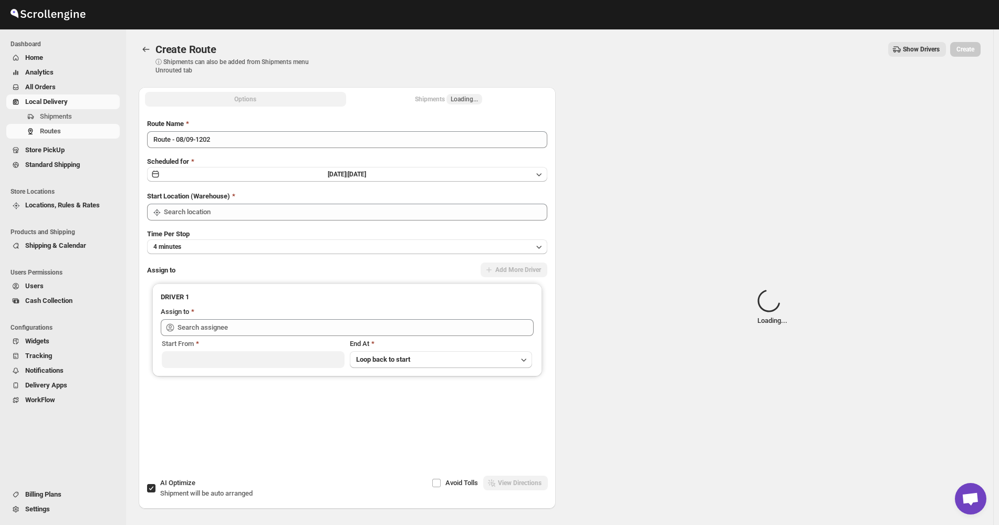
type input "Not Available"
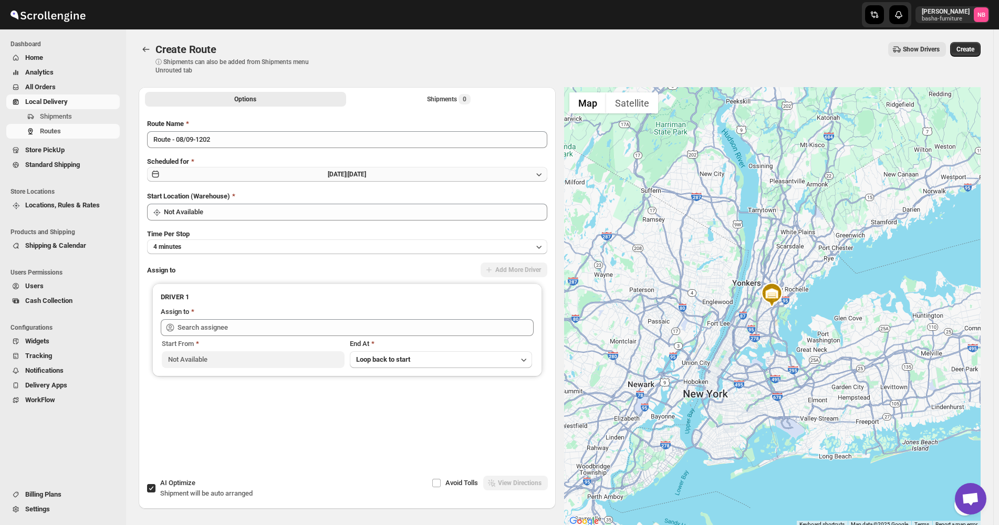
click at [348, 175] on span "[DATE] |" at bounding box center [338, 174] width 20 height 7
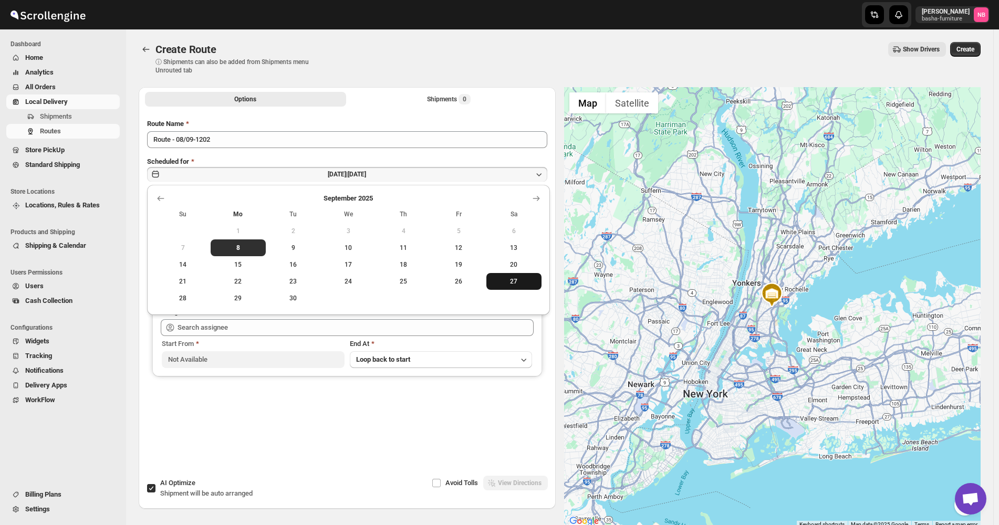
click at [516, 282] on span "27" at bounding box center [513, 281] width 47 height 8
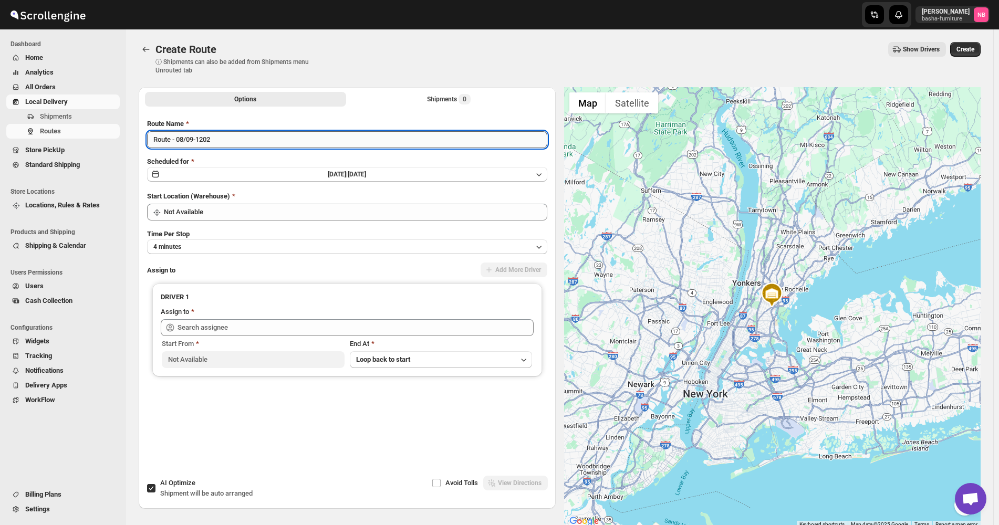
click at [237, 137] on input "Route - 08/09-1202" at bounding box center [347, 139] width 400 height 17
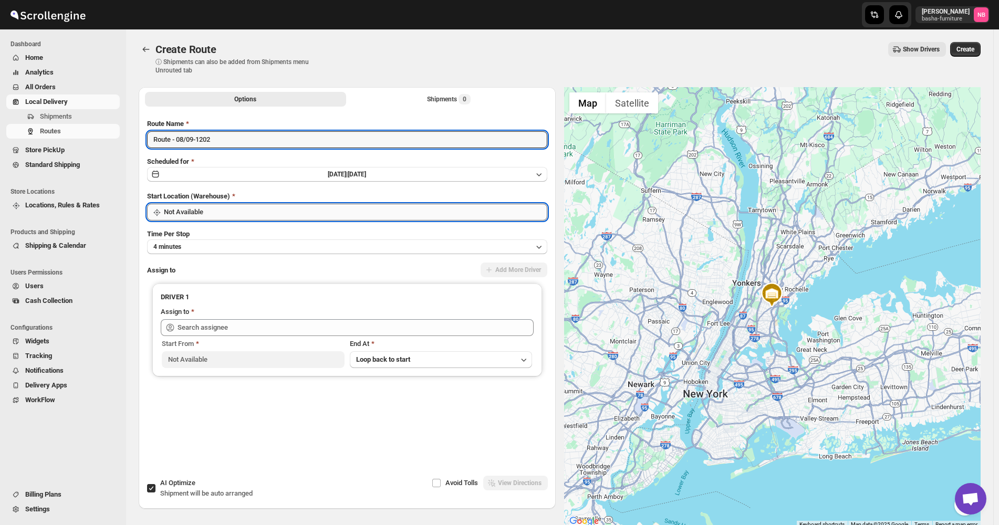
click at [230, 207] on input "Not Available" at bounding box center [355, 212] width 383 height 17
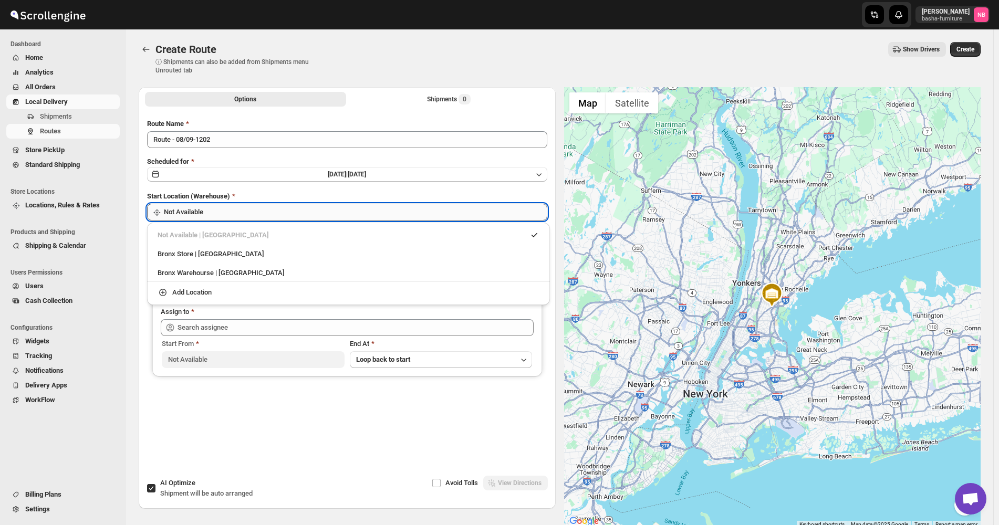
drag, startPoint x: 219, startPoint y: 255, endPoint x: 226, endPoint y: 215, distance: 40.5
click at [219, 255] on div "Bronx Store | [GEOGRAPHIC_DATA]" at bounding box center [349, 254] width 382 height 11
type input "Bronx Store"
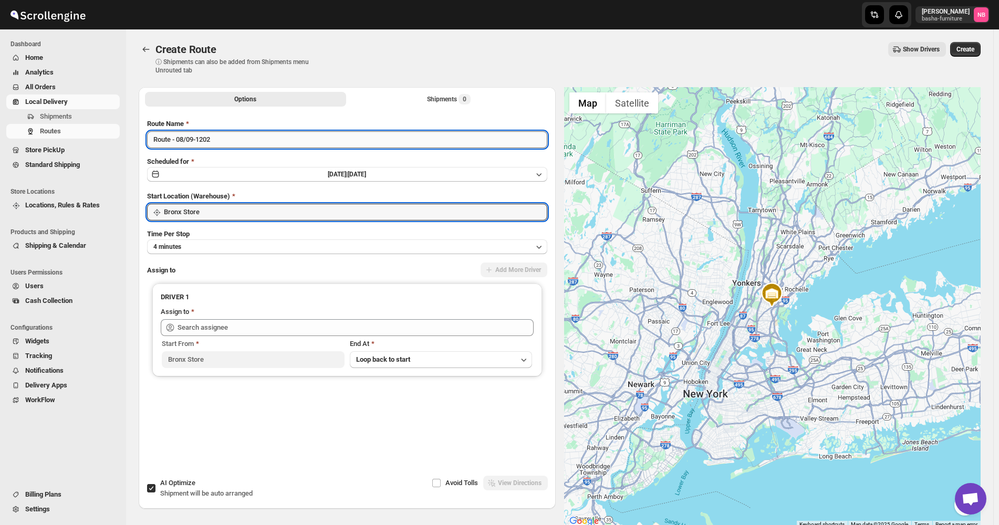
click at [230, 146] on input "Route - 08/09-1202" at bounding box center [347, 139] width 400 height 17
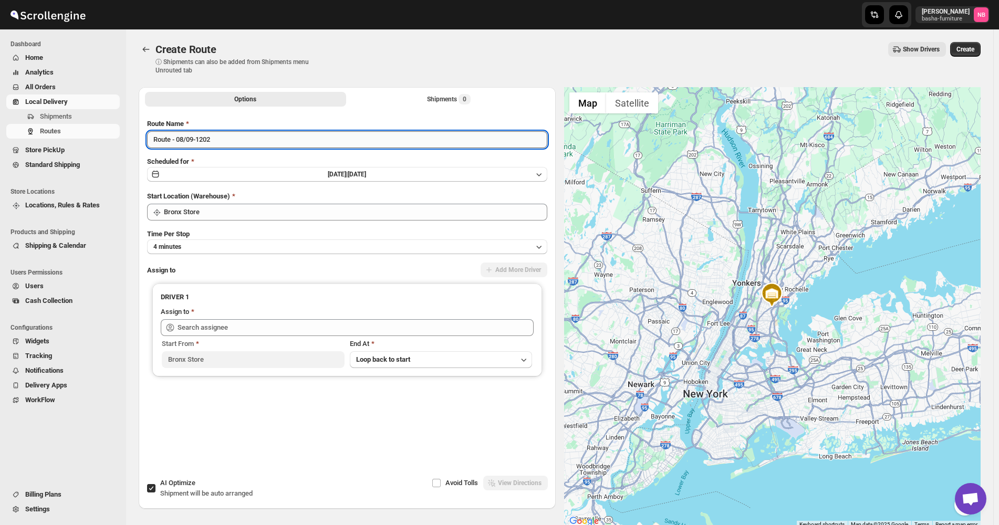
click at [230, 146] on input "Route - 08/09-1202" at bounding box center [347, 139] width 400 height 17
type input "([DATE]) [DATE]"
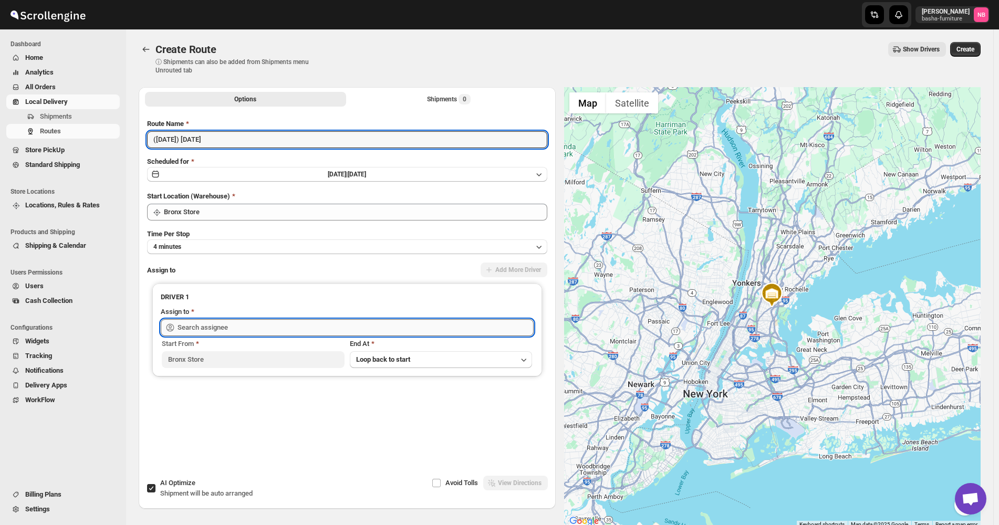
click at [214, 331] on input "text" at bounding box center [355, 327] width 356 height 17
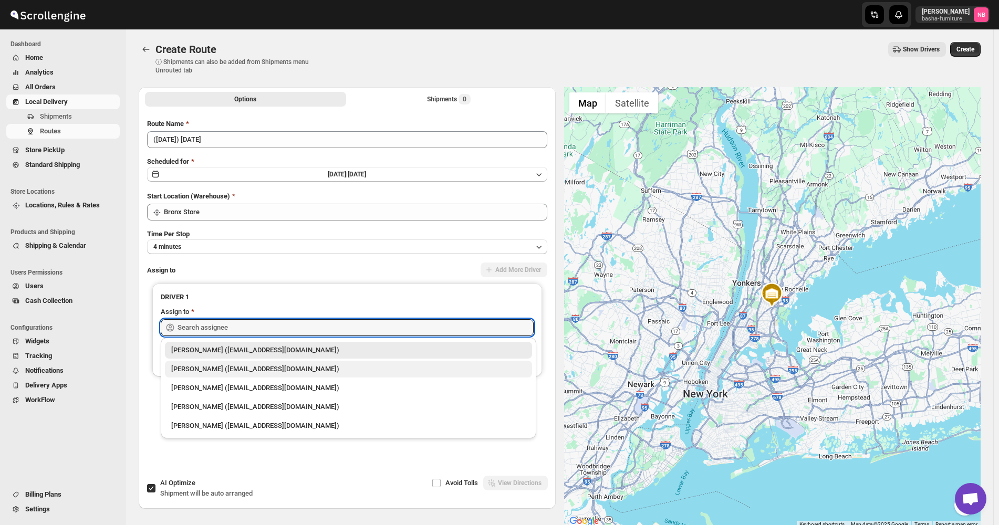
click at [214, 366] on div "[PERSON_NAME] ([EMAIL_ADDRESS][DOMAIN_NAME])" at bounding box center [348, 369] width 354 height 11
type input "[PERSON_NAME] ([EMAIL_ADDRESS][DOMAIN_NAME])"
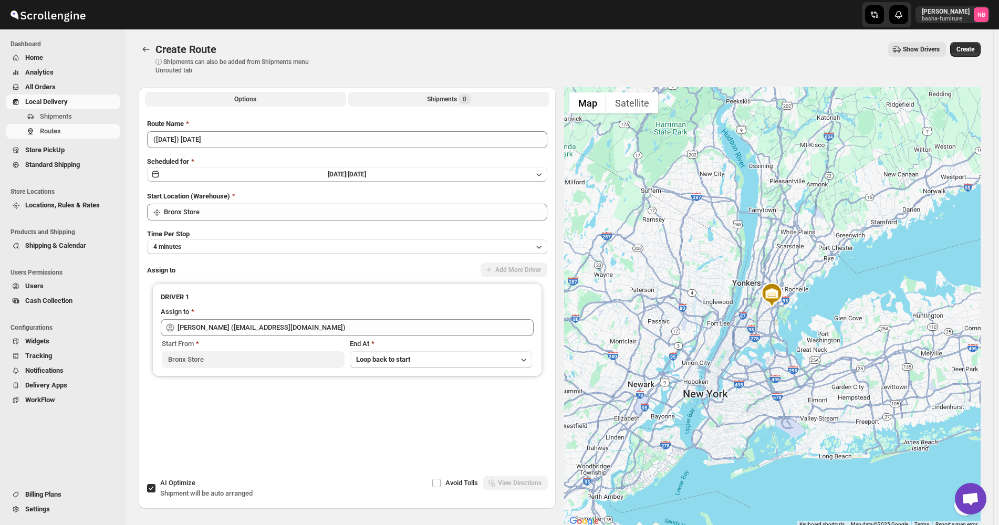
click at [419, 101] on button "Shipments 0" at bounding box center [448, 99] width 201 height 15
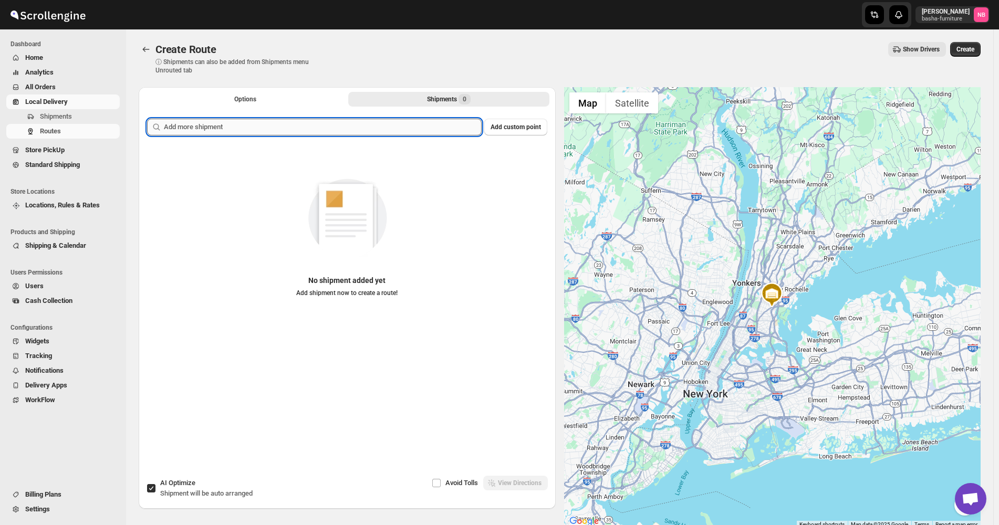
drag, startPoint x: 412, startPoint y: 110, endPoint x: 391, endPoint y: 126, distance: 26.2
click at [391, 126] on input "text" at bounding box center [323, 127] width 318 height 17
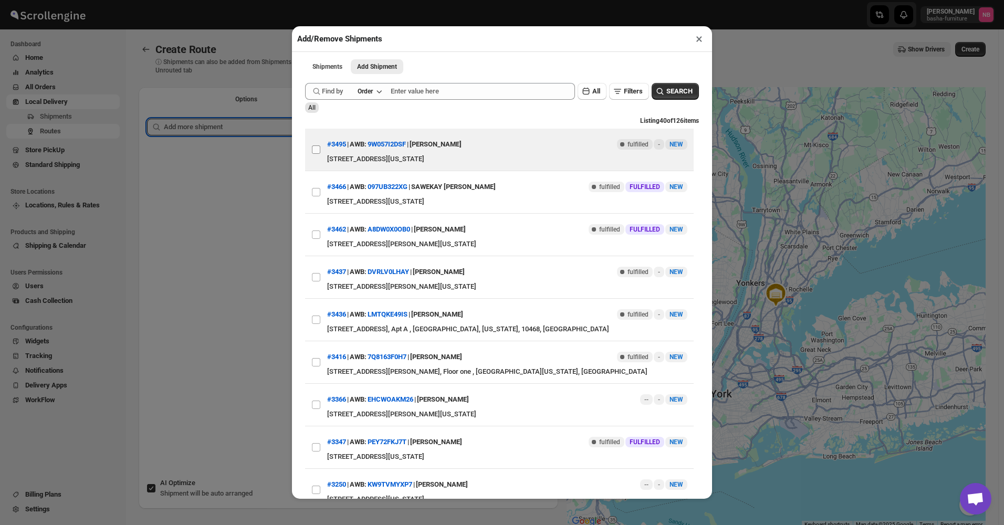
click at [314, 152] on input "View details for 68b35b72c0fa9a00bc70f7b1" at bounding box center [316, 149] width 8 height 8
checkbox input "true"
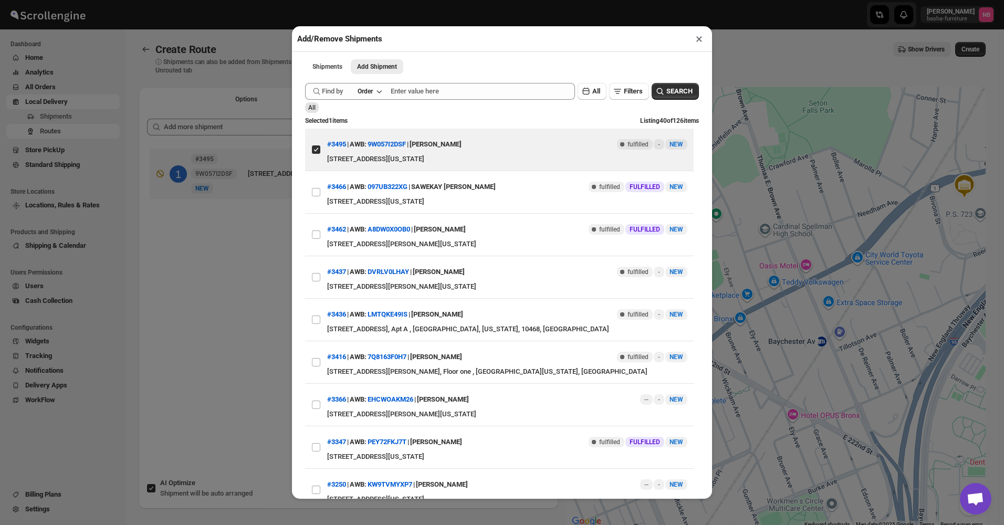
click at [253, 252] on div "Add/Remove Shipments × Shipments Add Shipment More views Shipments Add Shipment…" at bounding box center [502, 262] width 1004 height 525
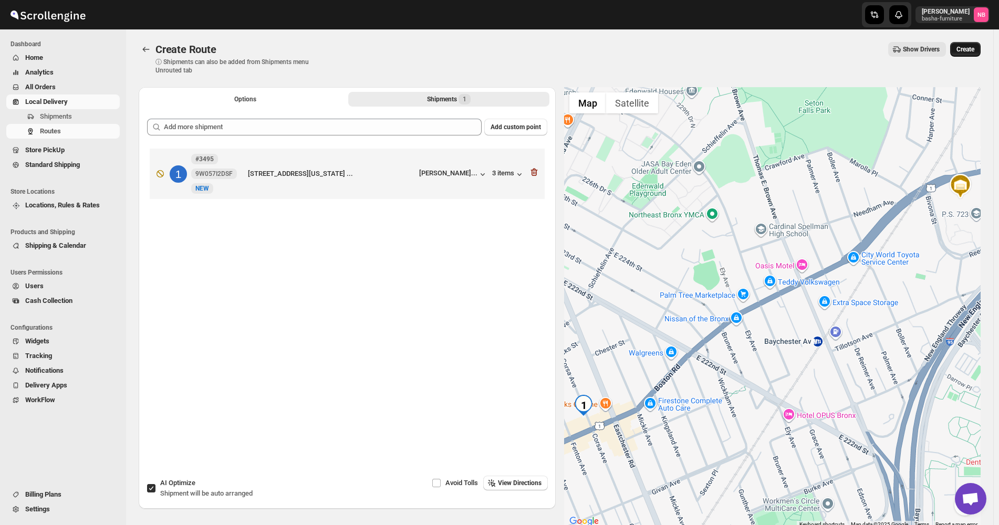
click at [956, 52] on button "Create" at bounding box center [965, 49] width 30 height 15
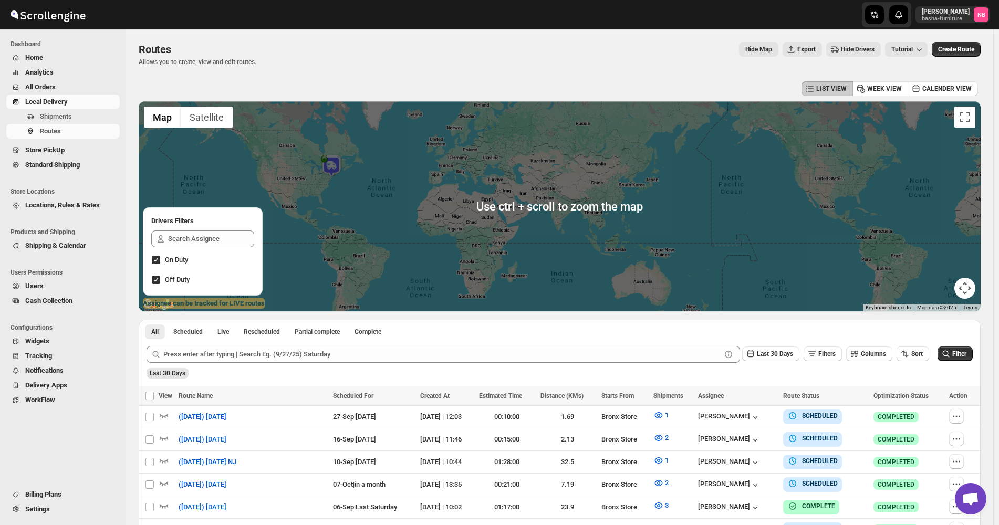
scroll to position [210, 0]
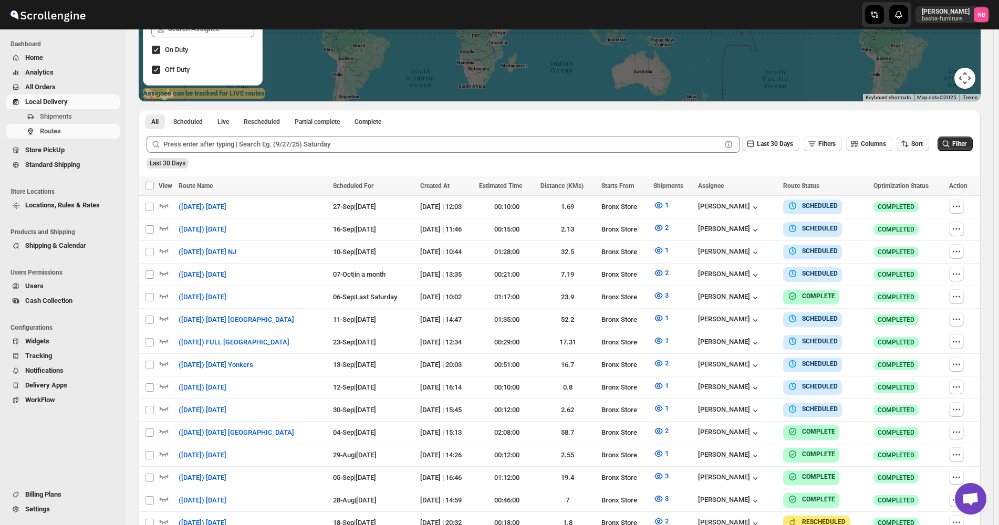
click at [909, 150] on button "Sort" at bounding box center [912, 144] width 33 height 15
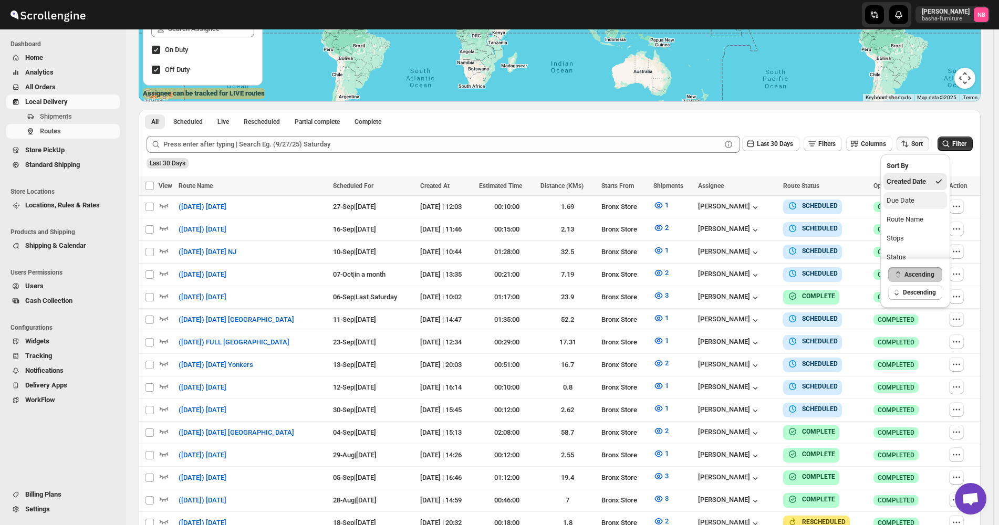
click at [909, 192] on button "Due Date" at bounding box center [915, 200] width 64 height 17
click at [776, 150] on button "Last 30 Days" at bounding box center [770, 144] width 57 height 15
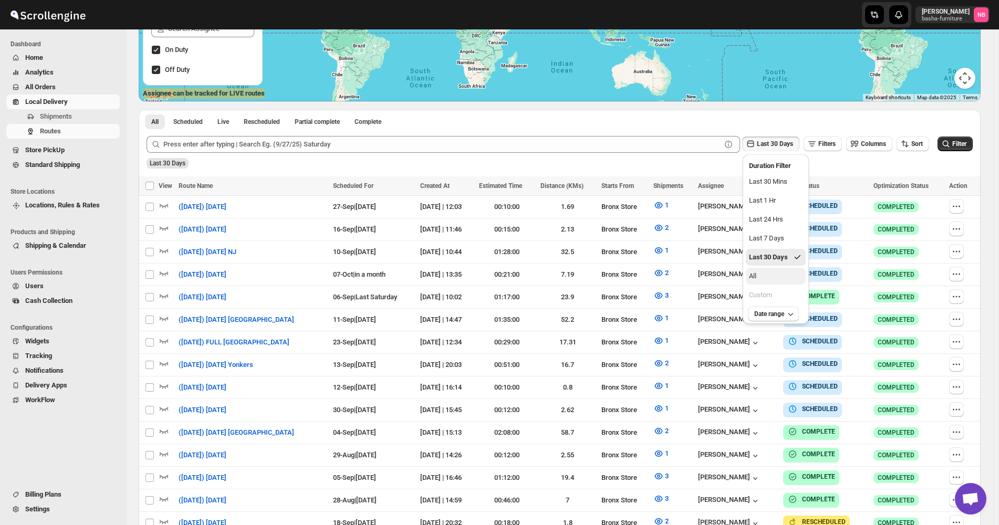
click at [778, 271] on button "All" at bounding box center [776, 276] width 60 height 17
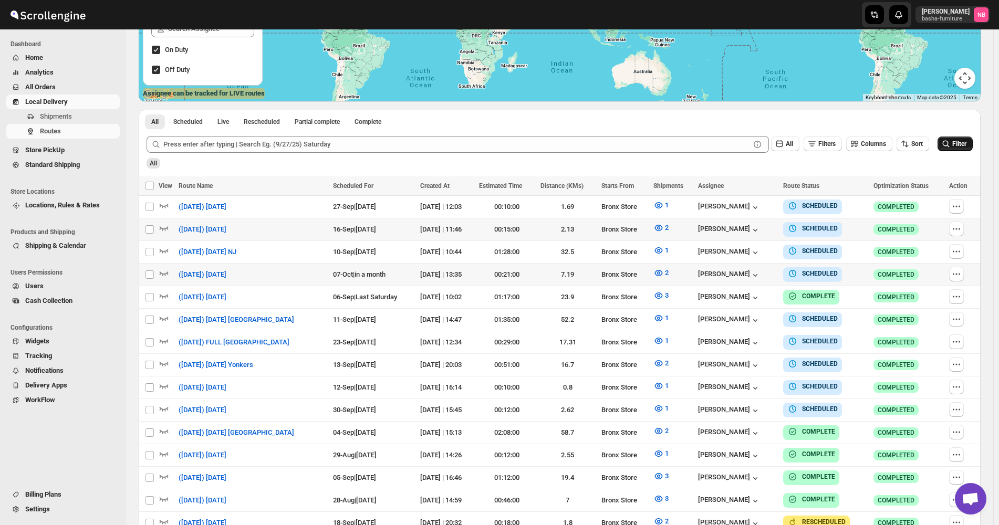
click at [966, 144] on span "Filter" at bounding box center [959, 143] width 14 height 7
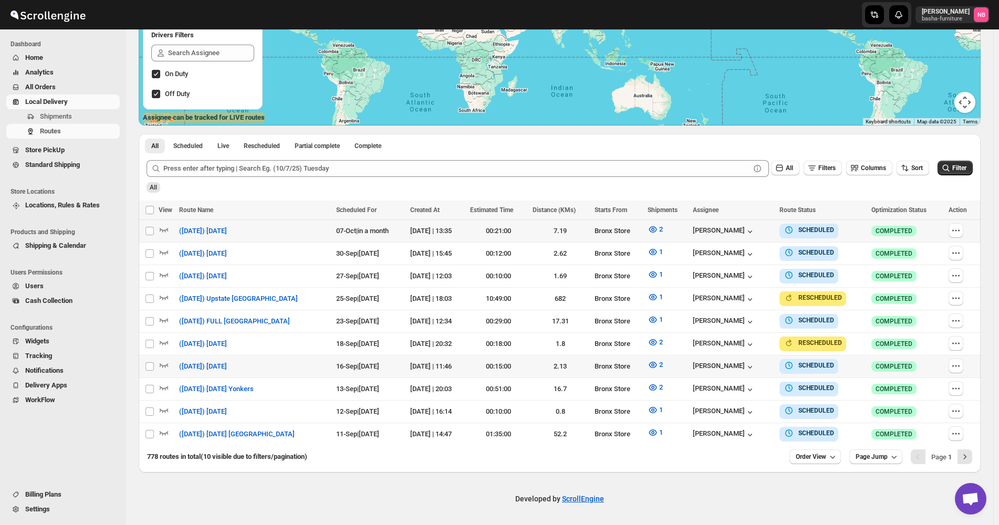
scroll to position [181, 0]
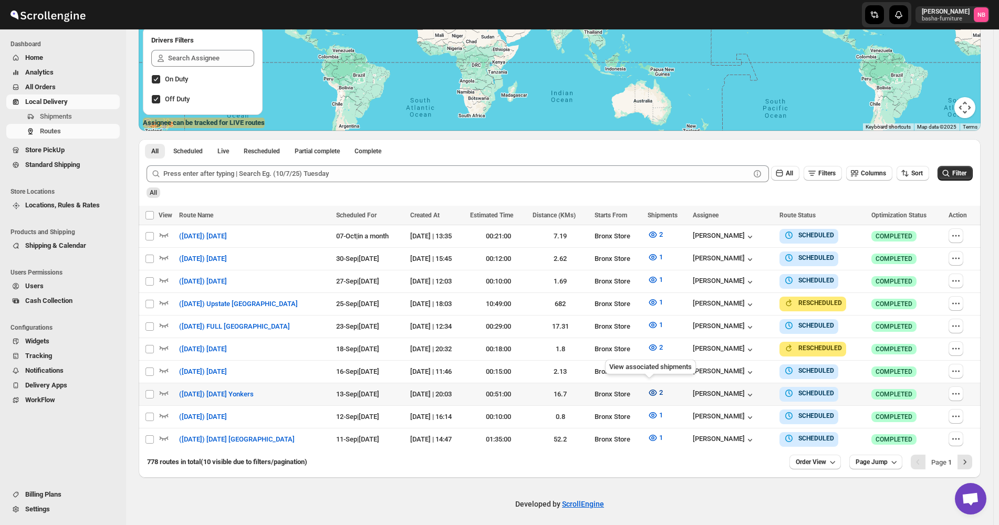
click at [650, 390] on icon "button" at bounding box center [652, 393] width 8 height 6
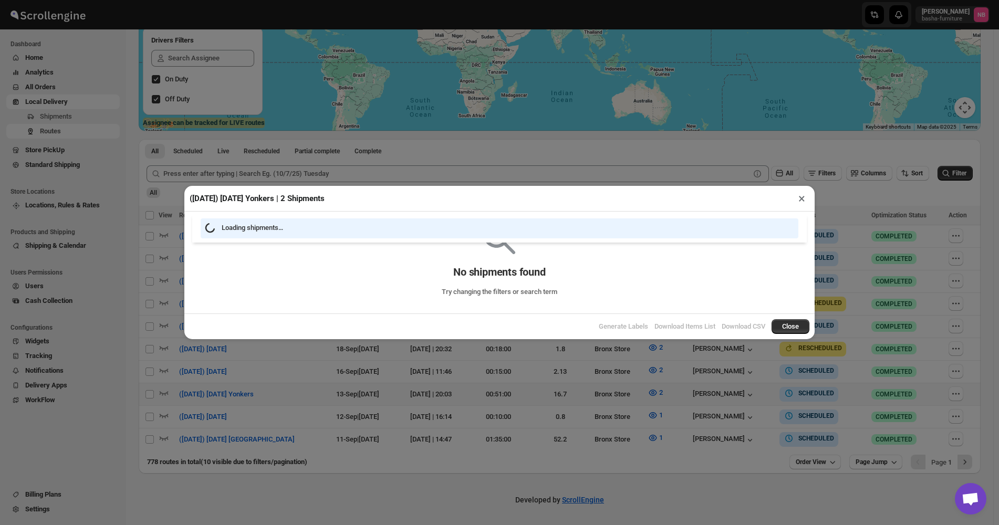
scroll to position [176, 0]
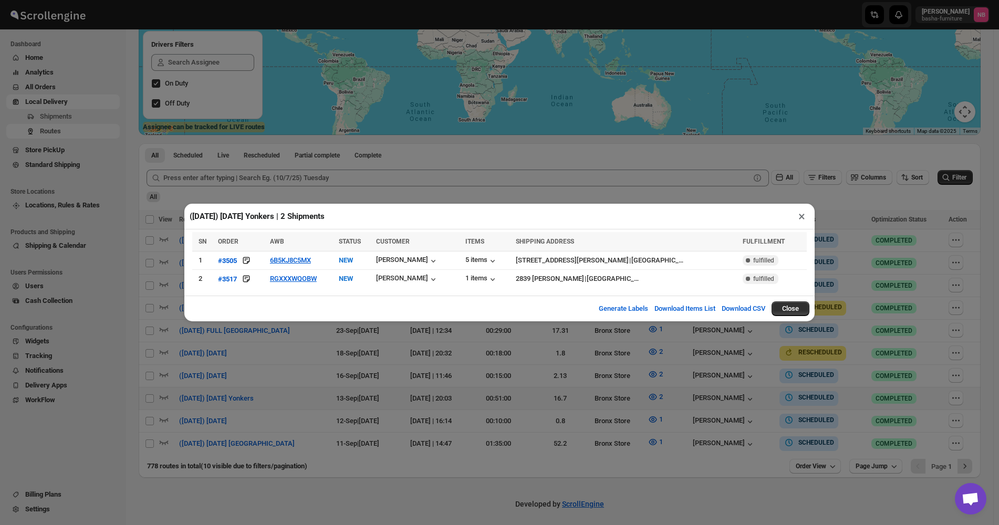
click at [327, 362] on div "([DATE]) [DATE] Yonkers | 2 Shipments × SN ORDER AWB STATUS CUSTOMER ITEMS SHIP…" at bounding box center [499, 262] width 999 height 525
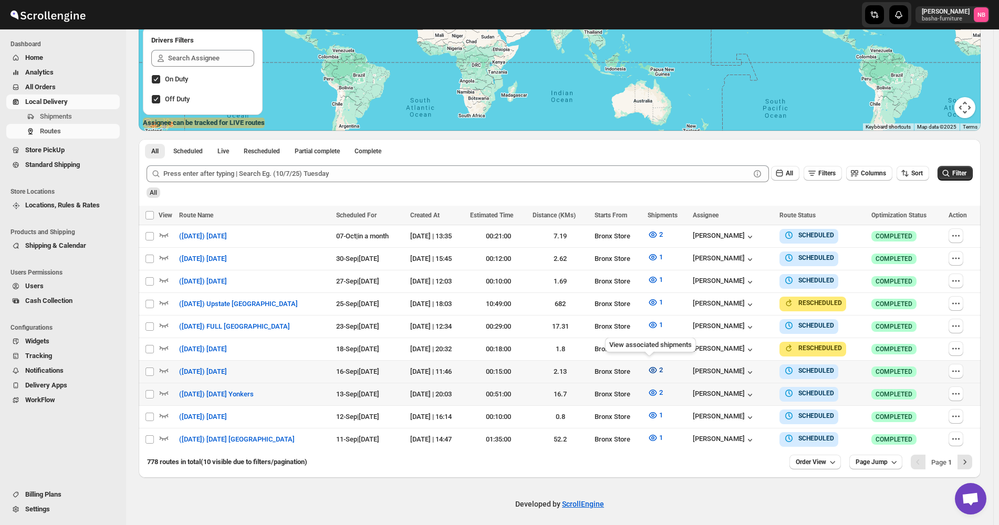
click at [645, 372] on button "2" at bounding box center [655, 370] width 28 height 17
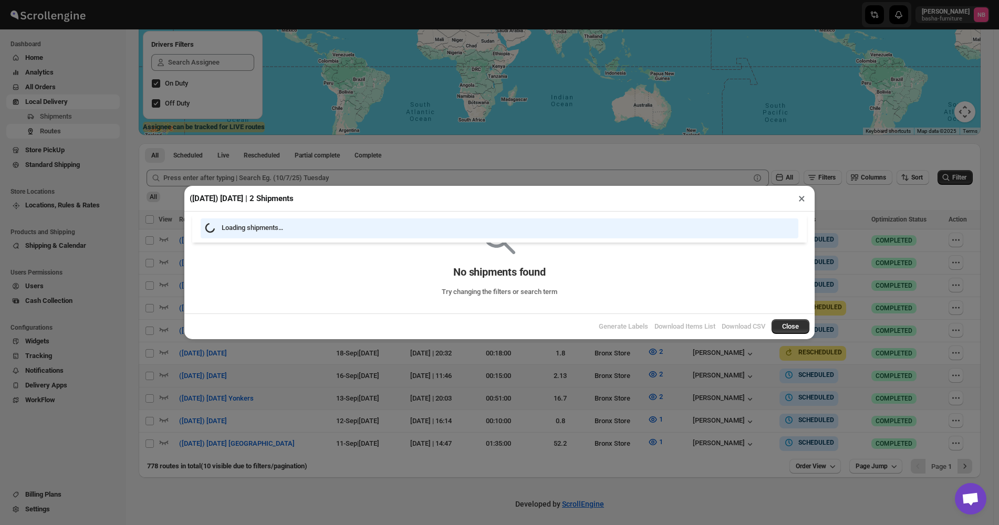
click at [596, 406] on div "([DATE]) [DATE] | 2 Shipments × Loading shipments… No shipments found Try chang…" at bounding box center [499, 262] width 999 height 525
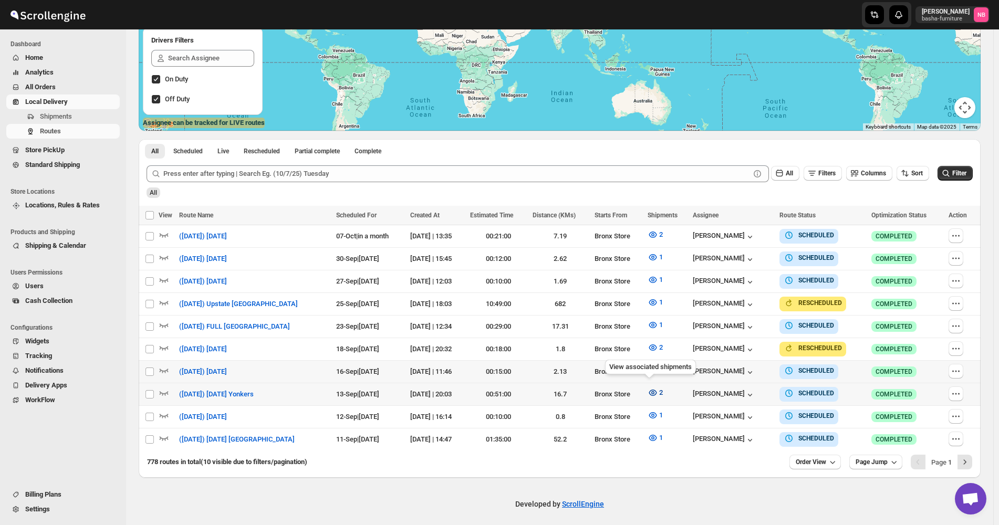
click at [651, 391] on icon "button" at bounding box center [652, 392] width 11 height 11
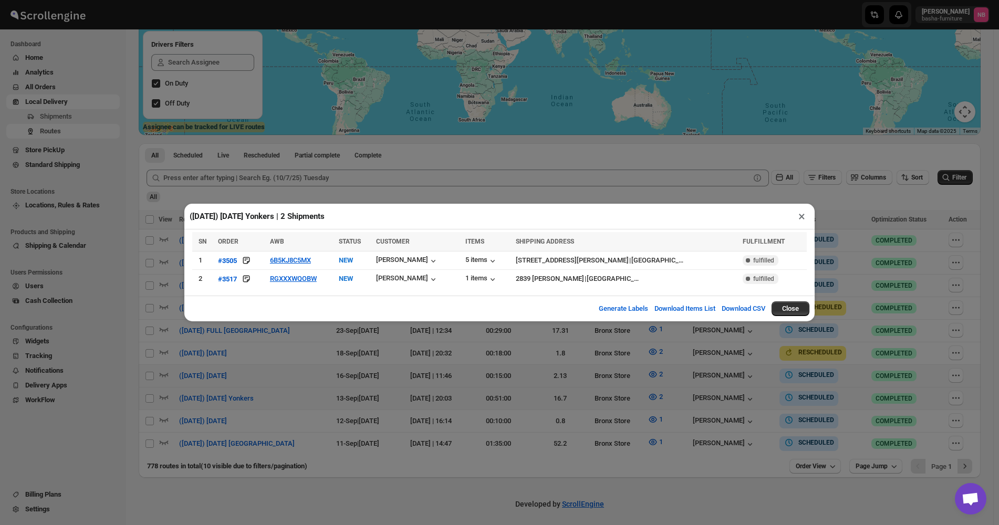
click at [543, 394] on div "([DATE]) [DATE] Yonkers | 2 Shipments × SN ORDER AWB STATUS CUSTOMER ITEMS SHIP…" at bounding box center [499, 262] width 999 height 525
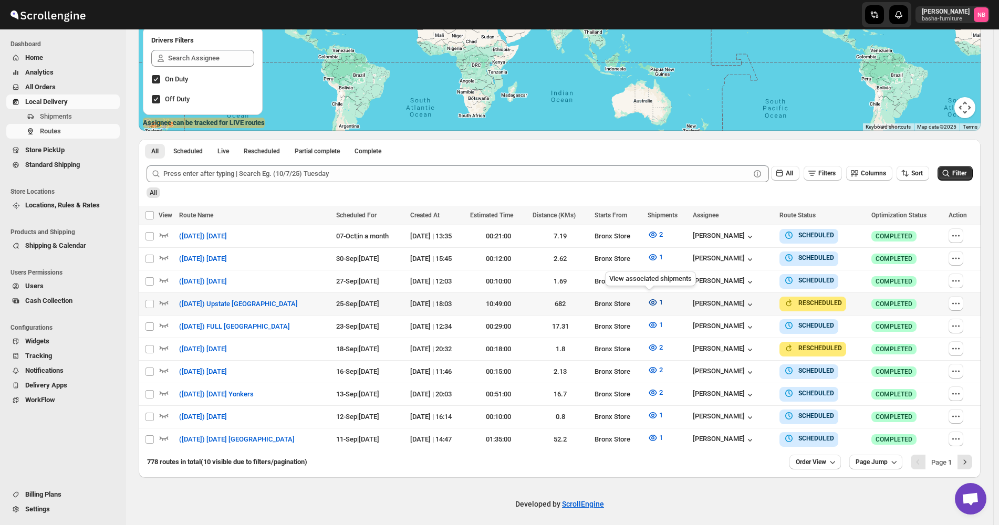
click at [647, 301] on icon "button" at bounding box center [652, 302] width 11 height 11
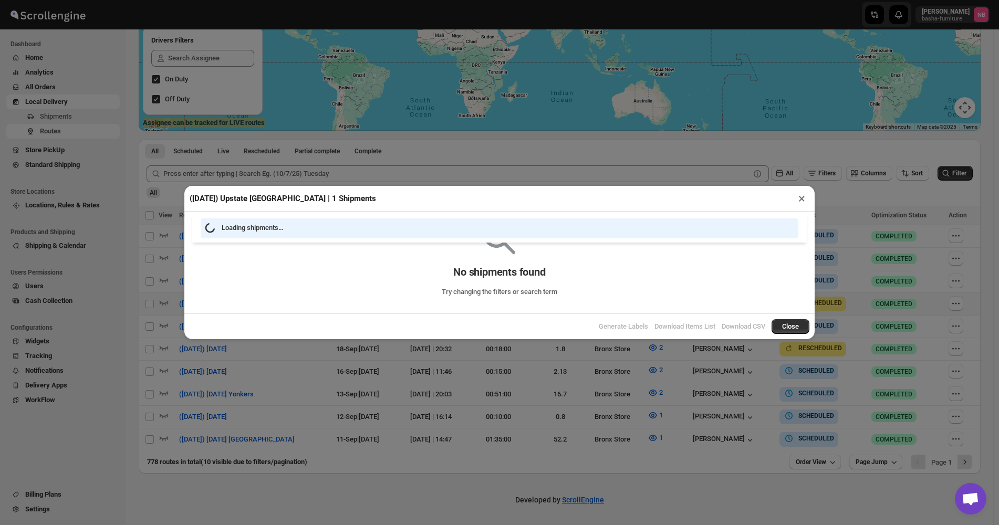
scroll to position [176, 0]
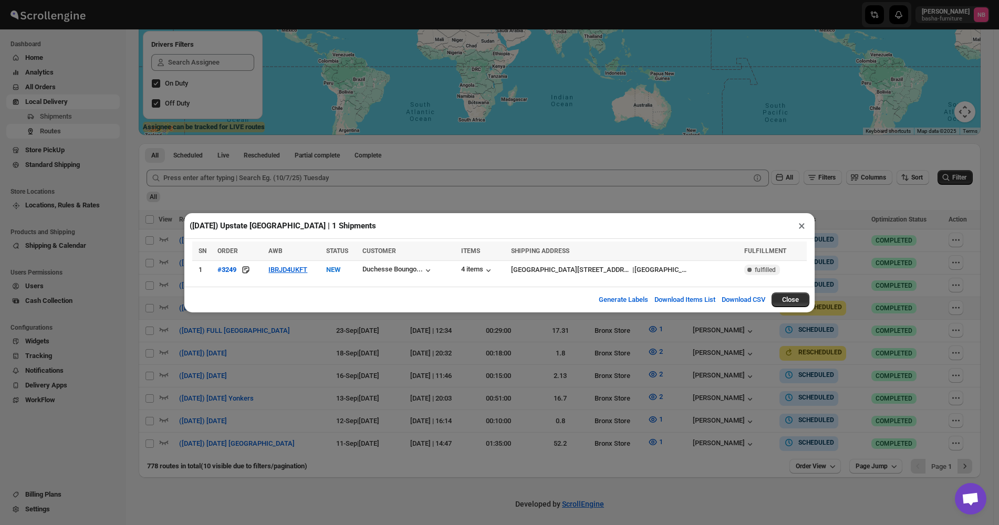
click at [261, 331] on div "([DATE]) Upstate [GEOGRAPHIC_DATA] | 1 Shipments × SN ORDER AWB STATUS CUSTOMER…" at bounding box center [499, 262] width 999 height 525
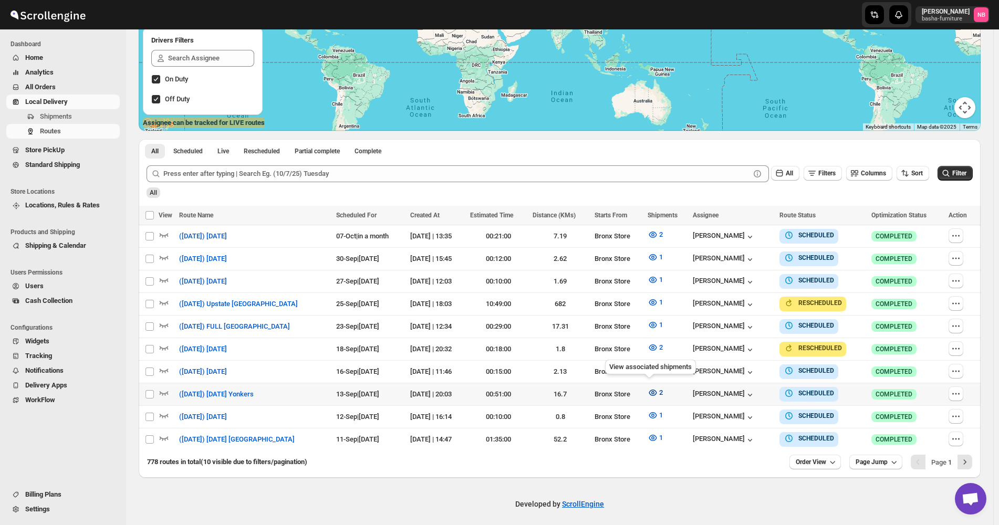
click at [647, 387] on icon "button" at bounding box center [652, 392] width 11 height 11
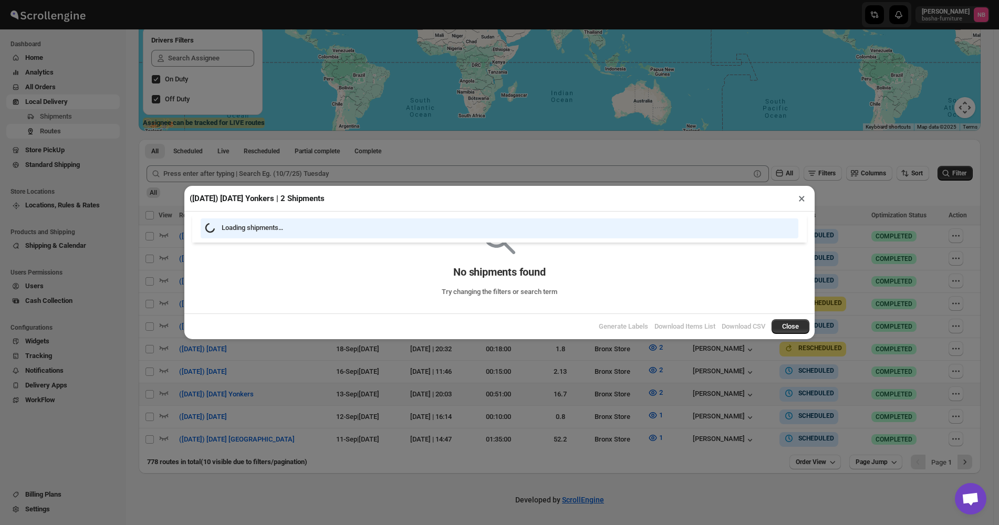
scroll to position [176, 0]
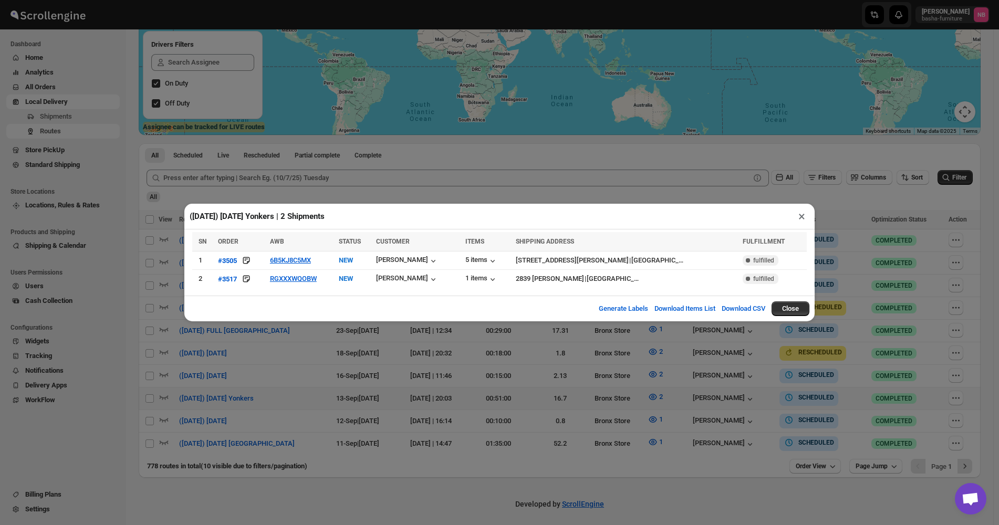
drag, startPoint x: 261, startPoint y: 389, endPoint x: 344, endPoint y: 269, distance: 145.6
click at [263, 390] on div "([DATE]) [DATE] Yonkers | 2 Shipments × SN ORDER AWB STATUS CUSTOMER ITEMS SHIP…" at bounding box center [499, 262] width 999 height 525
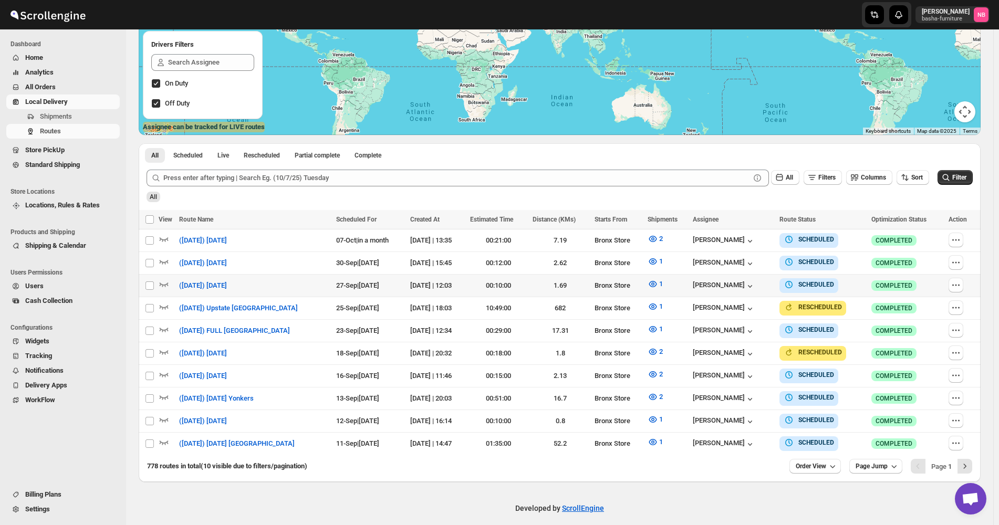
scroll to position [181, 0]
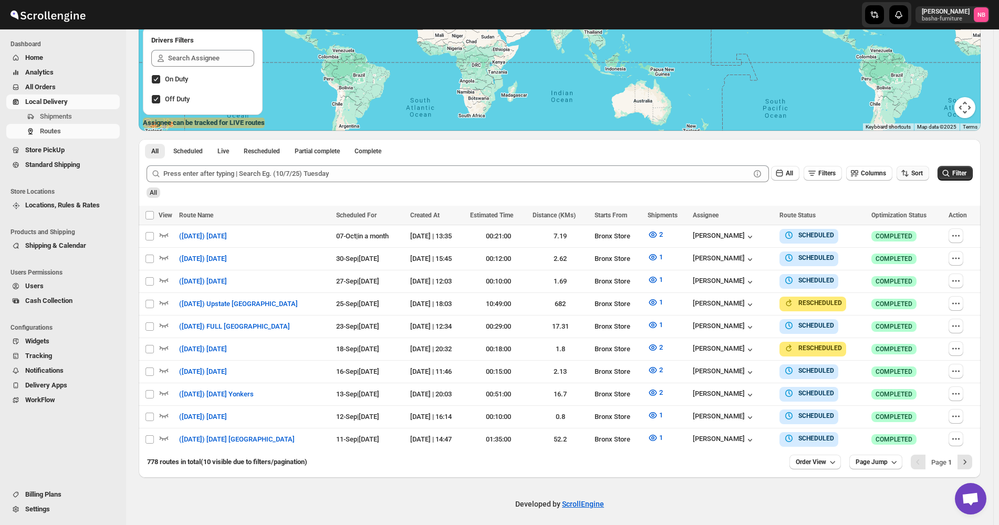
click at [922, 174] on span "Sort" at bounding box center [917, 173] width 12 height 7
click at [813, 195] on div "All" at bounding box center [558, 189] width 828 height 18
click at [823, 458] on span "Order View" at bounding box center [810, 462] width 30 height 8
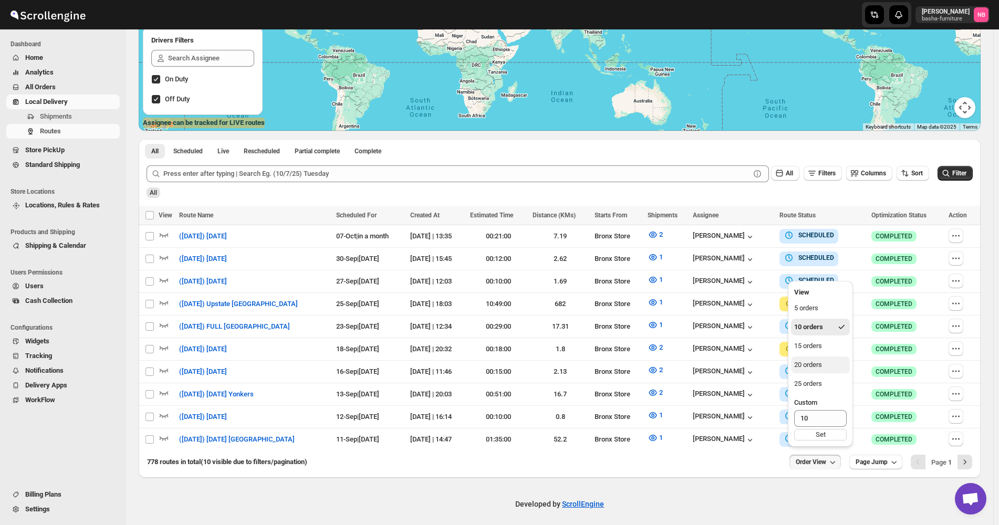
click at [811, 369] on div "20 orders" at bounding box center [808, 365] width 28 height 11
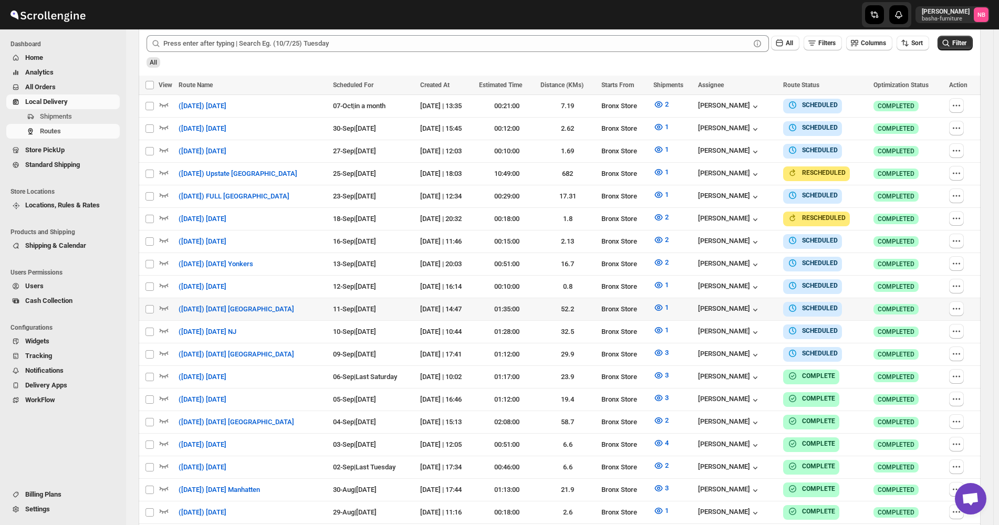
scroll to position [315, 0]
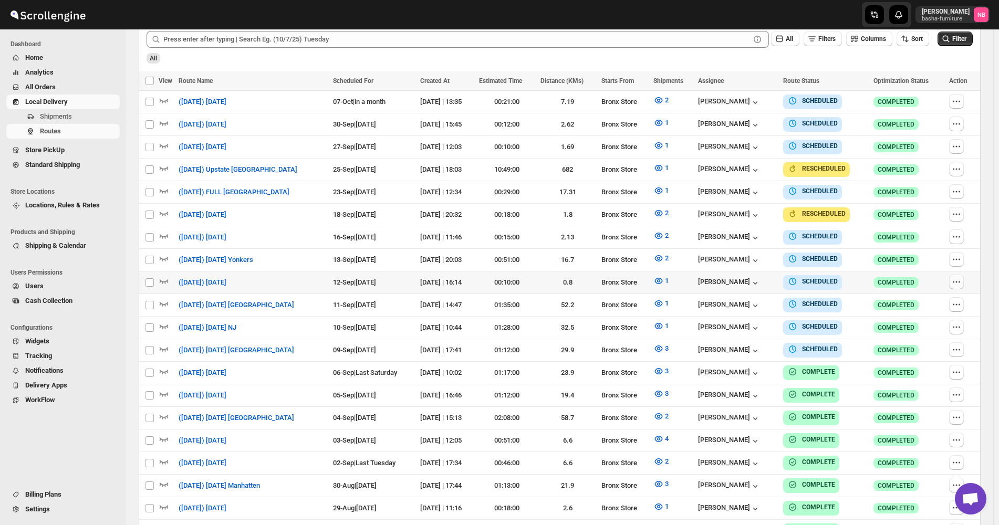
click at [961, 279] on icon "button" at bounding box center [956, 282] width 11 height 11
checkbox input "true"
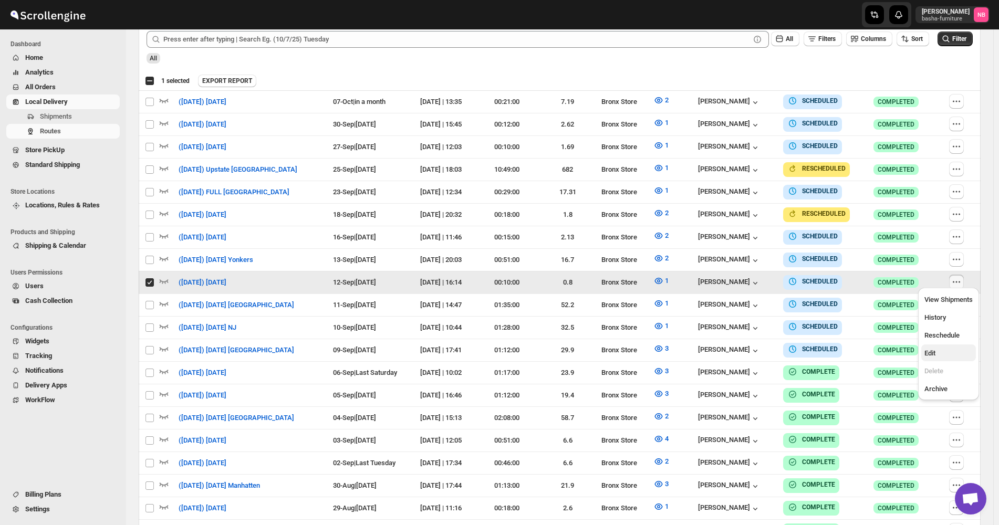
click at [945, 357] on span "Edit" at bounding box center [948, 353] width 48 height 11
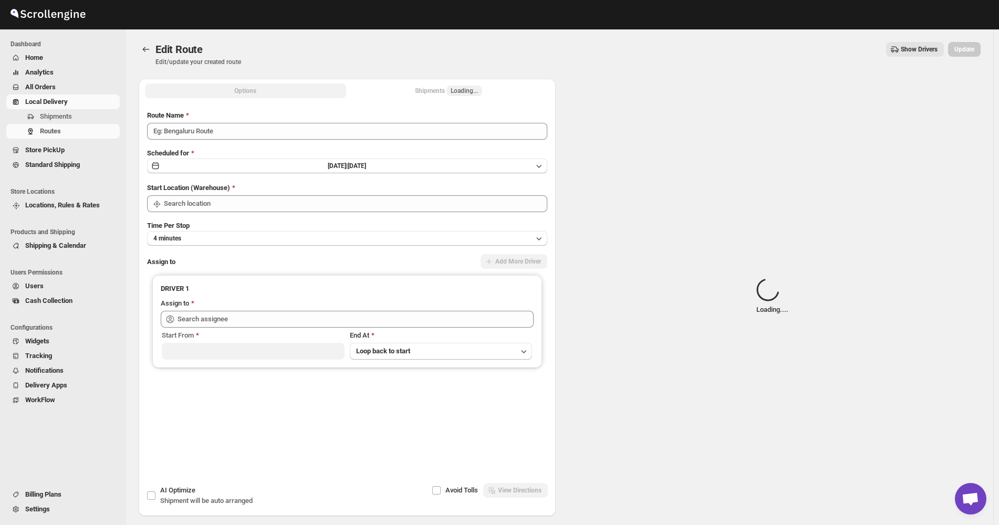
type input "([DATE]) [DATE]"
type input "Bronx Store"
type input "[PERSON_NAME] ([EMAIL_ADDRESS][DOMAIN_NAME])"
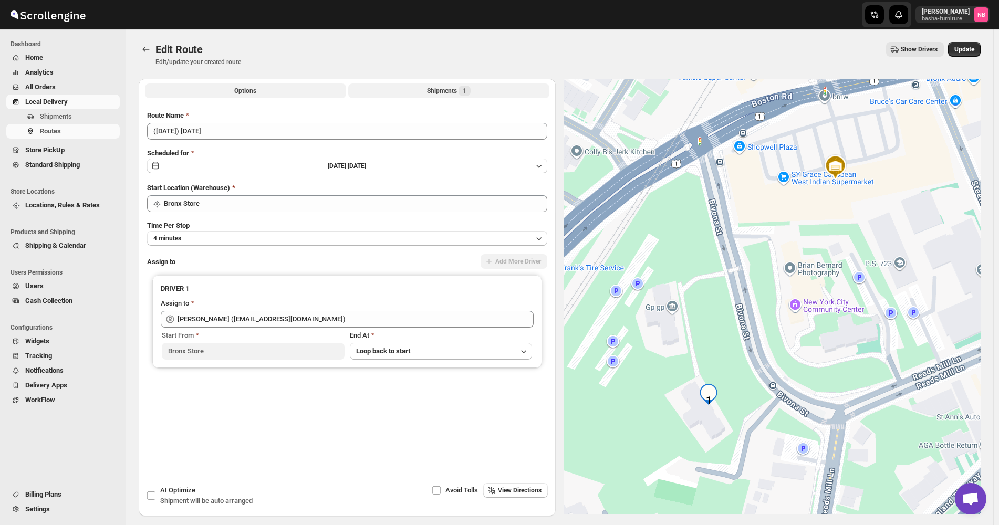
click at [452, 93] on div "Shipments 1" at bounding box center [449, 91] width 44 height 11
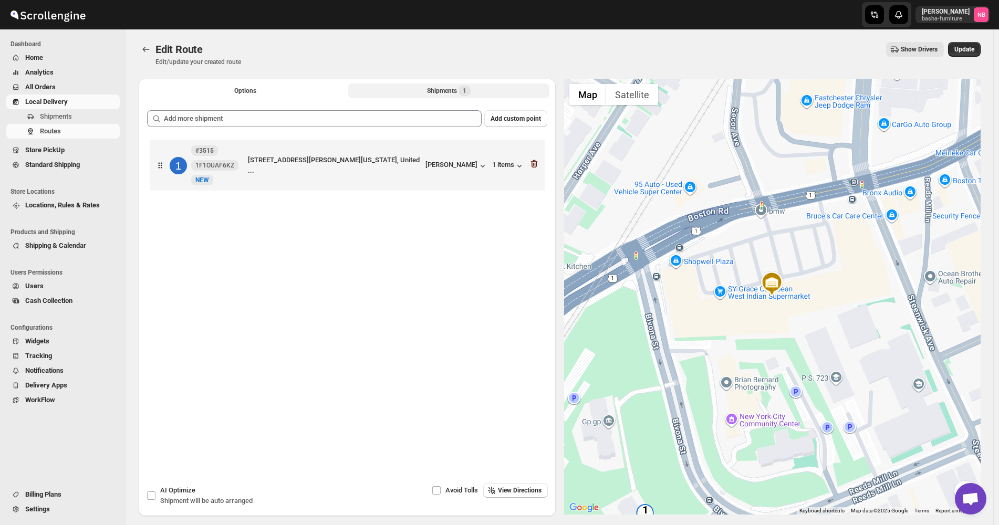
click at [537, 165] on icon "button" at bounding box center [534, 164] width 11 height 11
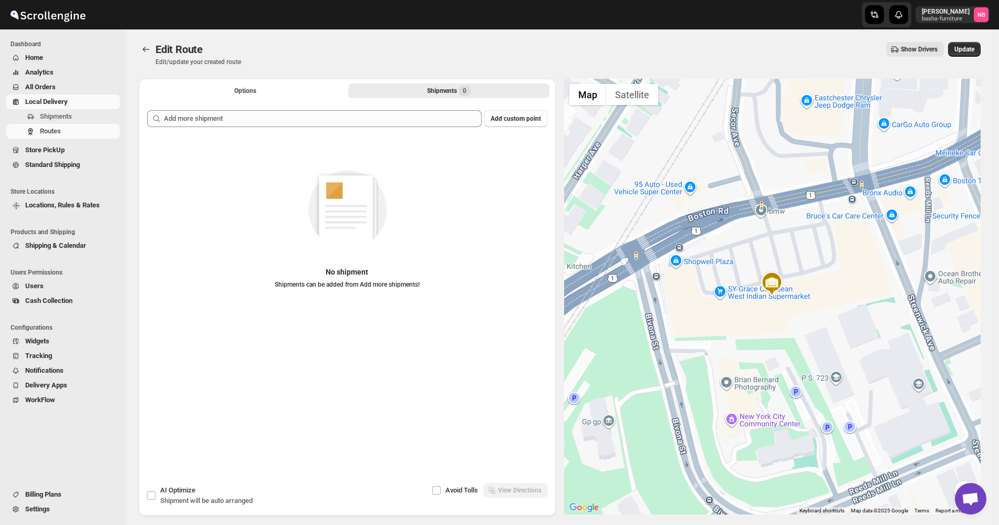
click at [959, 48] on span "Update" at bounding box center [964, 49] width 20 height 8
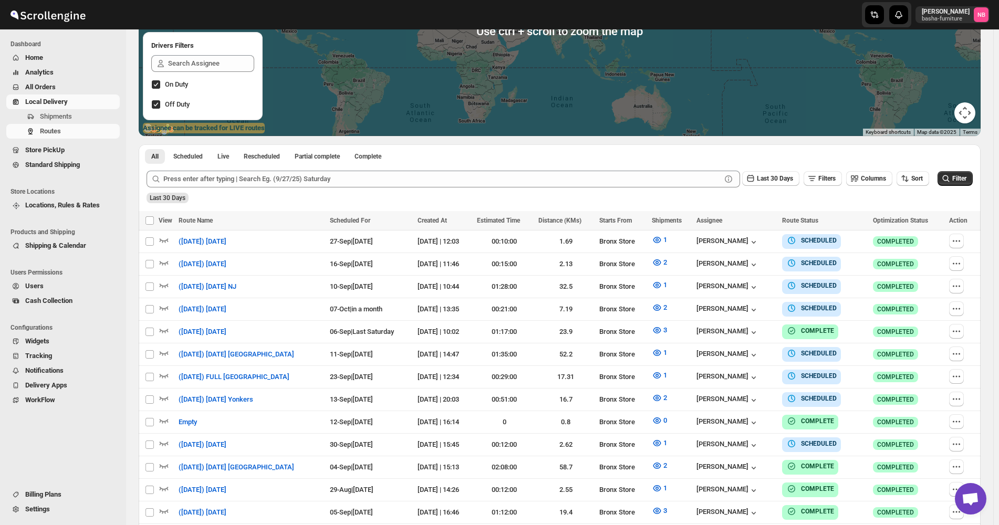
scroll to position [210, 0]
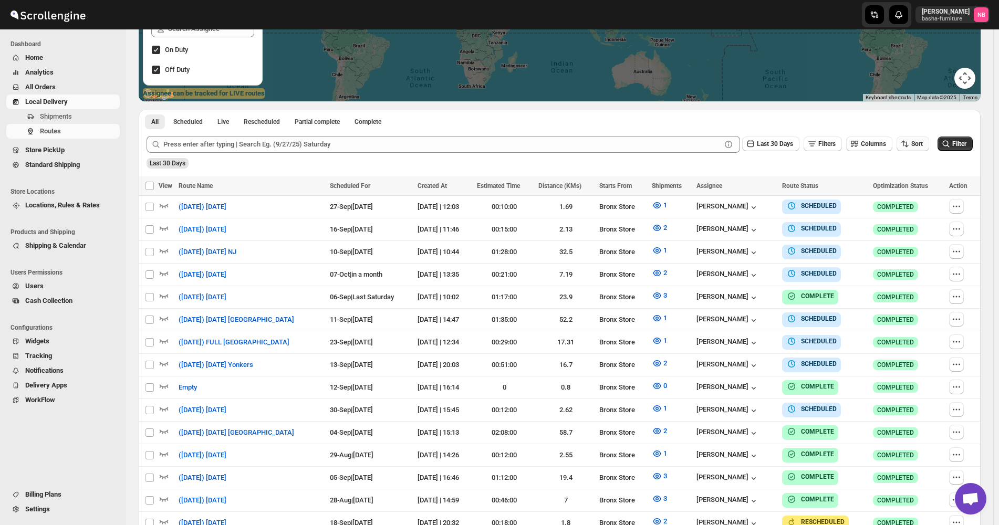
click at [917, 143] on span "Sort" at bounding box center [917, 143] width 12 height 7
click at [925, 196] on button "Due Date" at bounding box center [915, 200] width 64 height 17
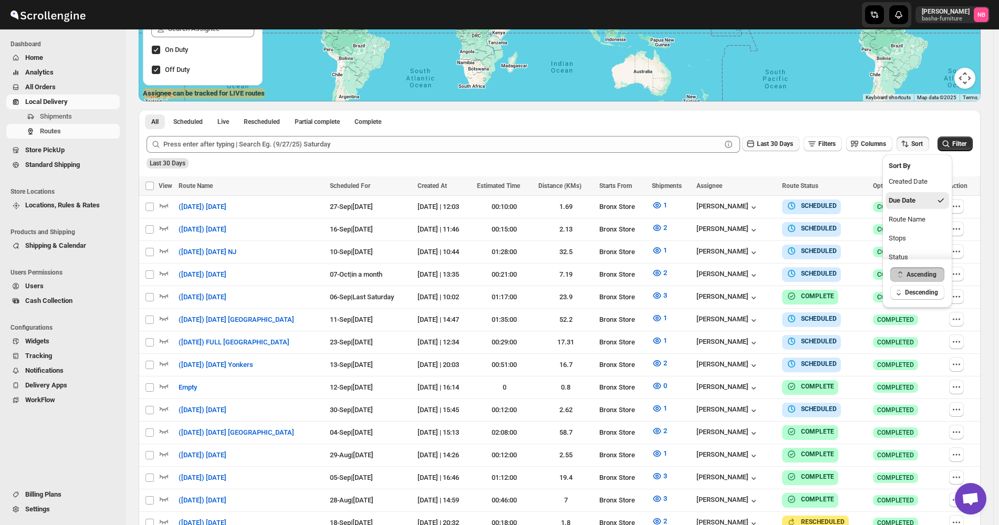
click at [785, 143] on span "Last 30 Days" at bounding box center [775, 143] width 36 height 7
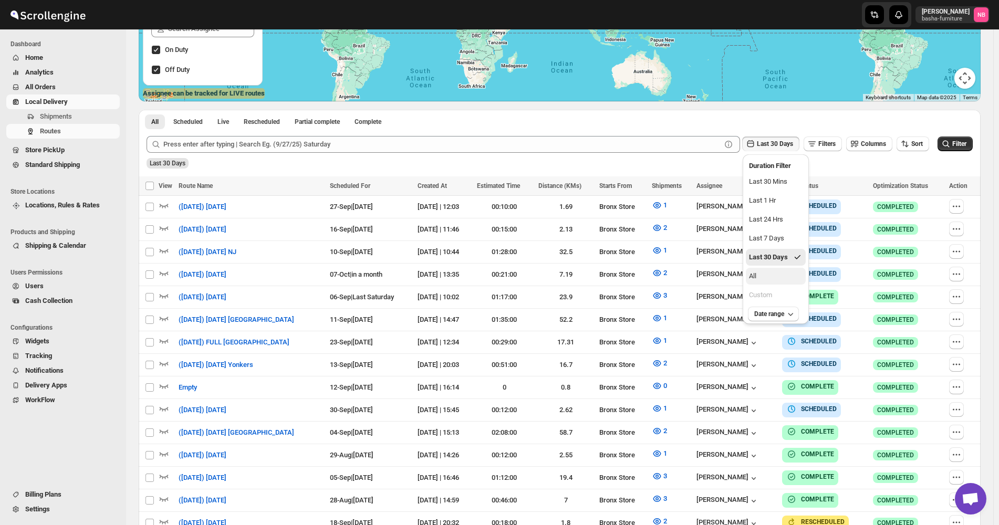
click at [778, 279] on button "All" at bounding box center [776, 276] width 60 height 17
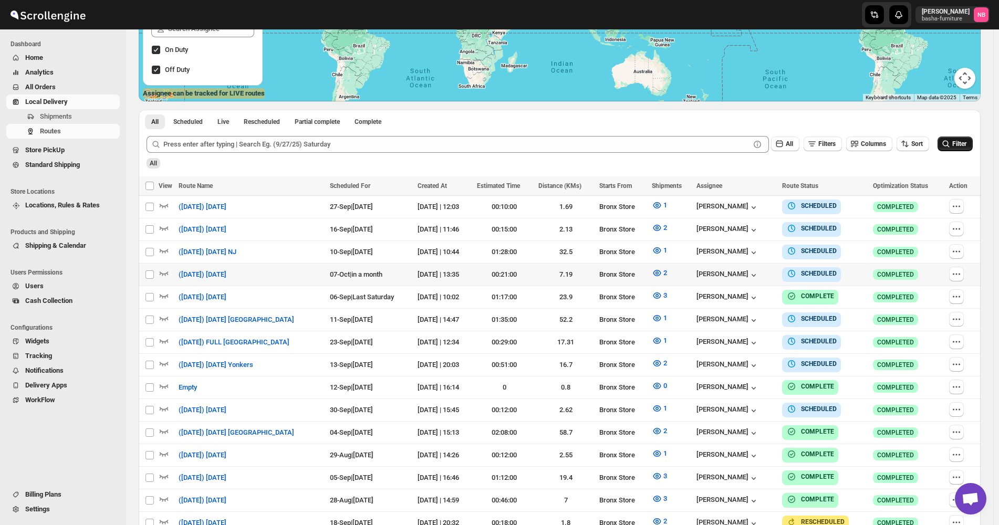
click at [951, 145] on icon "submit" at bounding box center [945, 144] width 11 height 11
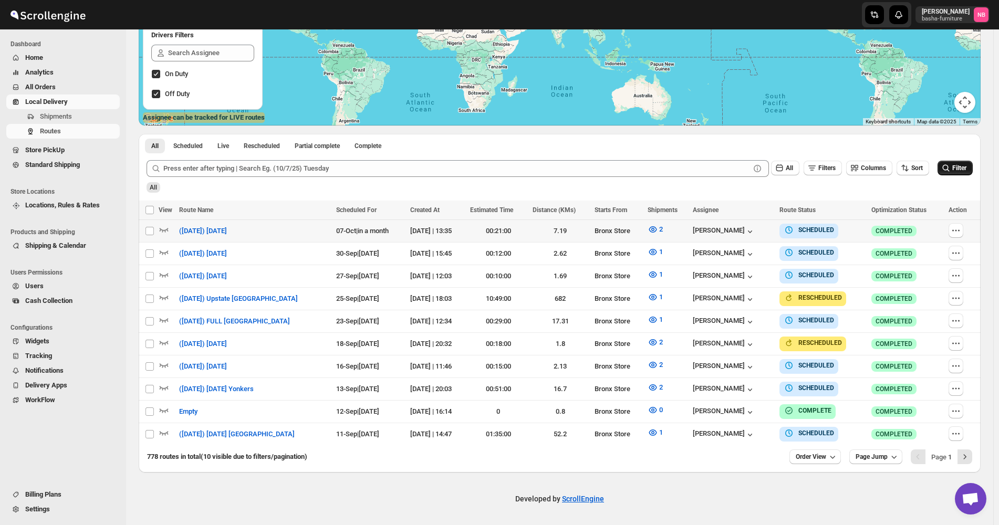
scroll to position [181, 0]
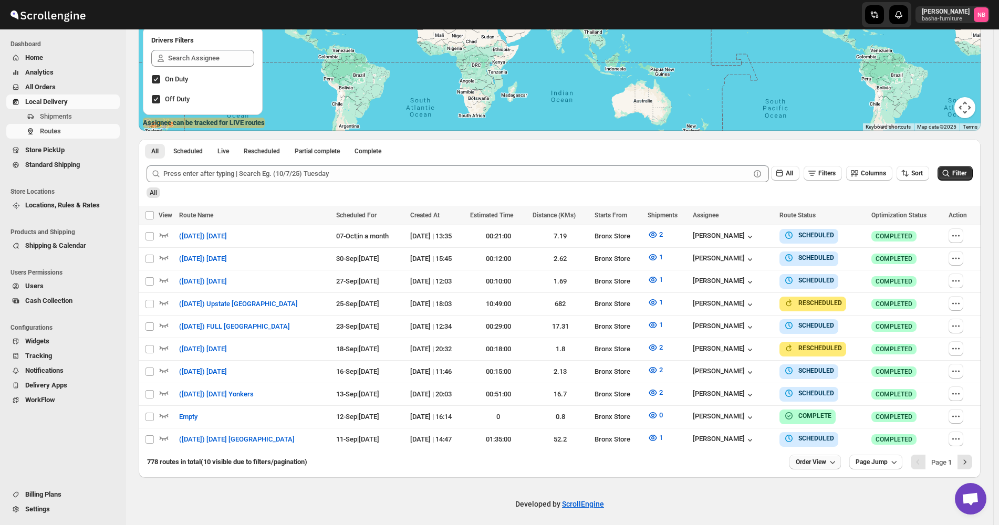
click at [826, 459] on span "Order View" at bounding box center [810, 462] width 30 height 8
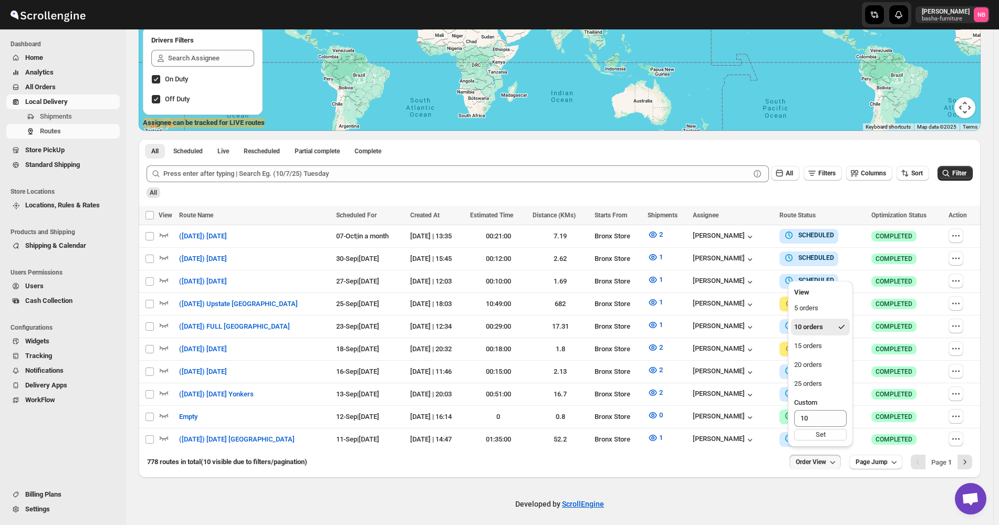
click at [743, 457] on div "778 routes in total (10 visible due to filters/pagination)" at bounding box center [464, 462] width 634 height 11
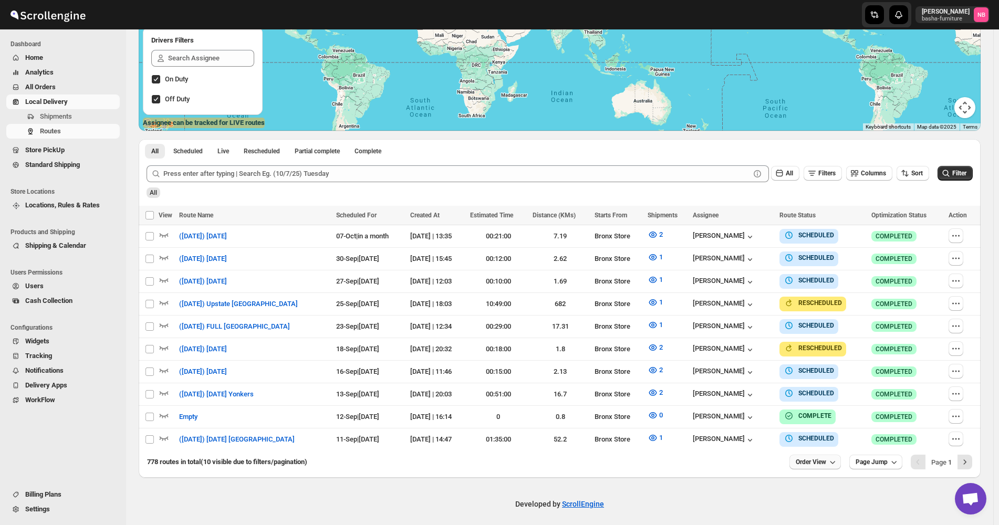
click at [815, 459] on span "Order View" at bounding box center [810, 462] width 30 height 8
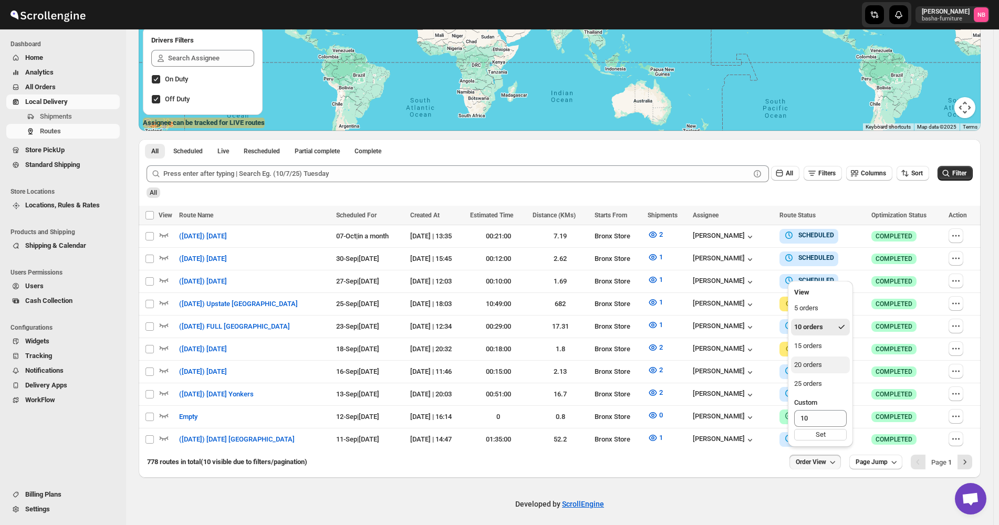
click at [822, 363] on div "20 orders" at bounding box center [808, 365] width 28 height 11
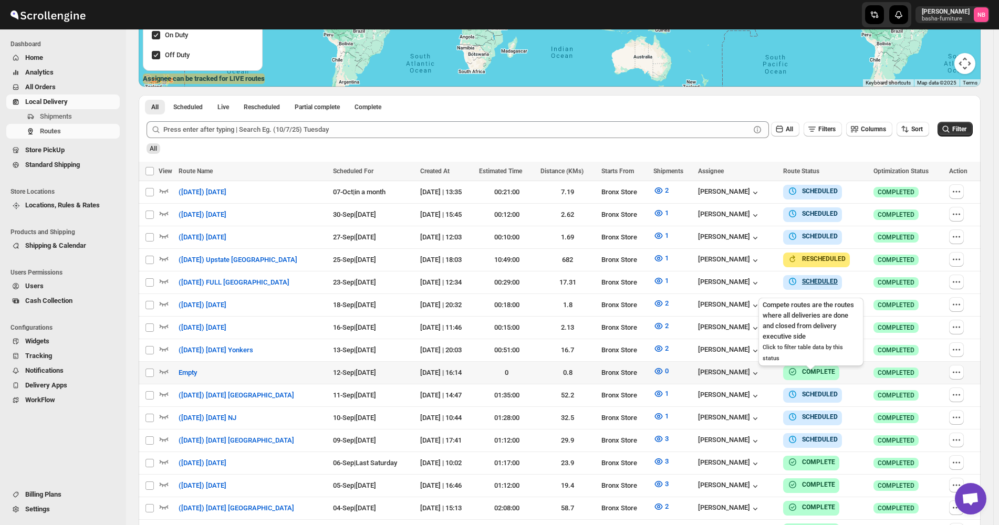
scroll to position [315, 0]
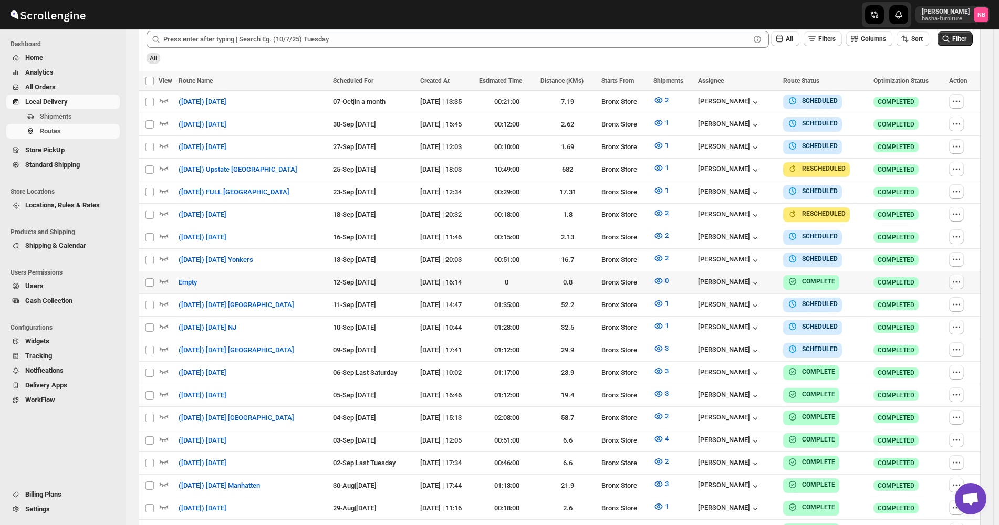
drag, startPoint x: 959, startPoint y: 276, endPoint x: 963, endPoint y: 279, distance: 5.4
click at [960, 277] on icon "button" at bounding box center [956, 282] width 11 height 11
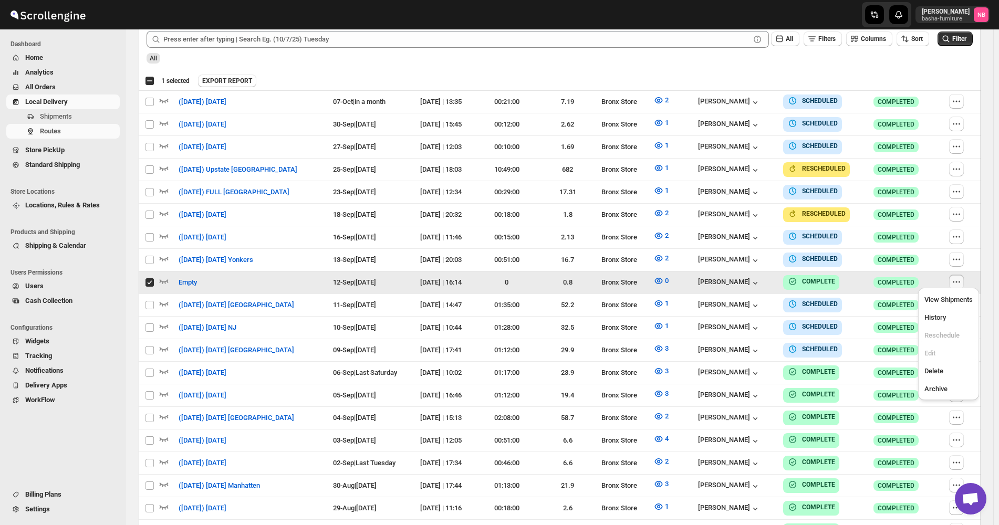
drag, startPoint x: 946, startPoint y: 371, endPoint x: 946, endPoint y: 381, distance: 10.0
click at [946, 373] on span "Delete" at bounding box center [948, 371] width 48 height 11
checkbox input "false"
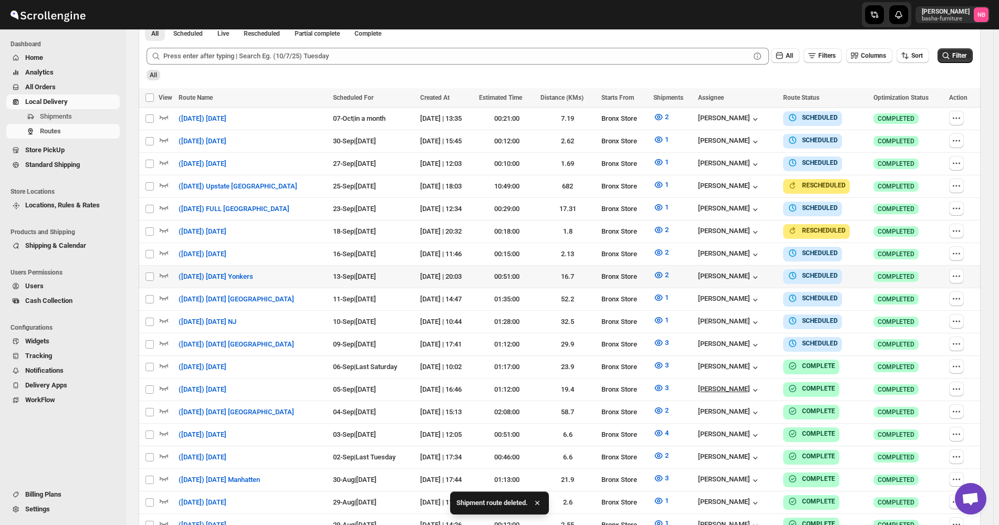
scroll to position [296, 0]
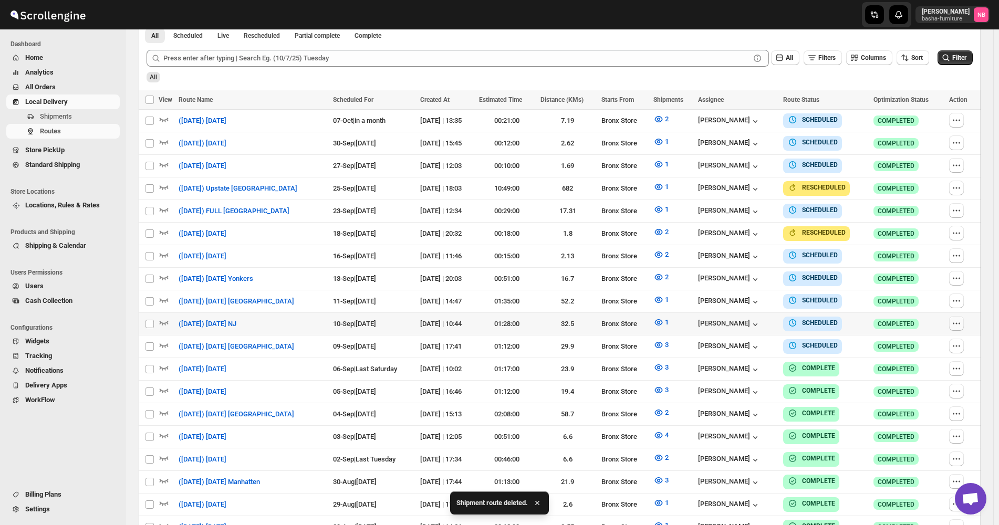
click at [961, 318] on icon "button" at bounding box center [956, 323] width 11 height 11
checkbox input "true"
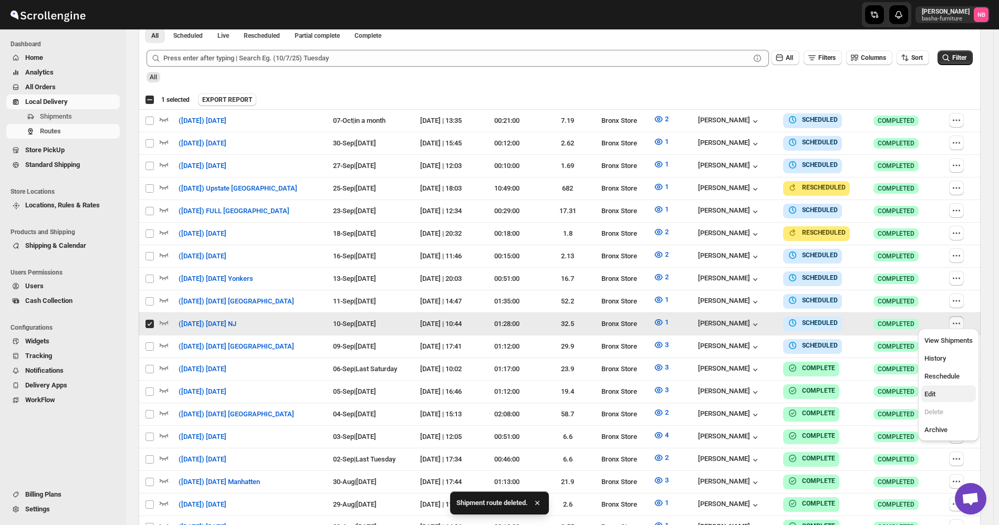
click at [943, 395] on span "Edit" at bounding box center [948, 394] width 48 height 11
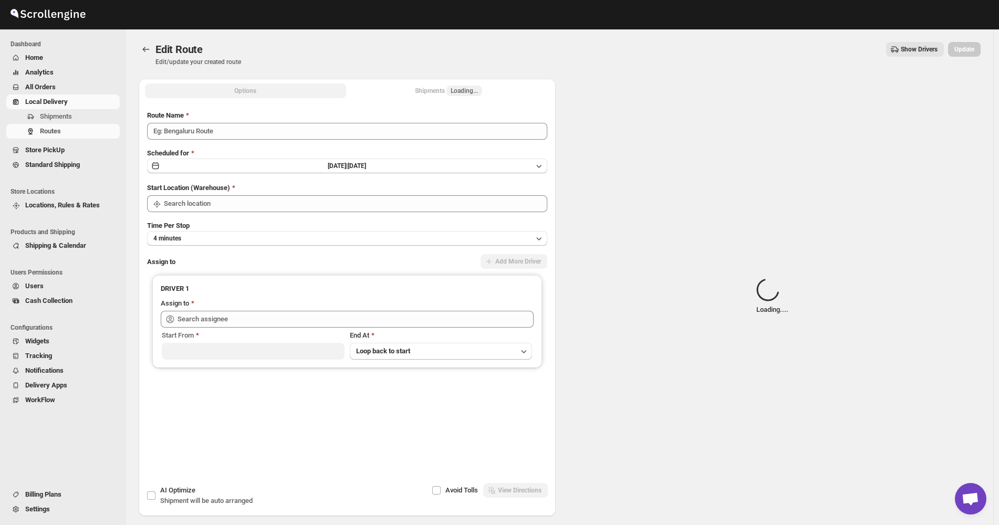
type input "([DATE]) [DATE] NJ"
type input "Bronx Store"
type input "[PERSON_NAME] ([EMAIL_ADDRESS][DOMAIN_NAME])"
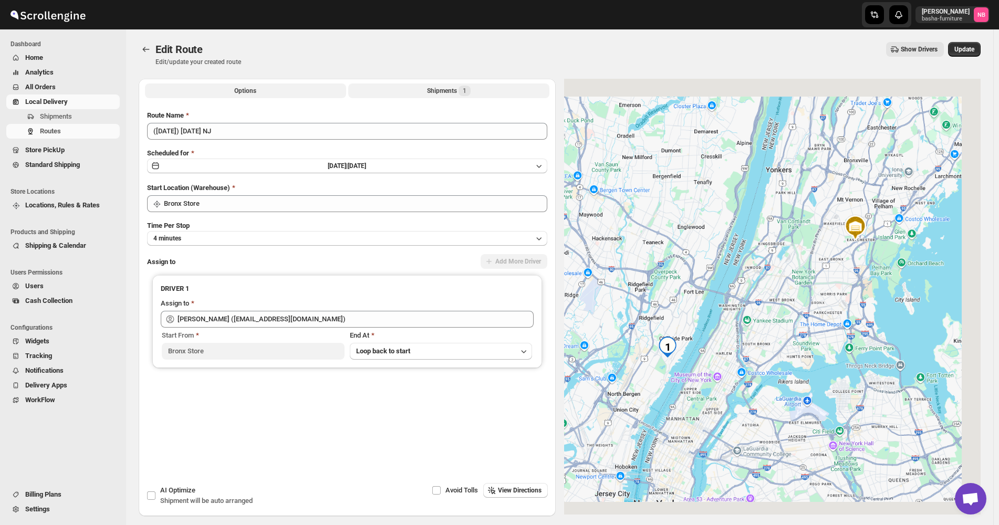
click at [444, 85] on button "Shipments 1" at bounding box center [448, 90] width 201 height 15
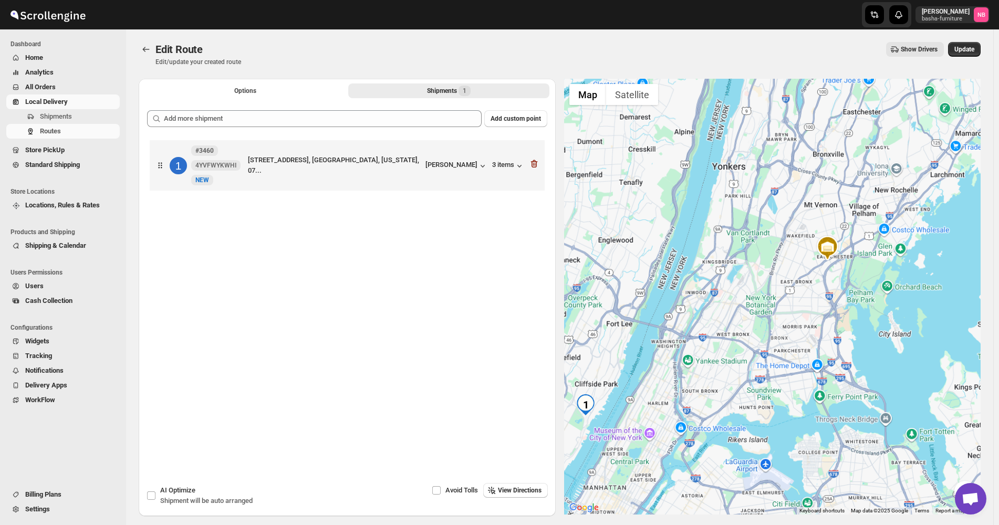
click at [398, 110] on div "Add custom point 1 #3460 4YVFWYKWHI New NEW [STREET_ADDRESS][GEOGRAPHIC_DATA], …" at bounding box center [347, 274] width 417 height 344
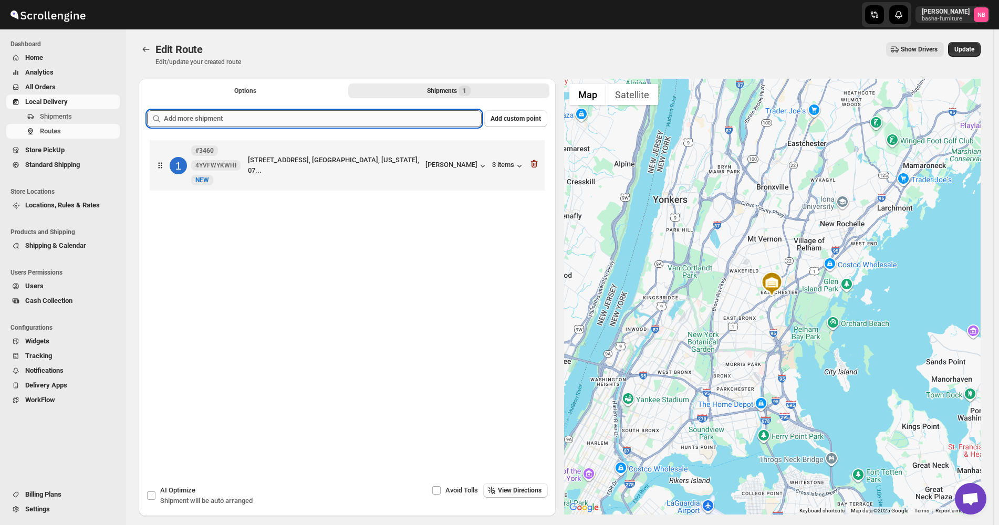
click at [385, 115] on input "text" at bounding box center [323, 118] width 318 height 17
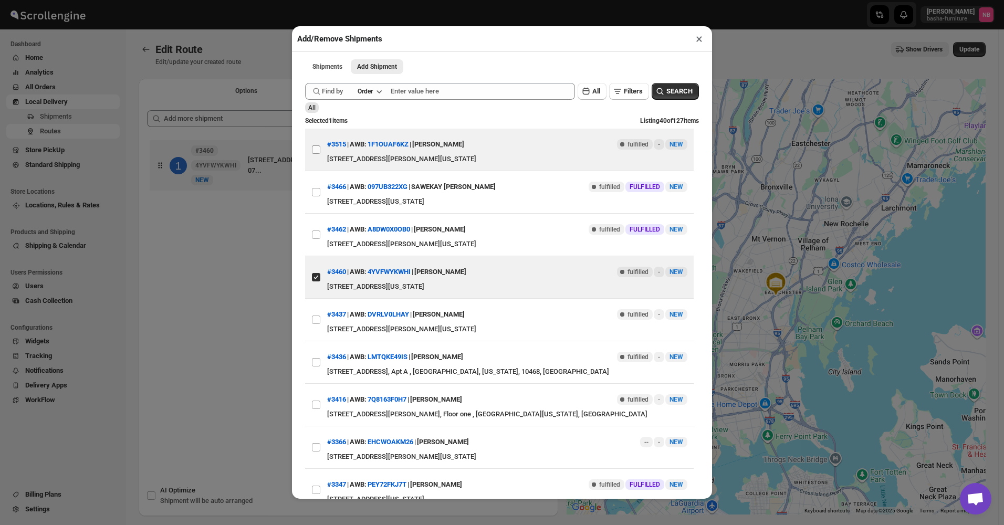
click at [314, 149] on input "View details for 68bb47c2460e7d780920756a" at bounding box center [316, 149] width 8 height 8
checkbox input "true"
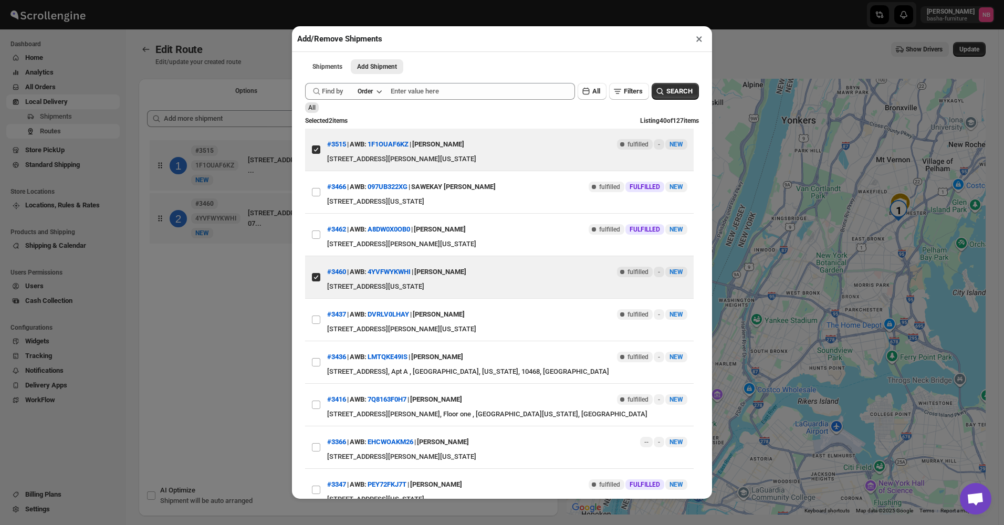
click at [270, 332] on div "Add/Remove Shipments × Shipments Add Shipment More views Shipments Add Shipment…" at bounding box center [502, 262] width 1004 height 525
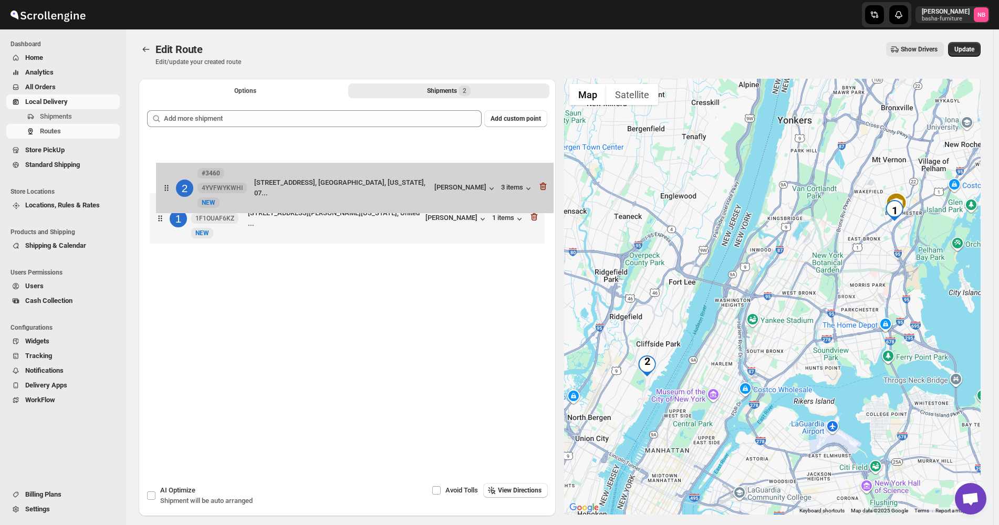
drag, startPoint x: 277, startPoint y: 195, endPoint x: 280, endPoint y: 158, distance: 38.0
click at [280, 158] on div "1 #3515 1F1OUAF6KZ New NEW [STREET_ADDRESS][PERSON_NAME][GEOGRAPHIC_DATA][US_ST…" at bounding box center [347, 193] width 400 height 111
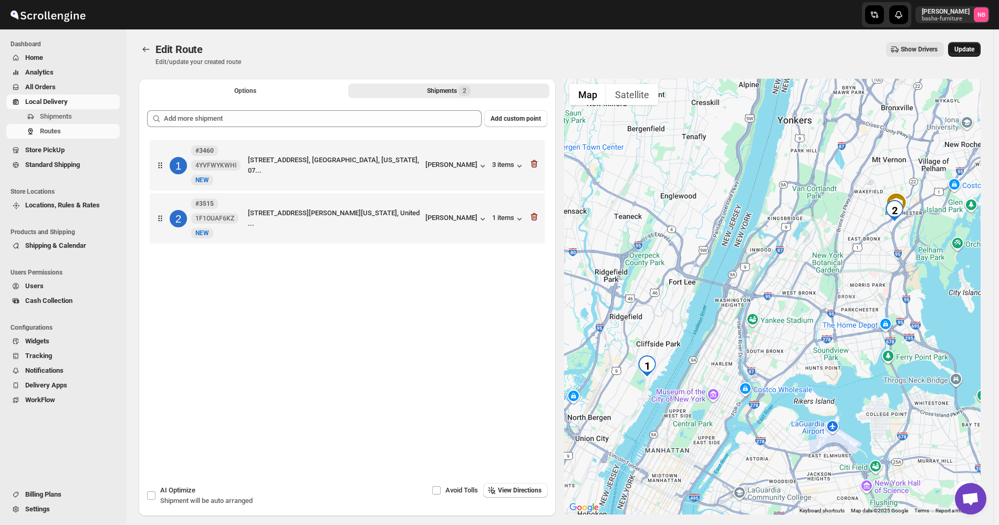
click at [967, 49] on span "Update" at bounding box center [964, 49] width 20 height 8
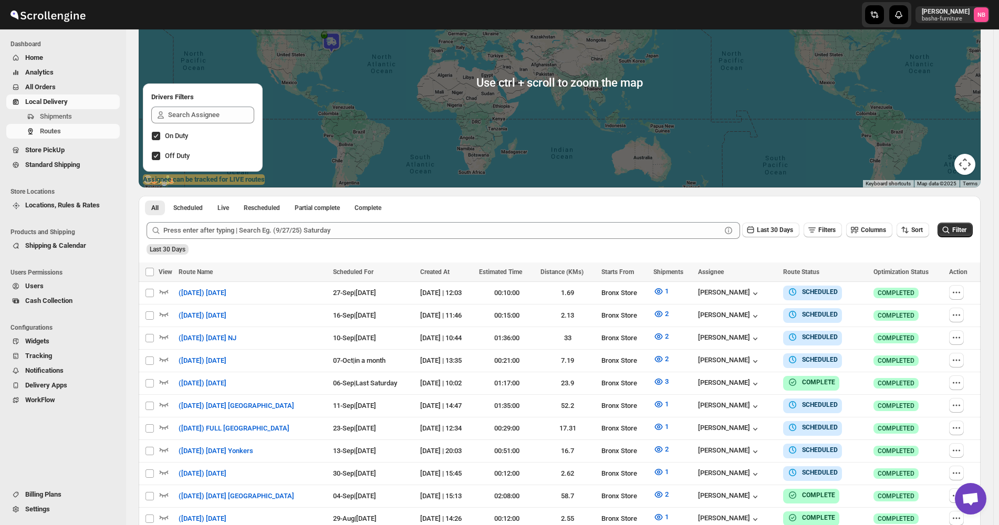
scroll to position [158, 0]
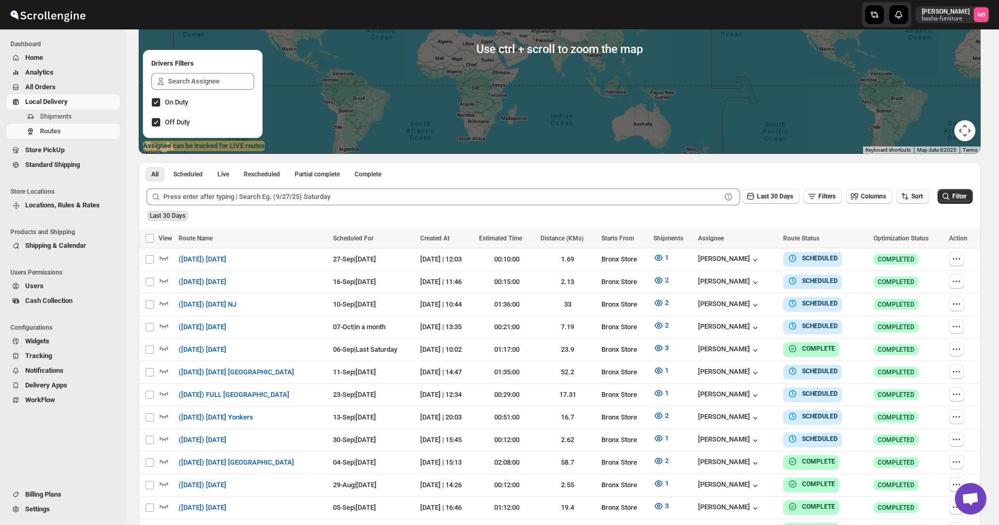
click at [928, 195] on button "Sort" at bounding box center [912, 196] width 33 height 15
drag, startPoint x: 902, startPoint y: 245, endPoint x: 854, endPoint y: 221, distance: 54.2
click at [902, 246] on button "Due Date" at bounding box center [915, 253] width 64 height 17
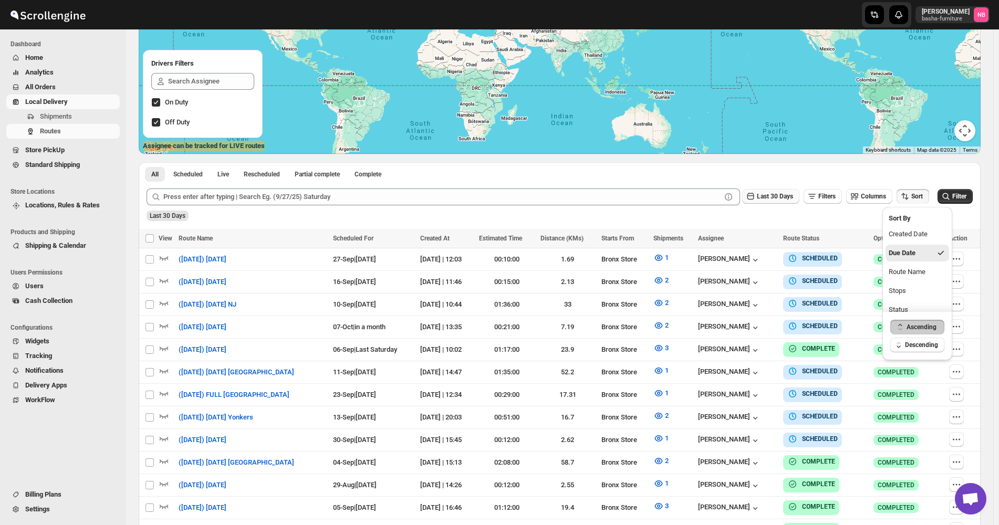
click at [793, 197] on span "Last 30 Days" at bounding box center [775, 196] width 36 height 7
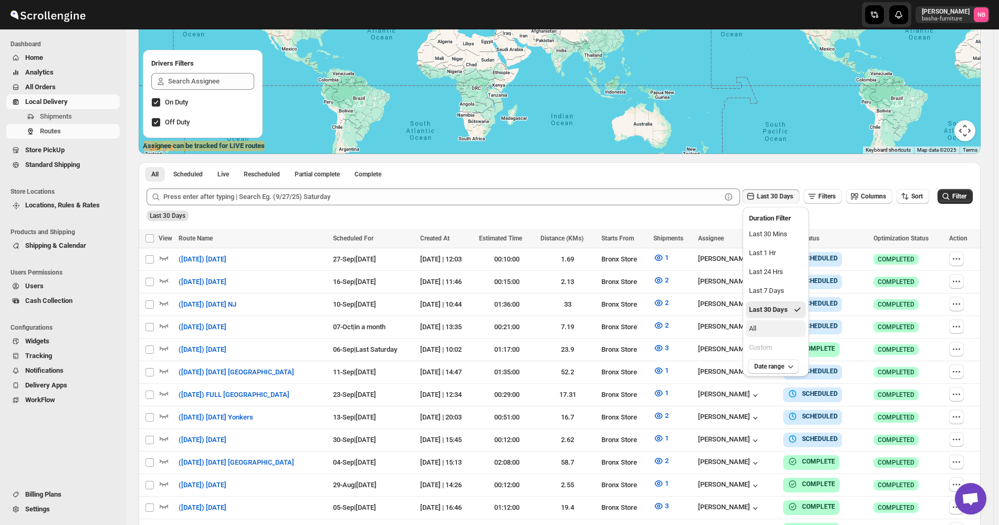
click at [768, 326] on button "All" at bounding box center [776, 328] width 60 height 17
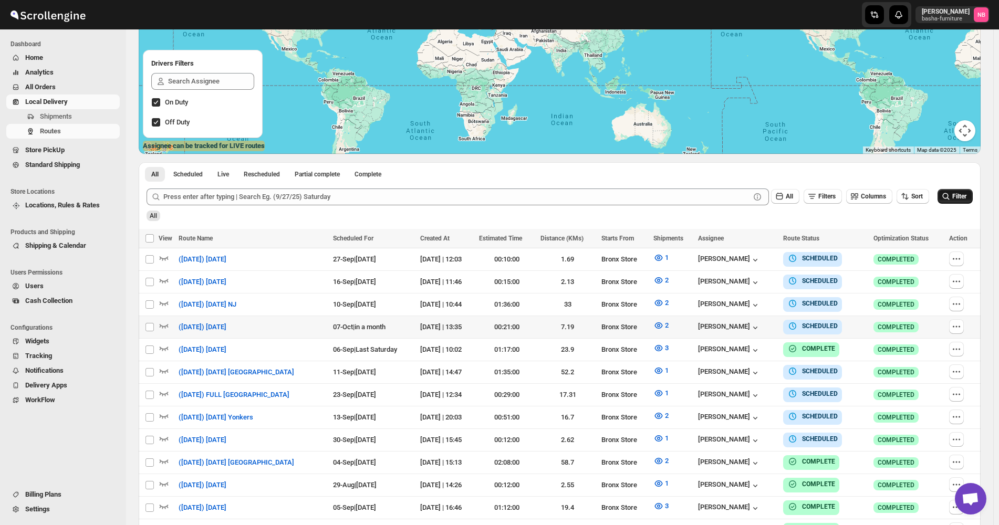
click at [962, 196] on span "Filter" at bounding box center [959, 196] width 14 height 7
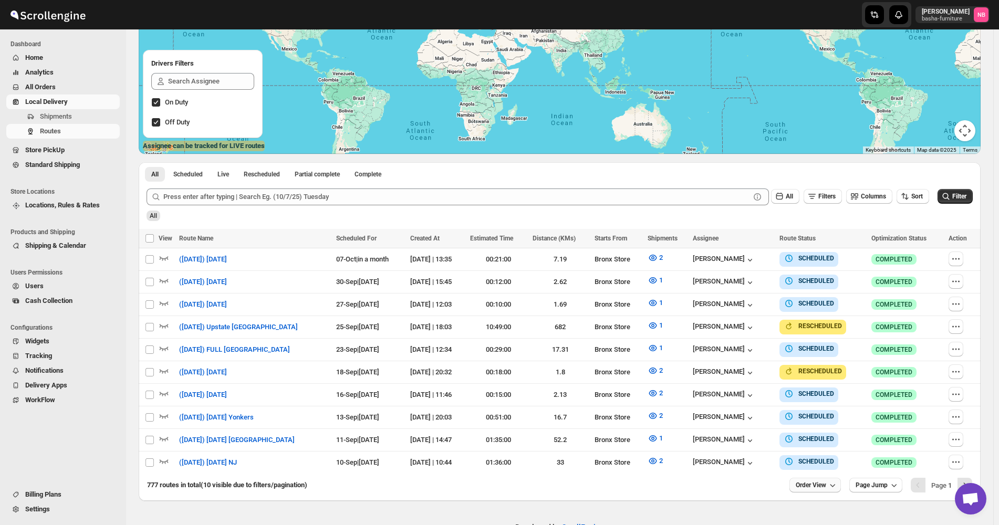
drag, startPoint x: 816, startPoint y: 478, endPoint x: 817, endPoint y: 473, distance: 5.4
click at [816, 481] on span "Order View" at bounding box center [810, 485] width 30 height 8
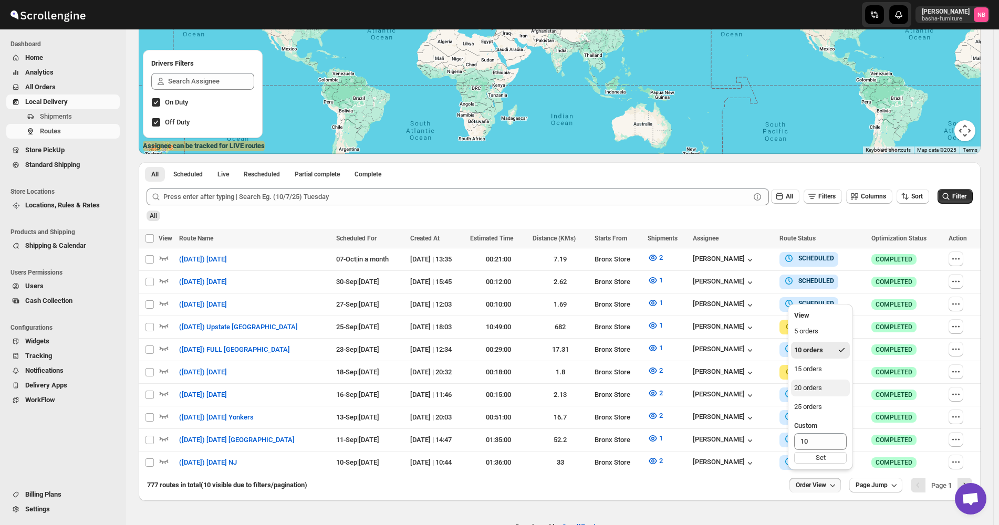
click at [821, 384] on div "20 orders" at bounding box center [808, 388] width 28 height 11
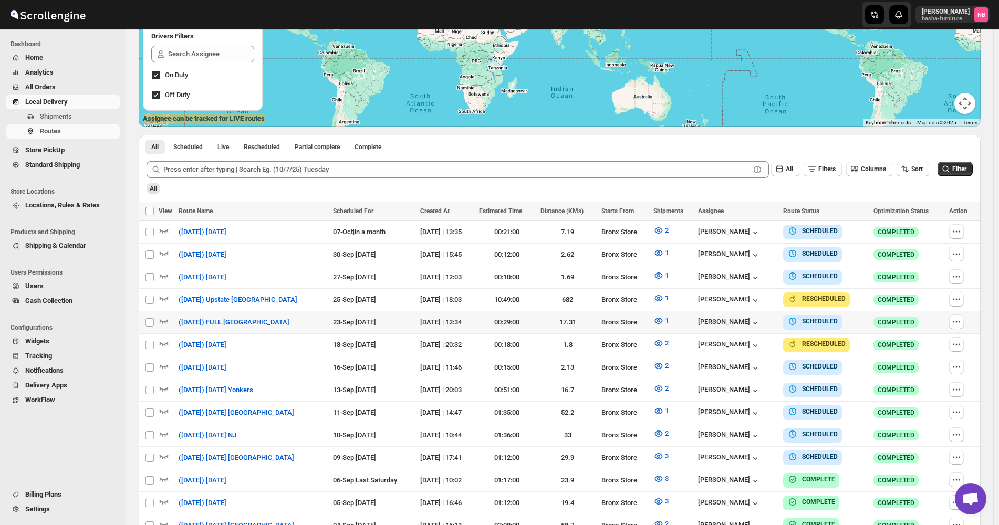
scroll to position [210, 0]
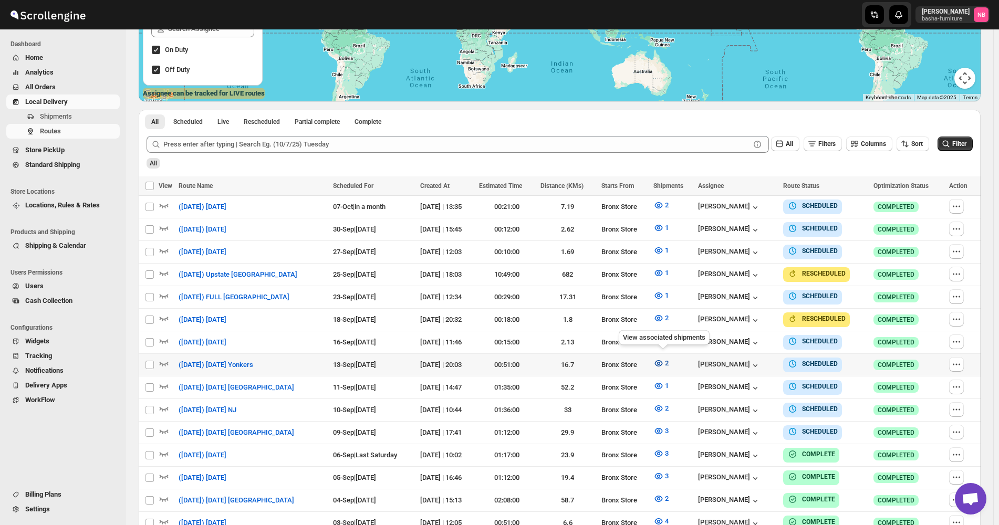
click at [660, 361] on icon "button" at bounding box center [658, 363] width 11 height 11
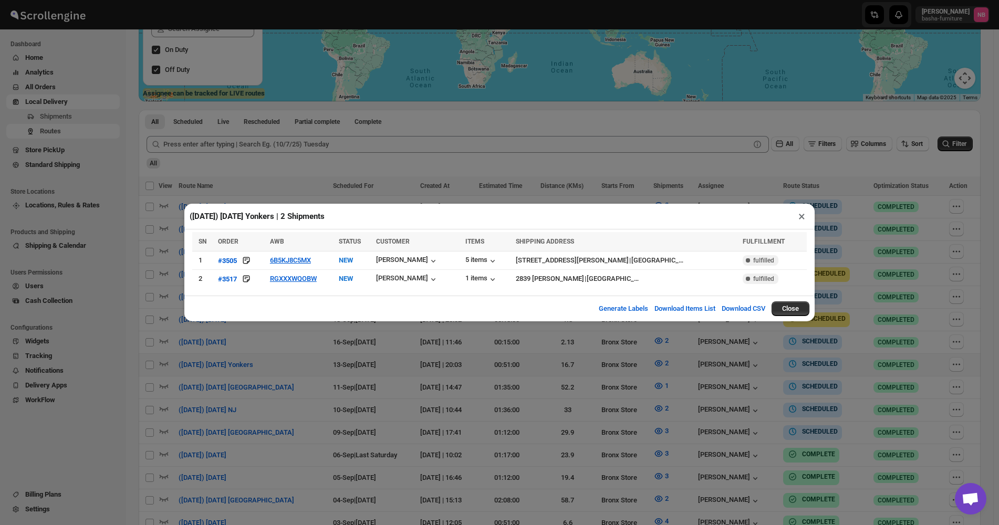
click at [320, 370] on div "([DATE]) [DATE] Yonkers | 2 Shipments × SN ORDER AWB STATUS CUSTOMER ITEMS SHIP…" at bounding box center [499, 262] width 999 height 525
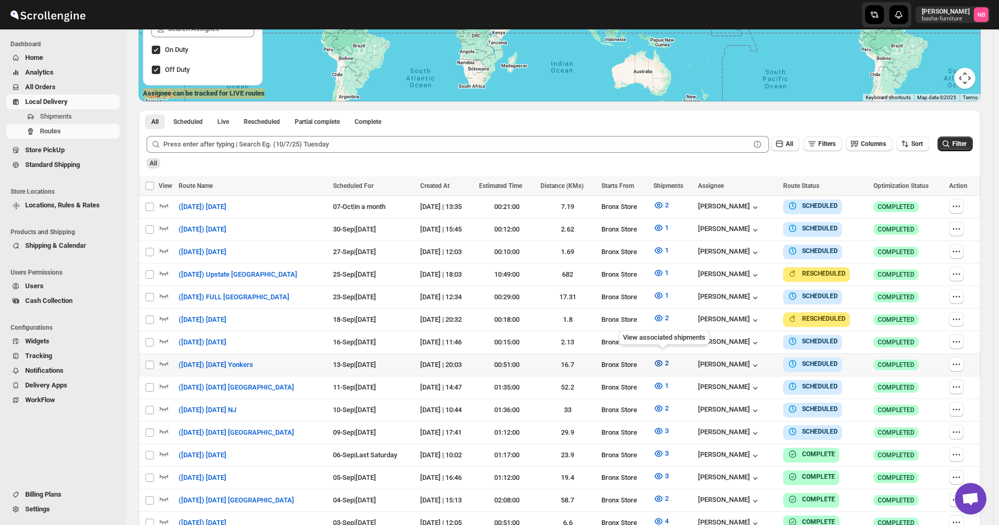
click at [662, 360] on icon "button" at bounding box center [658, 363] width 8 height 6
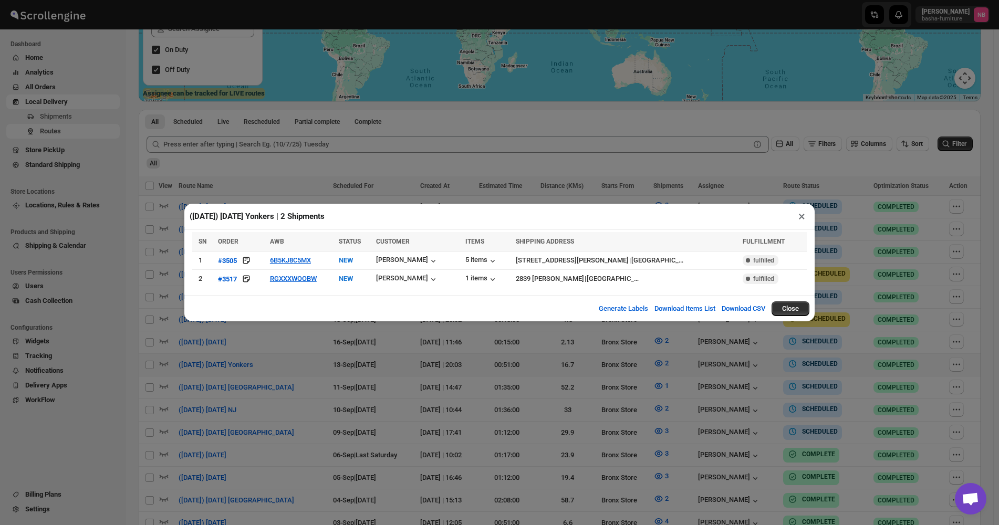
click at [384, 390] on div "([DATE]) [DATE] Yonkers | 2 Shipments × SN ORDER AWB STATUS CUSTOMER ITEMS SHIP…" at bounding box center [499, 262] width 999 height 525
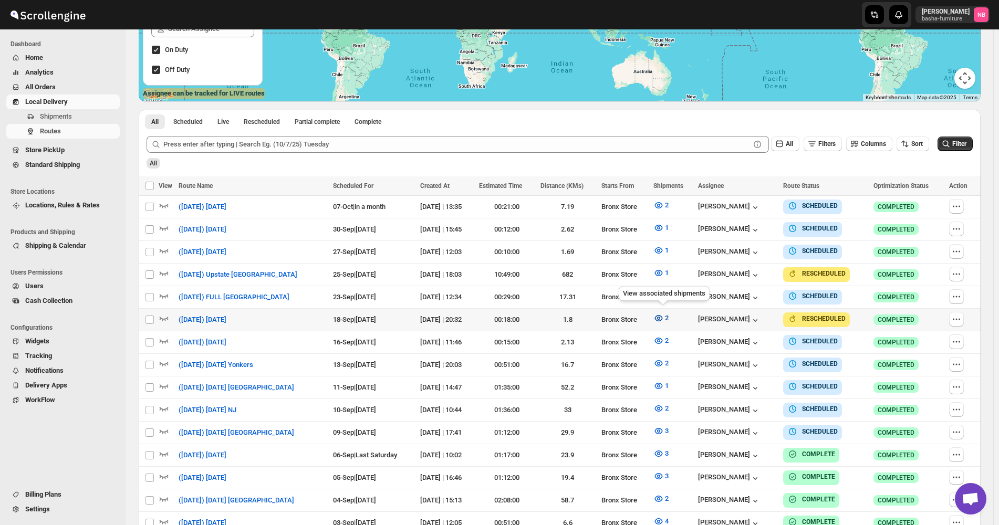
click at [664, 317] on icon "button" at bounding box center [658, 318] width 11 height 11
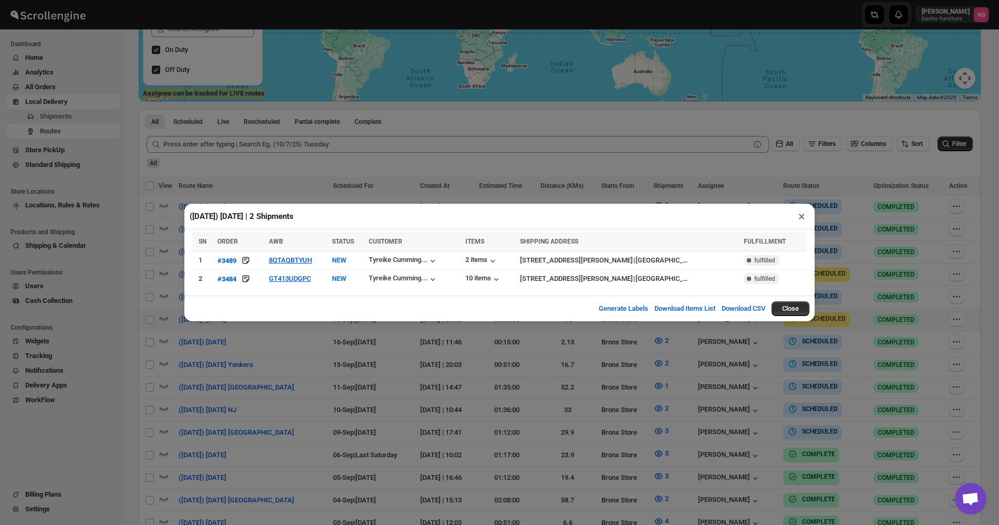
click at [319, 359] on div "([DATE]) [DATE] | 2 Shipments × SN ORDER AWB STATUS CUSTOMER ITEMS SHIPPING ADD…" at bounding box center [499, 262] width 999 height 525
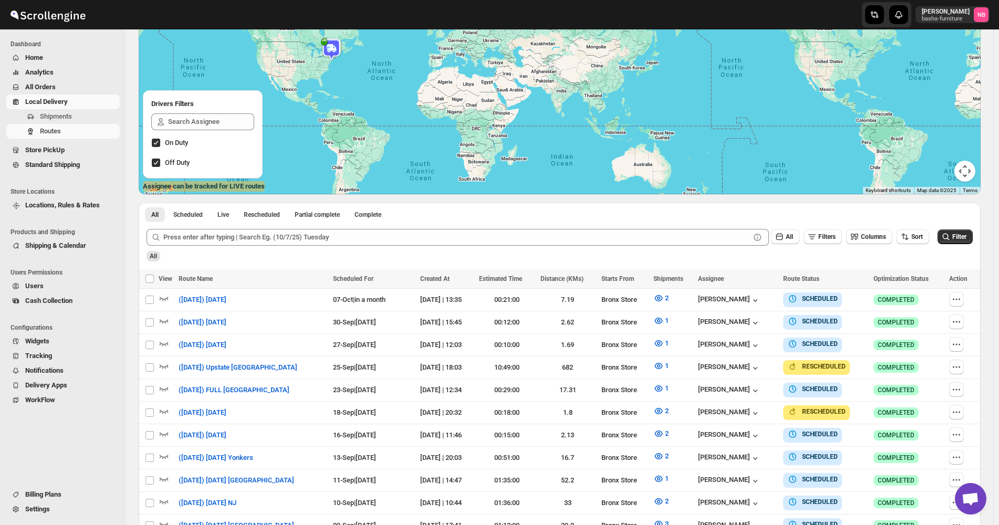
scroll to position [0, 0]
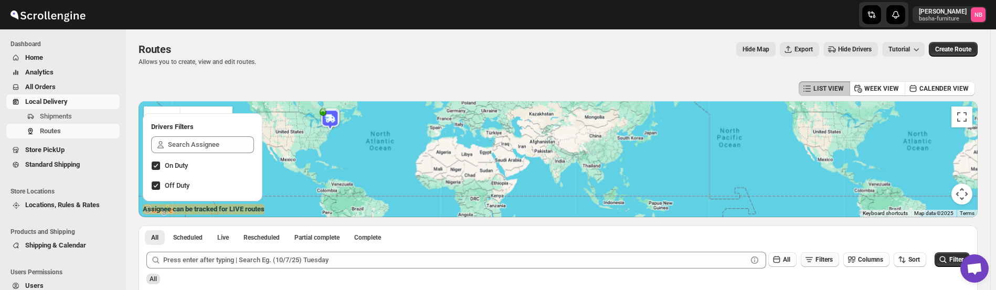
click at [808, 260] on button "Filters" at bounding box center [820, 260] width 38 height 15
click at [868, 275] on div "All" at bounding box center [557, 276] width 826 height 18
click at [841, 219] on icon at bounding box center [839, 219] width 11 height 11
